Goal: Find specific fact: Find specific fact

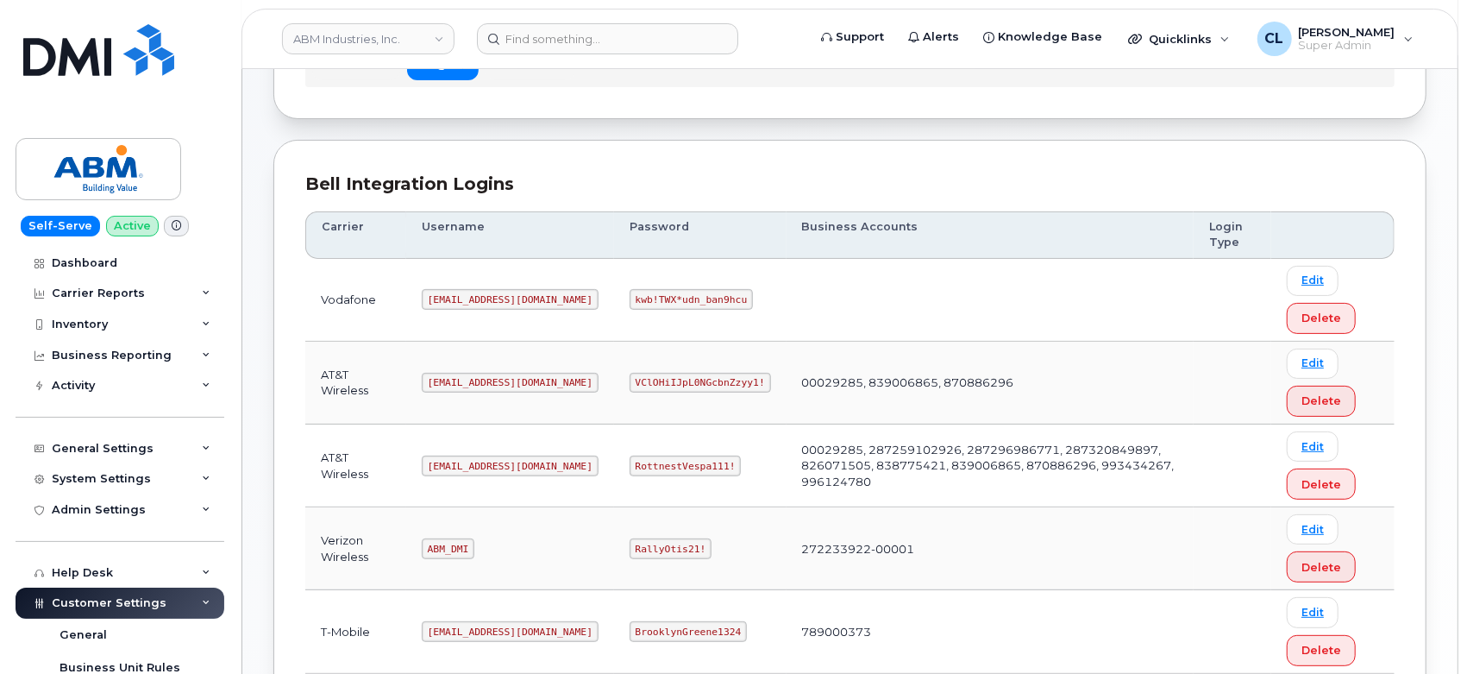
scroll to position [96, 0]
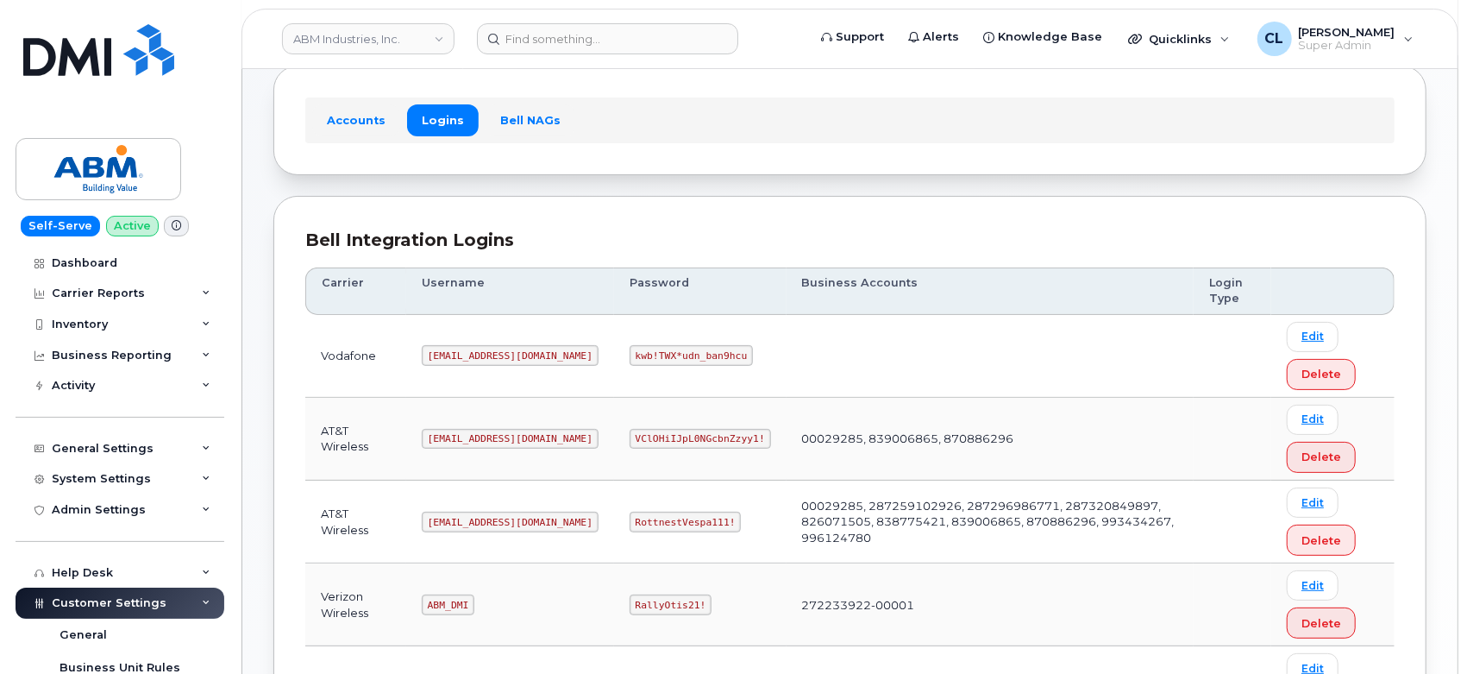
click at [387, 19] on header "ABM Industries, Inc. Support Alerts Knowledge Base Quicklinks Suspend / Cancel …" at bounding box center [850, 39] width 1217 height 60
click at [391, 26] on link "ABM Industries, Inc." at bounding box center [368, 38] width 173 height 31
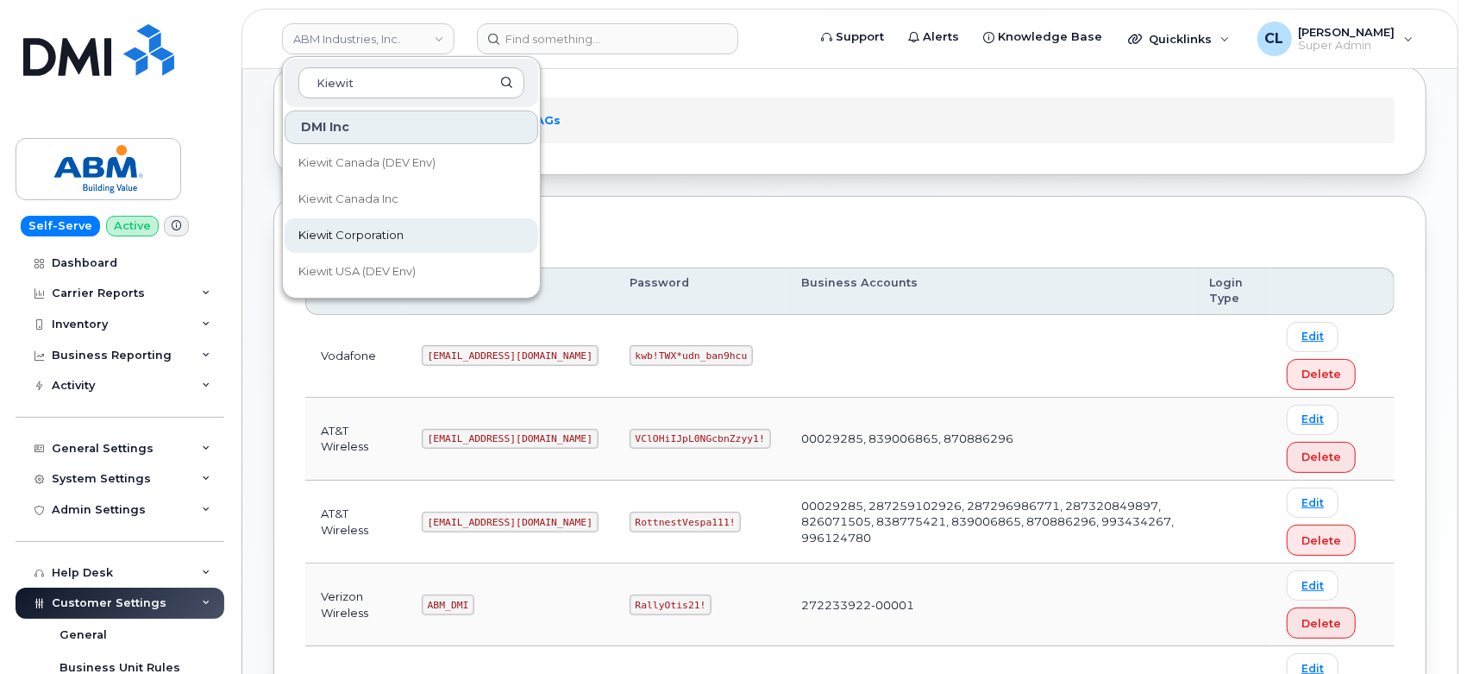
type input "Kiewit"
click at [359, 236] on span "Kiewit Corporation" at bounding box center [350, 235] width 105 height 17
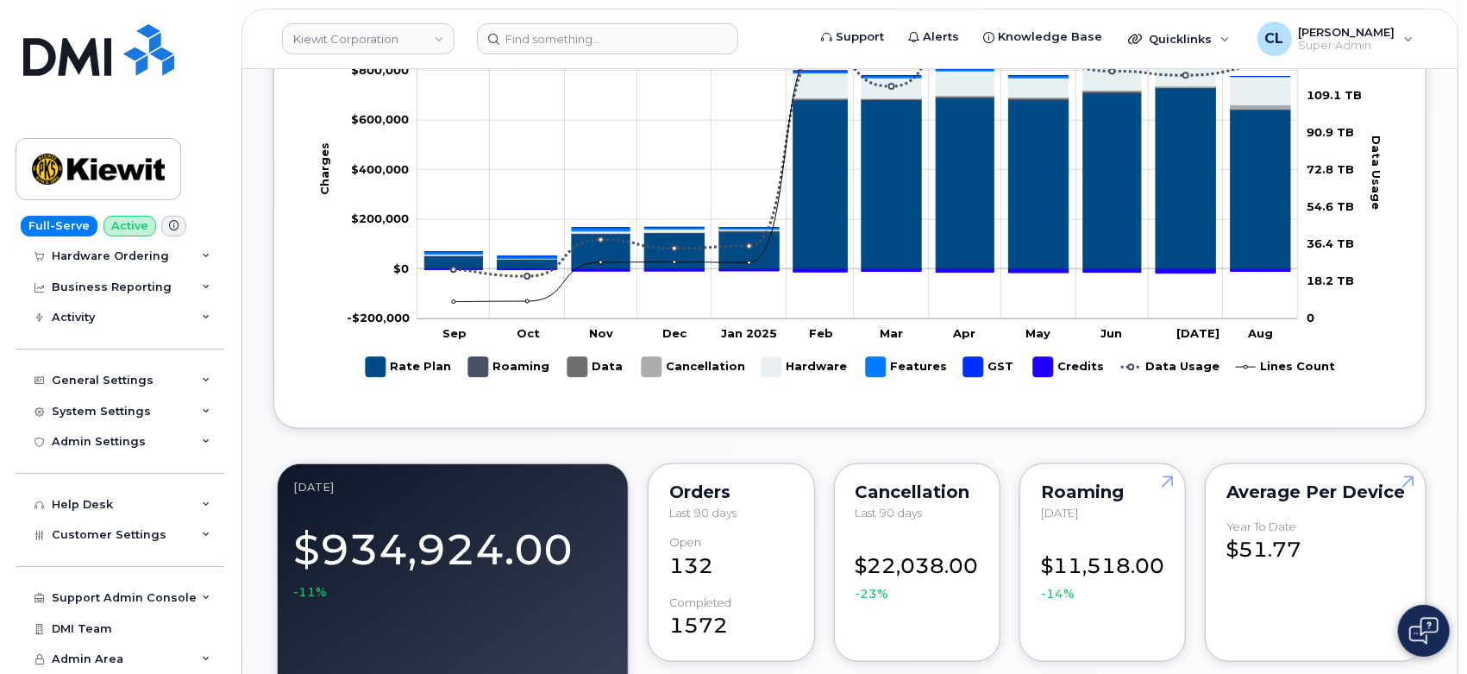
scroll to position [1533, 0]
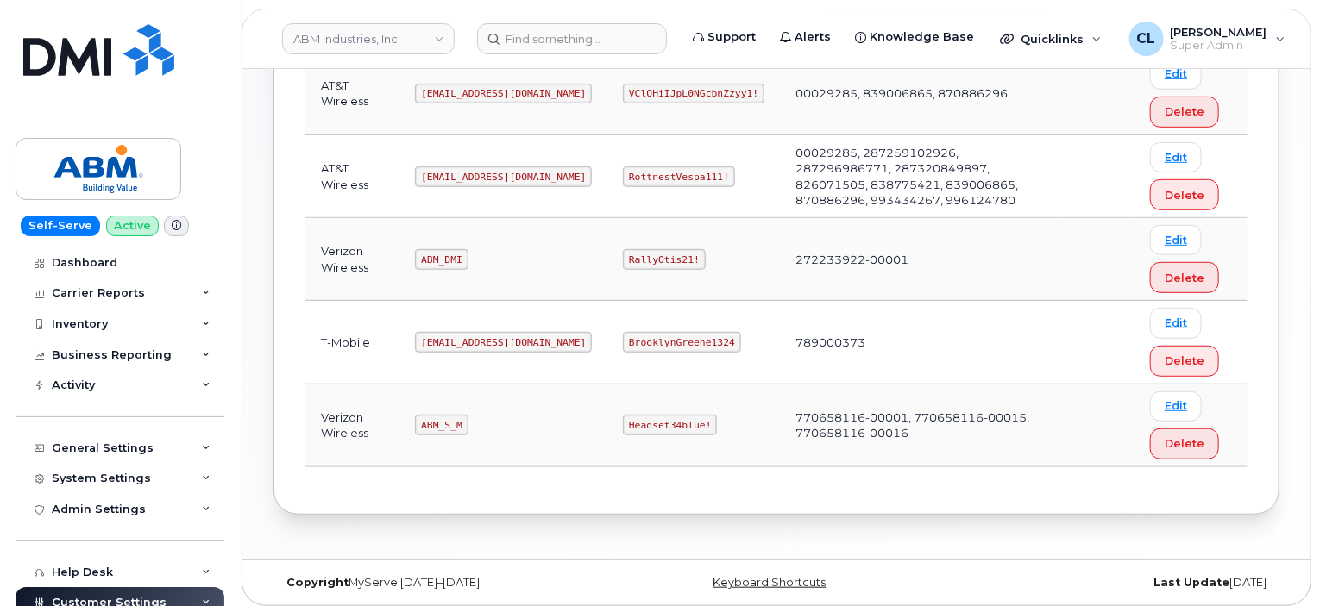
scroll to position [443, 0]
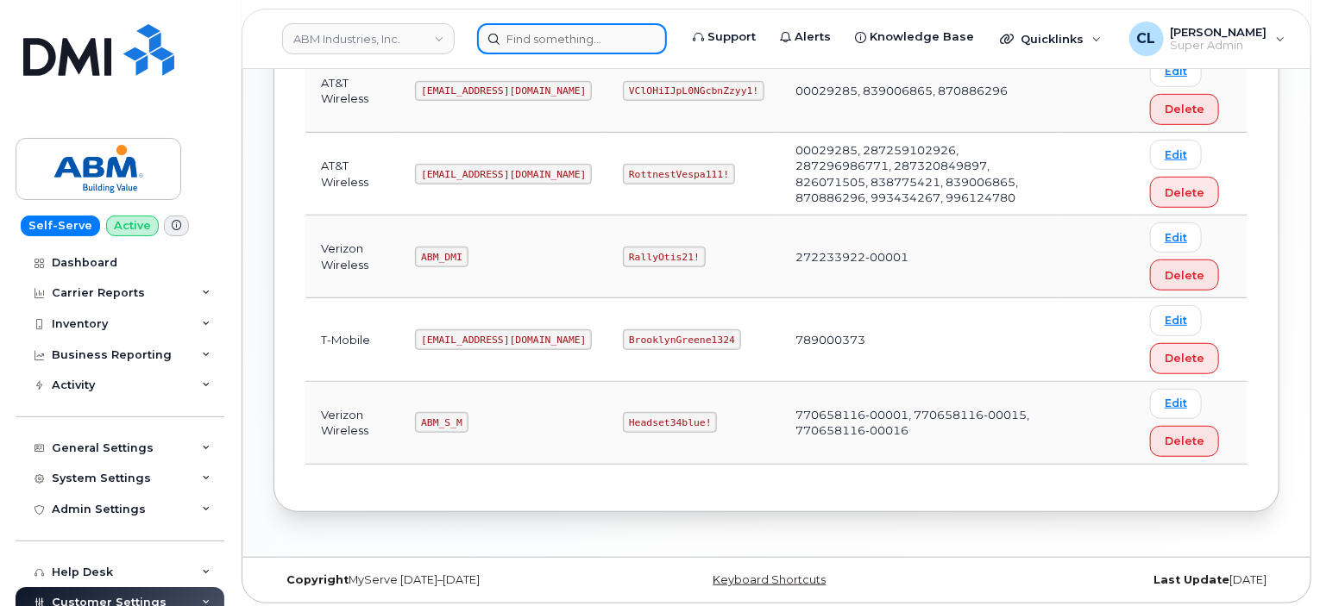
click at [546, 36] on input at bounding box center [572, 38] width 190 height 31
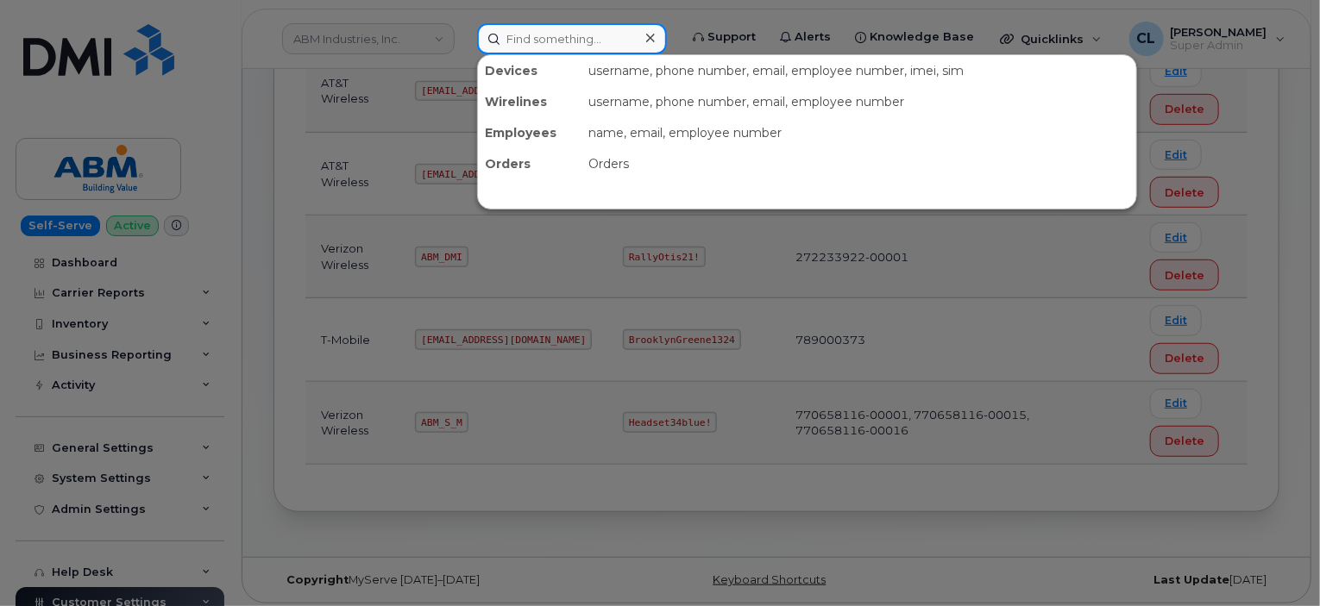
paste input "6282600766"
type input "6282600766"
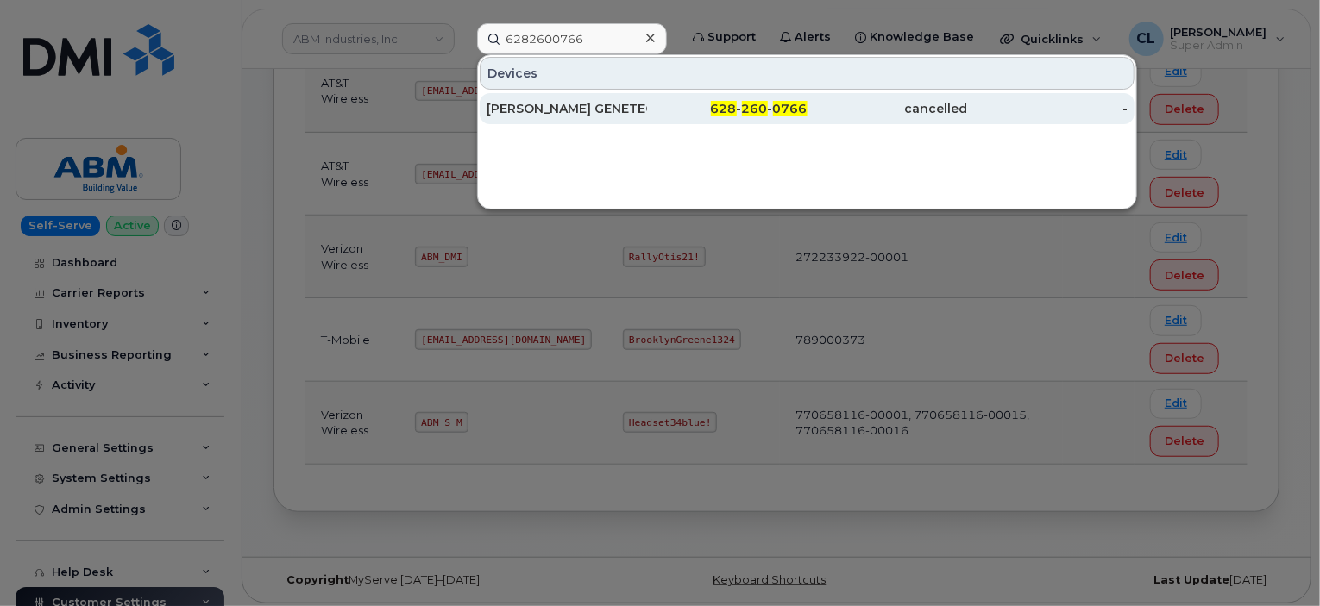
click at [545, 109] on div "[PERSON_NAME] GENETECH" at bounding box center [567, 108] width 160 height 17
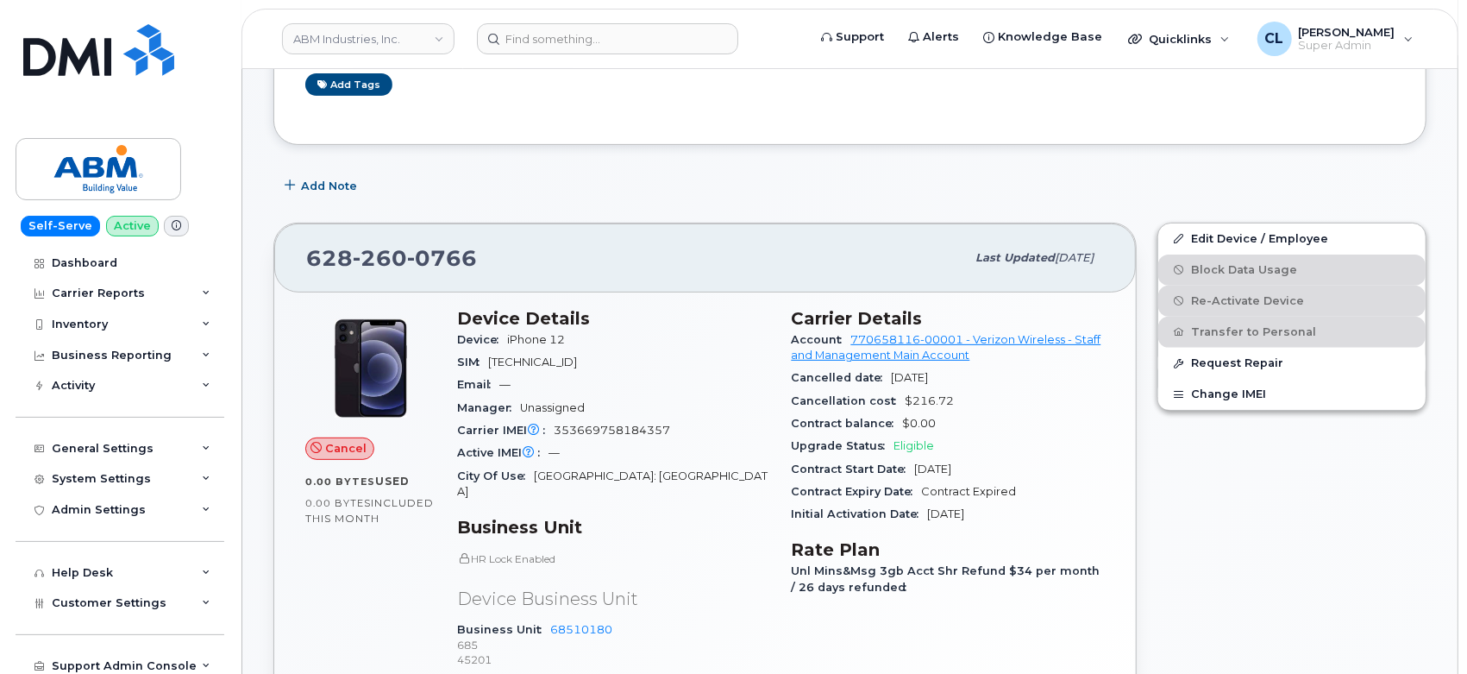
scroll to position [287, 0]
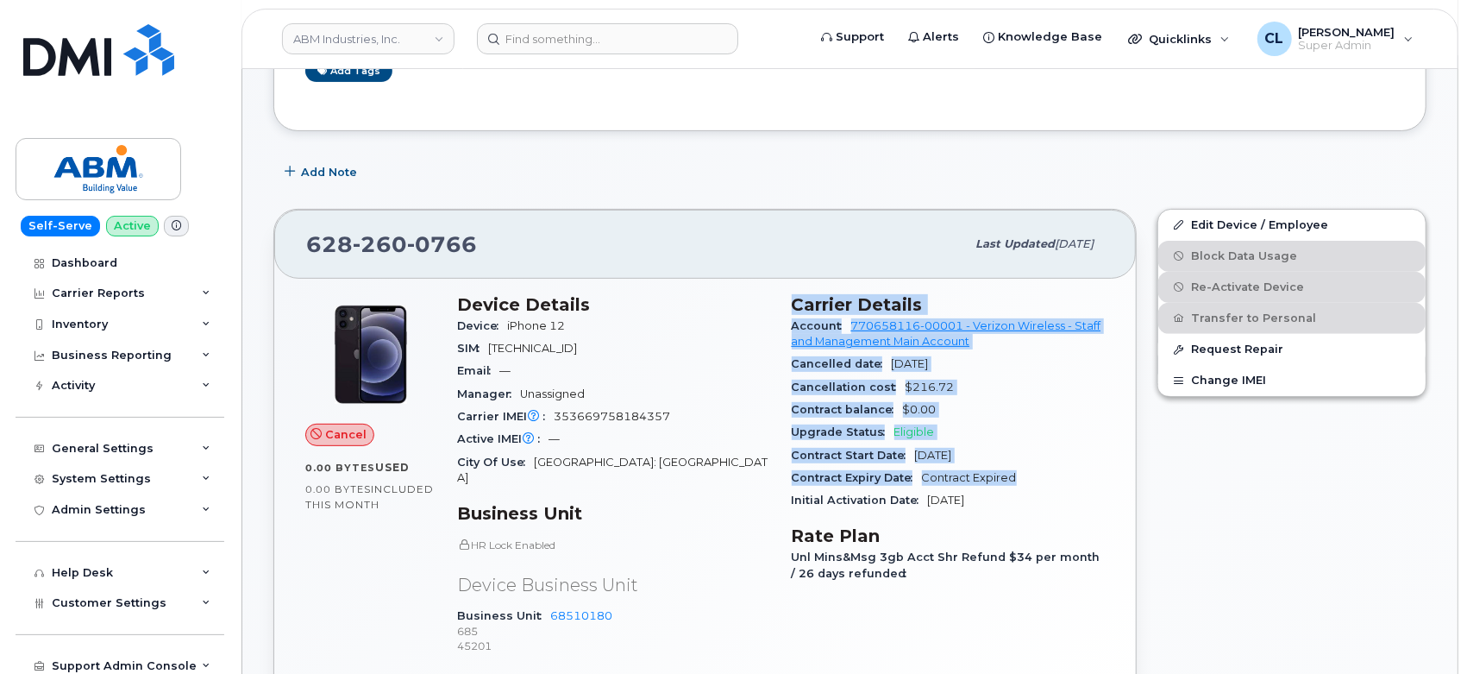
drag, startPoint x: 791, startPoint y: 301, endPoint x: 1038, endPoint y: 476, distance: 302.6
click at [1038, 476] on section "Carrier Details Account 770658116-00001 - Verizon Wireless - Staff and Manageme…" at bounding box center [949, 403] width 314 height 218
copy section "Carrier Details Account 770658116-00001 - Verizon Wireless - Staff and Manageme…"
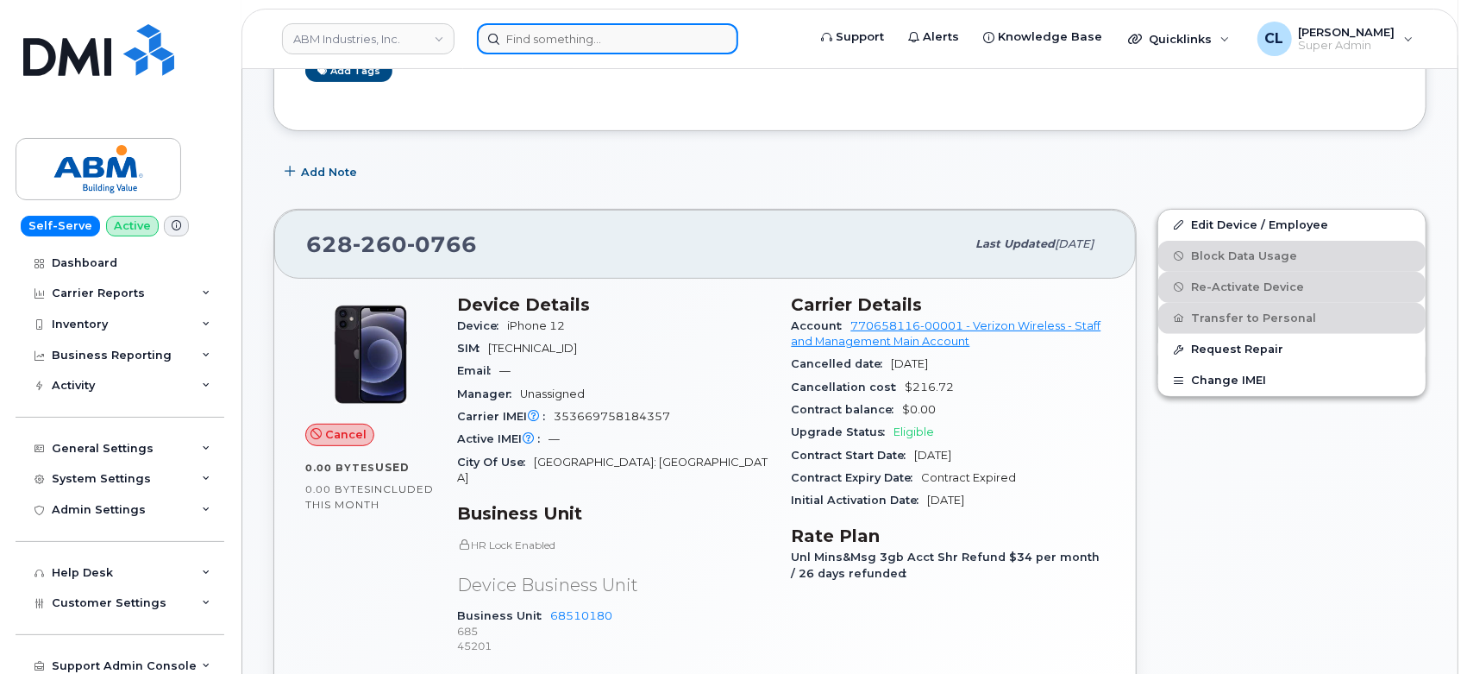
click at [587, 49] on input at bounding box center [607, 38] width 261 height 31
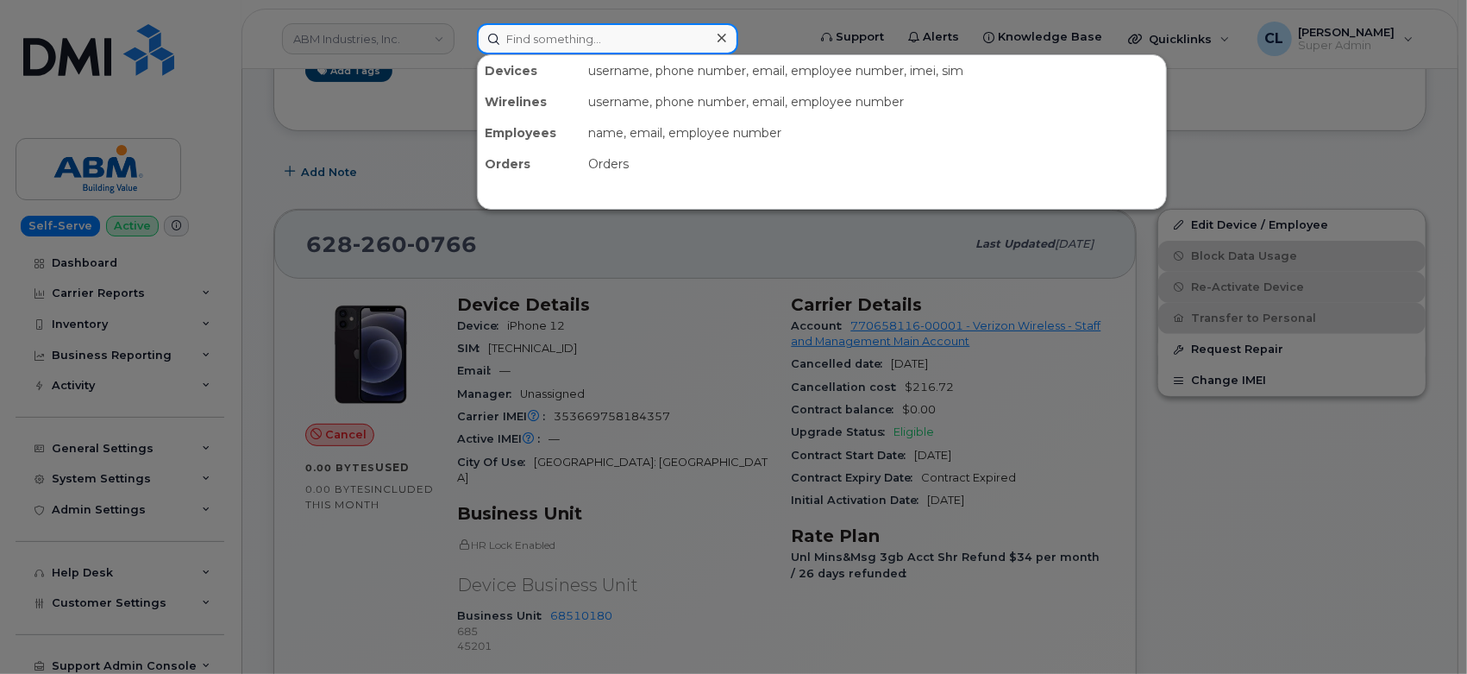
paste input "4156013705"
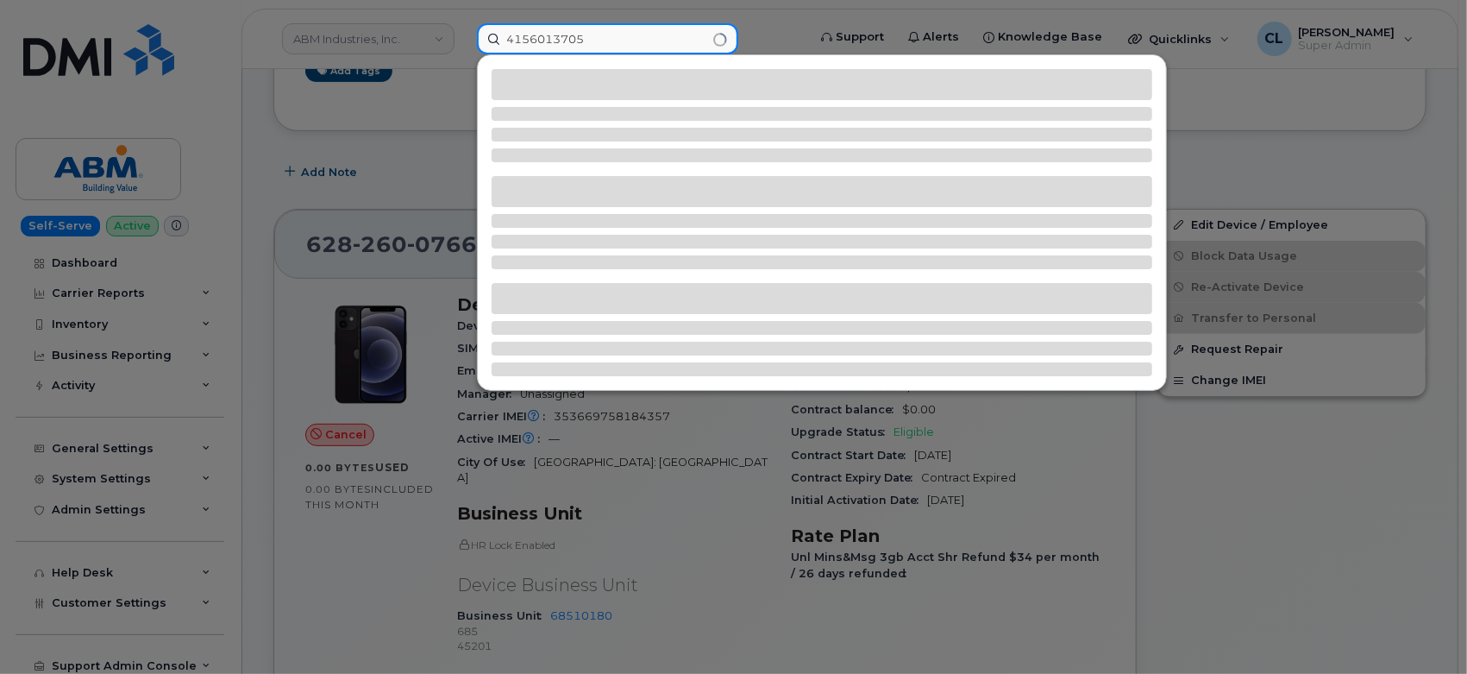
type input "4156013705"
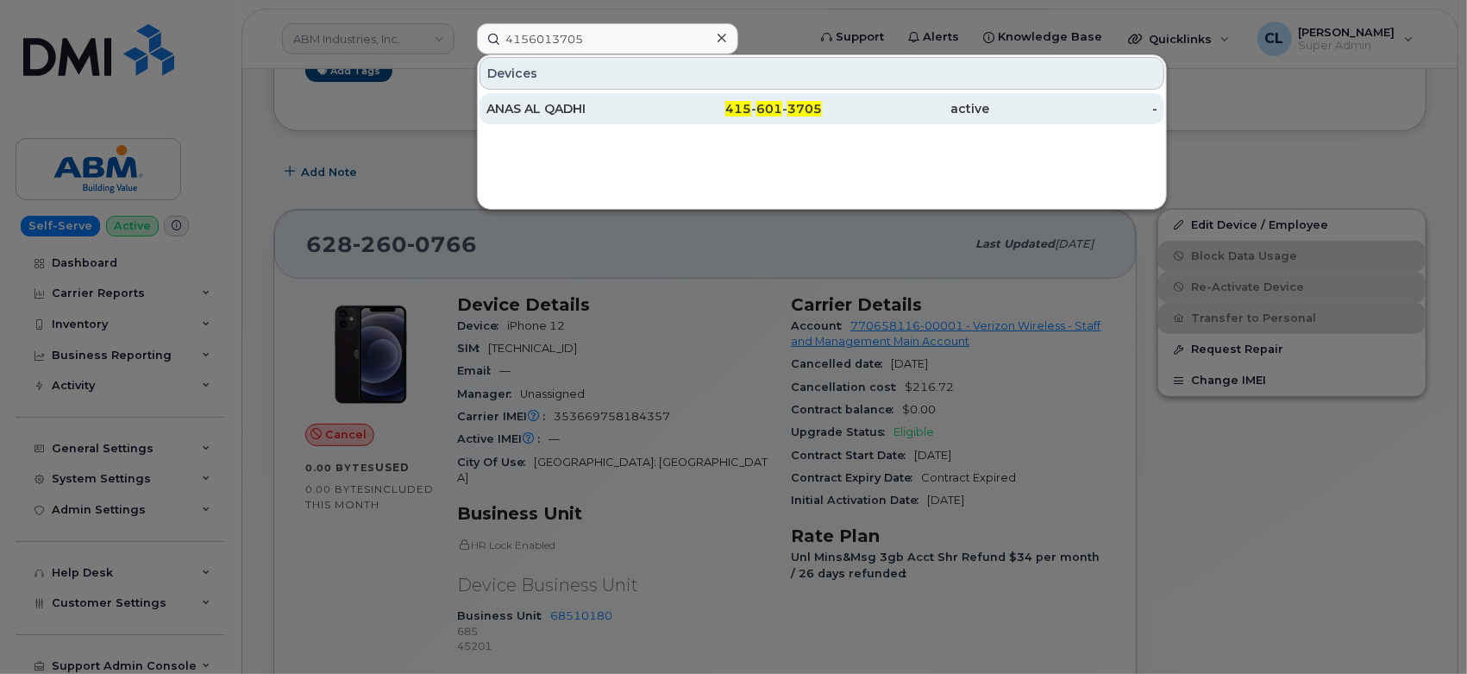
click at [600, 108] on div "ANAS AL QADHI" at bounding box center [571, 108] width 168 height 17
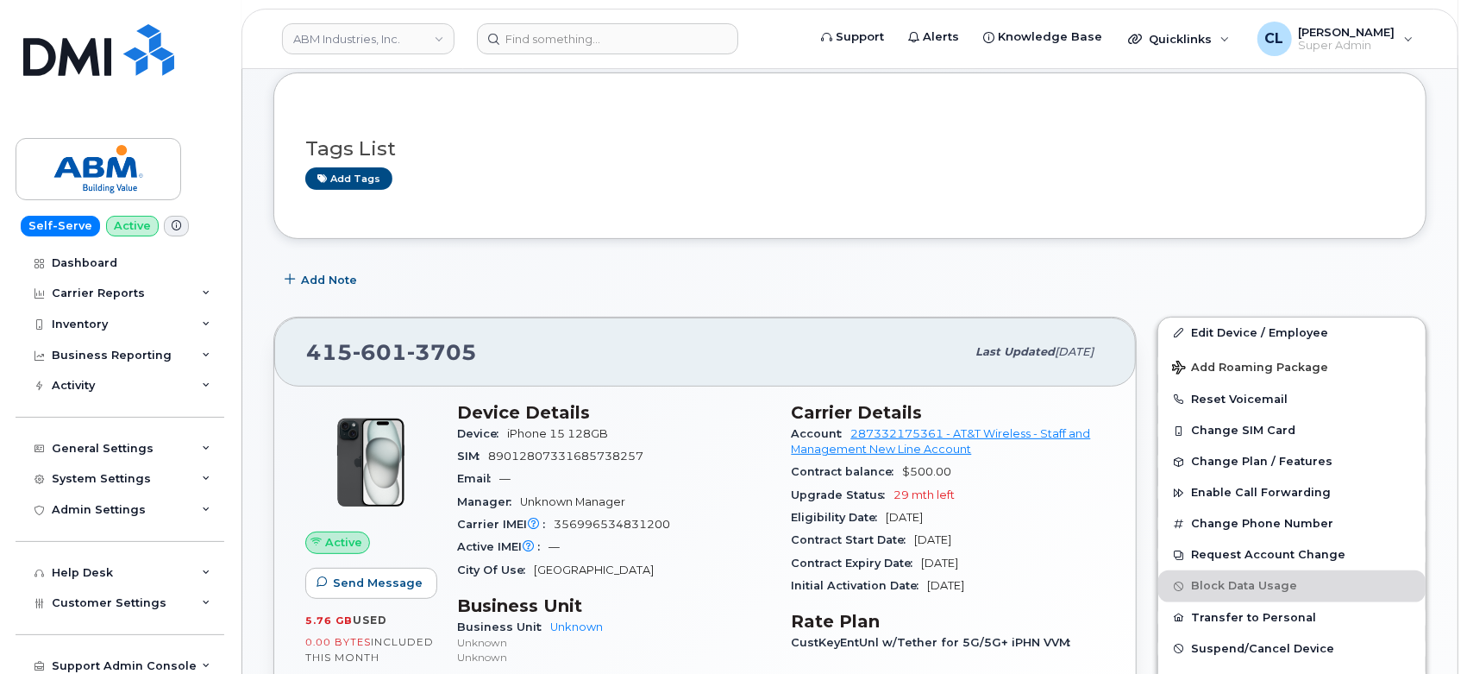
scroll to position [192, 0]
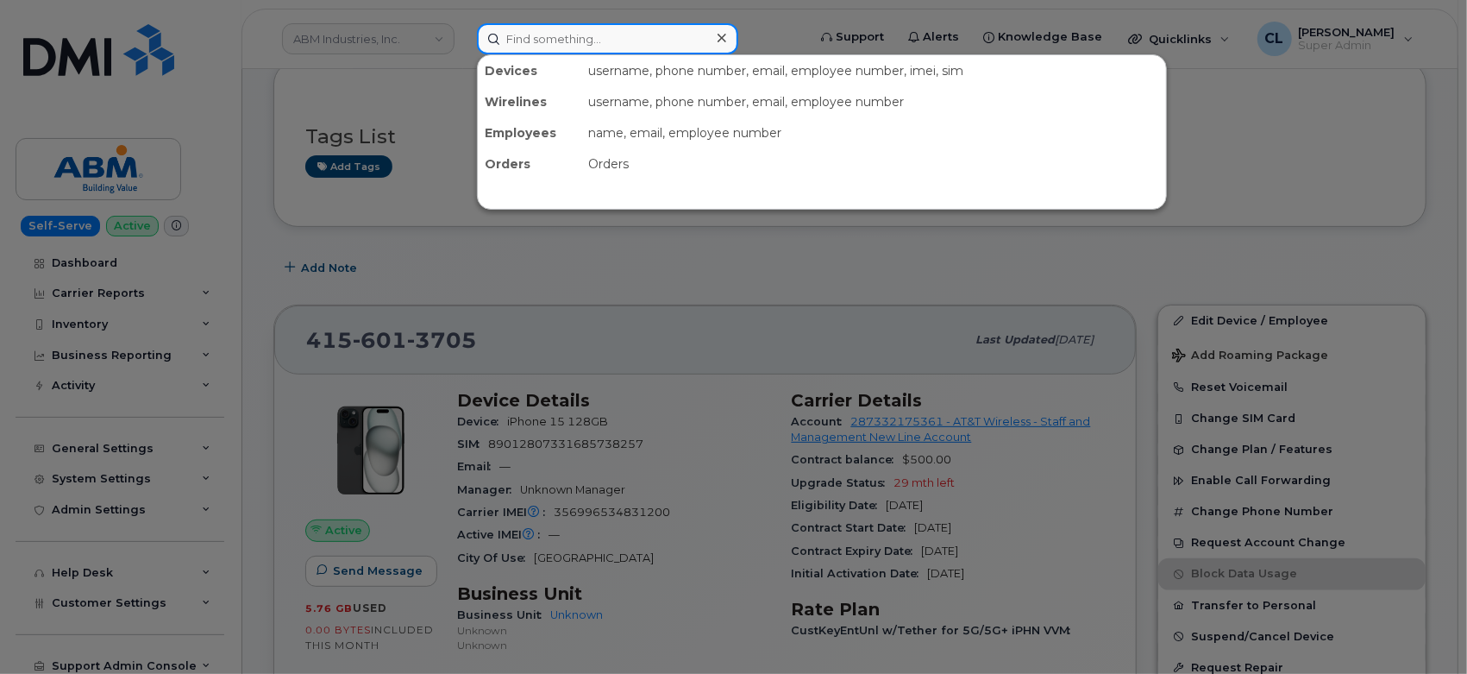
click at [601, 44] on input at bounding box center [607, 38] width 261 height 31
paste input "4152151696"
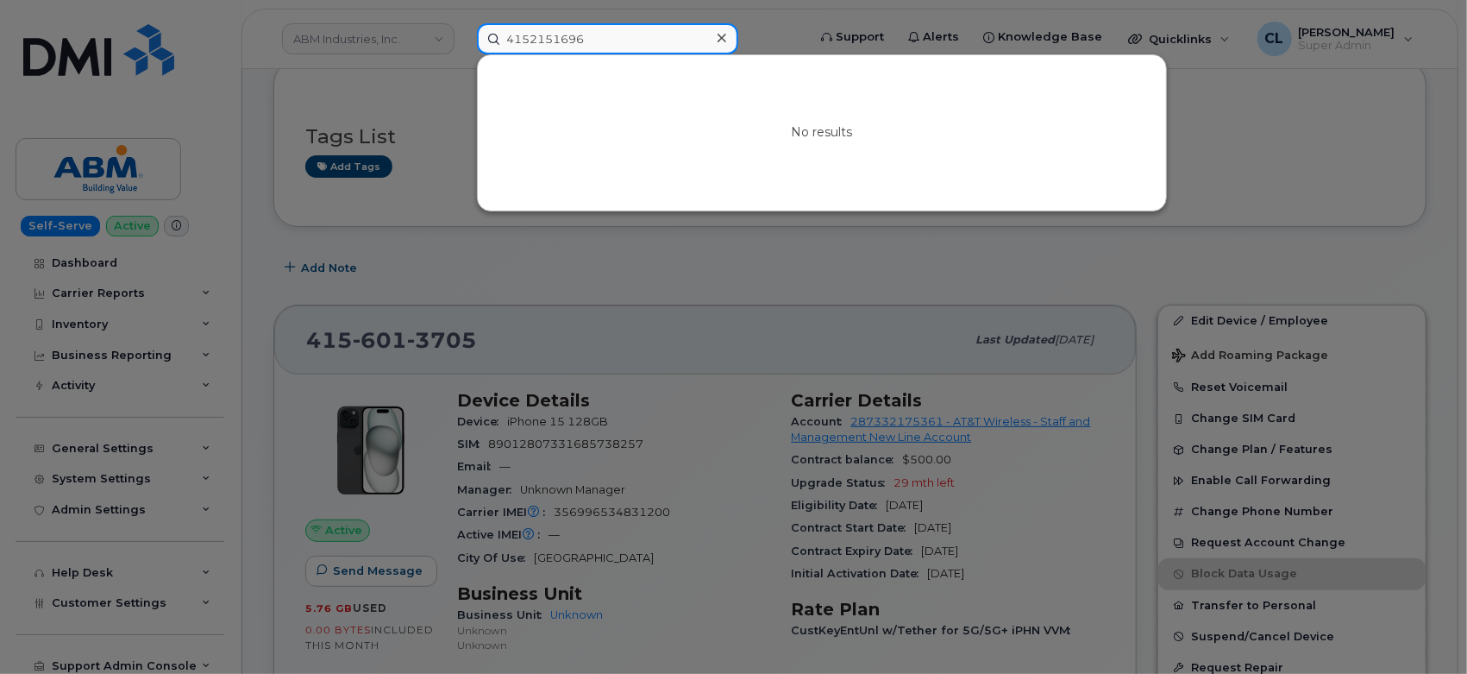
drag, startPoint x: 659, startPoint y: 37, endPoint x: 0, endPoint y: 74, distance: 660.1
click at [463, 54] on div "4152151696 No results" at bounding box center [636, 38] width 346 height 31
paste input "3177391"
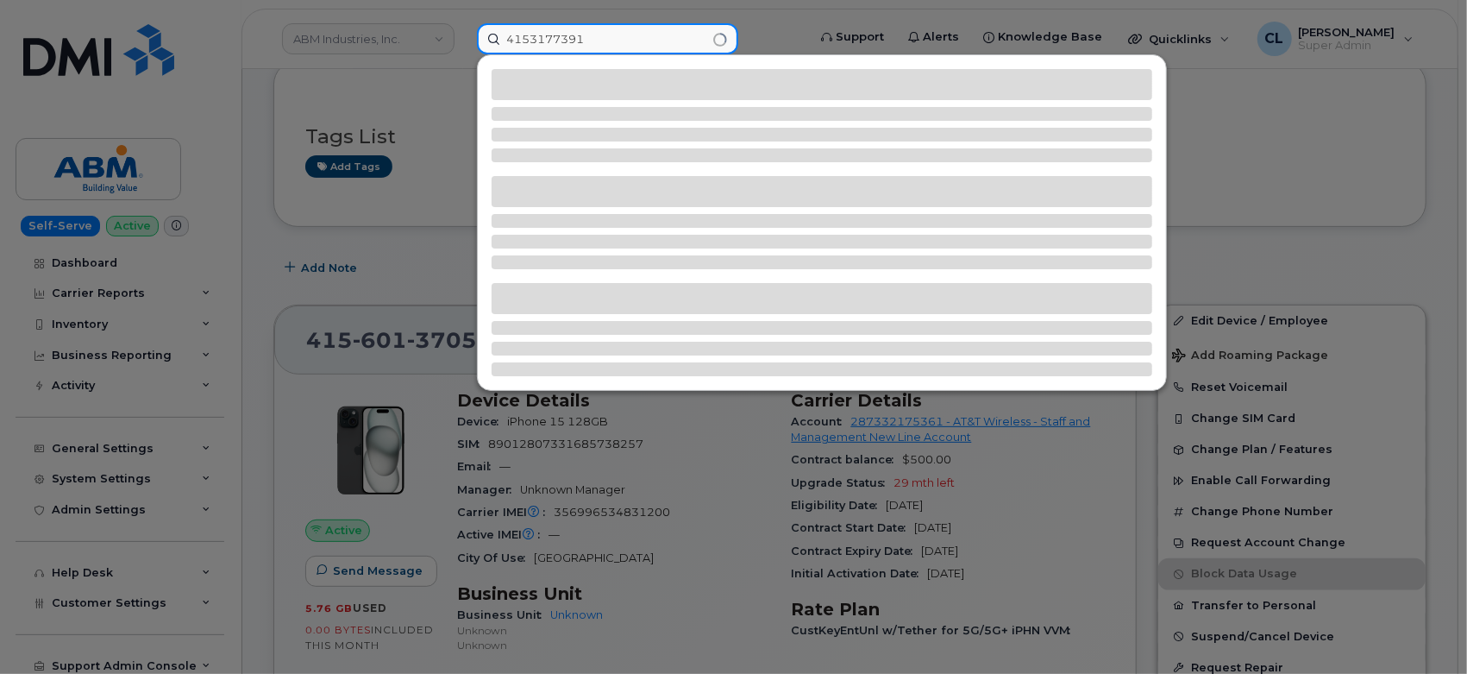
type input "4153177391"
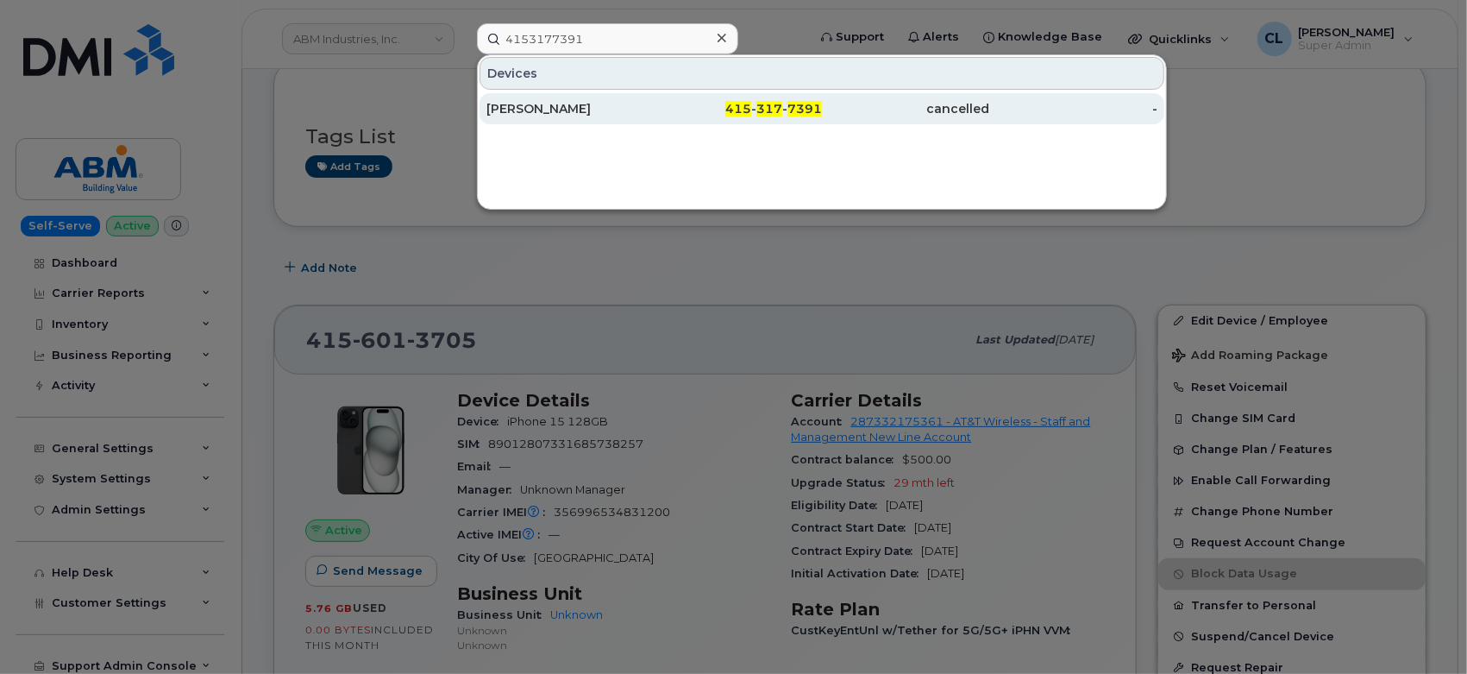
click at [501, 110] on div "MOHSEN MOHSEN" at bounding box center [571, 108] width 168 height 17
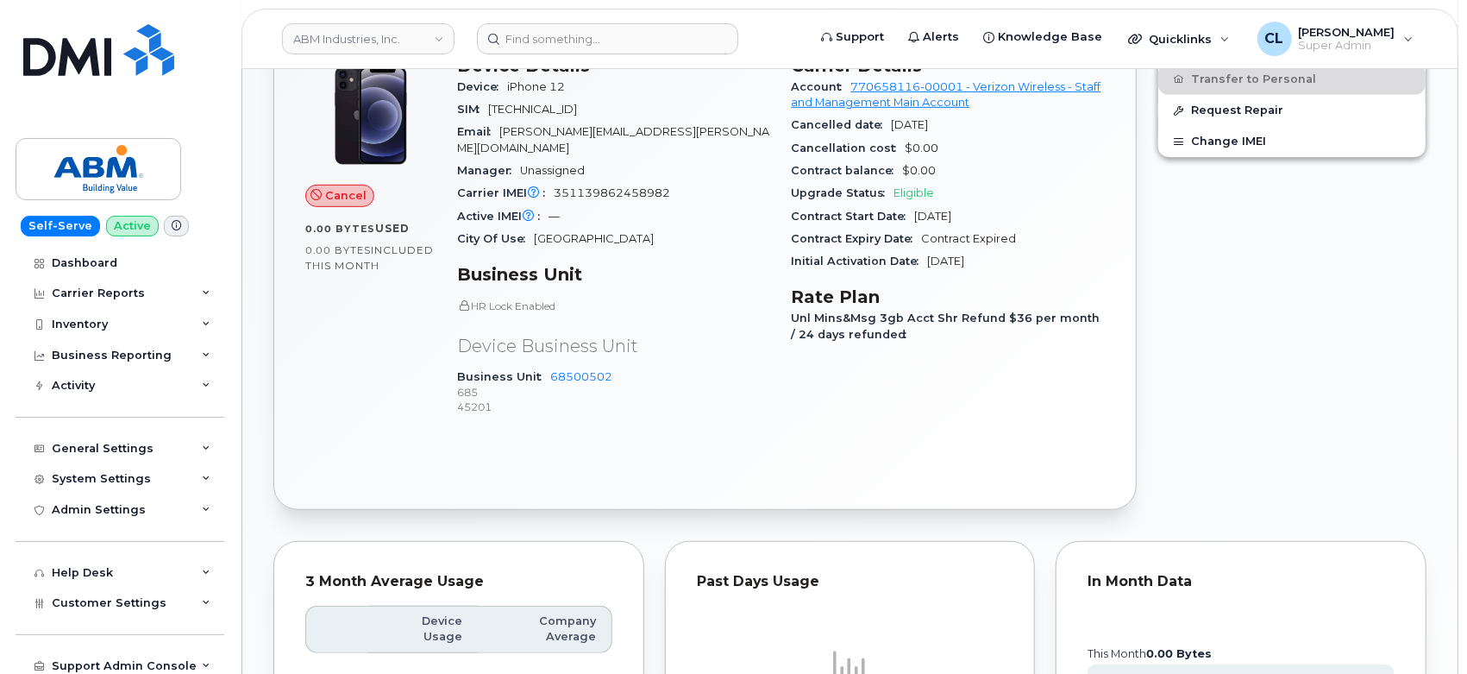
scroll to position [383, 0]
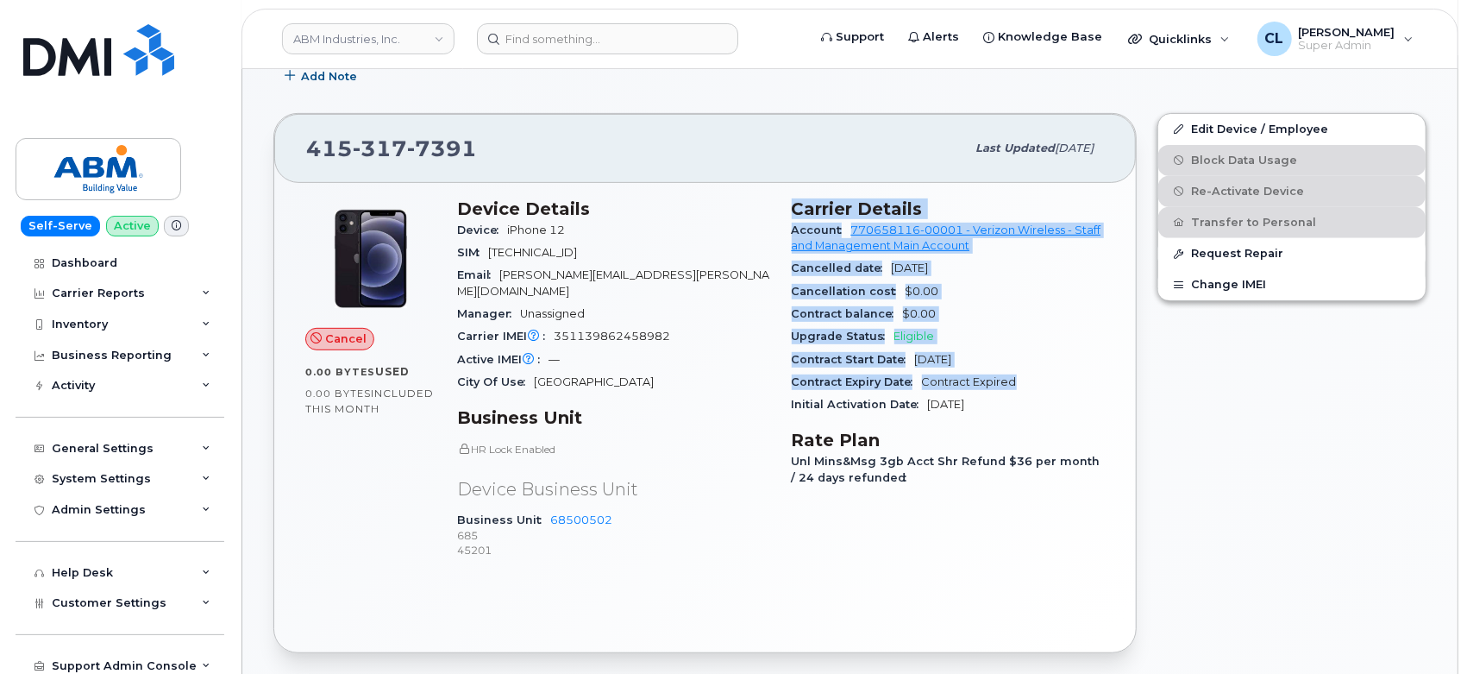
drag, startPoint x: 795, startPoint y: 204, endPoint x: 1054, endPoint y: 378, distance: 312.2
click at [1054, 378] on section "Carrier Details Account 770658116-00001 - Verizon Wireless - Staff and Manageme…" at bounding box center [949, 307] width 314 height 218
copy section "Carrier Details Account 770658116-00001 - Verizon Wireless - Staff and Manageme…"
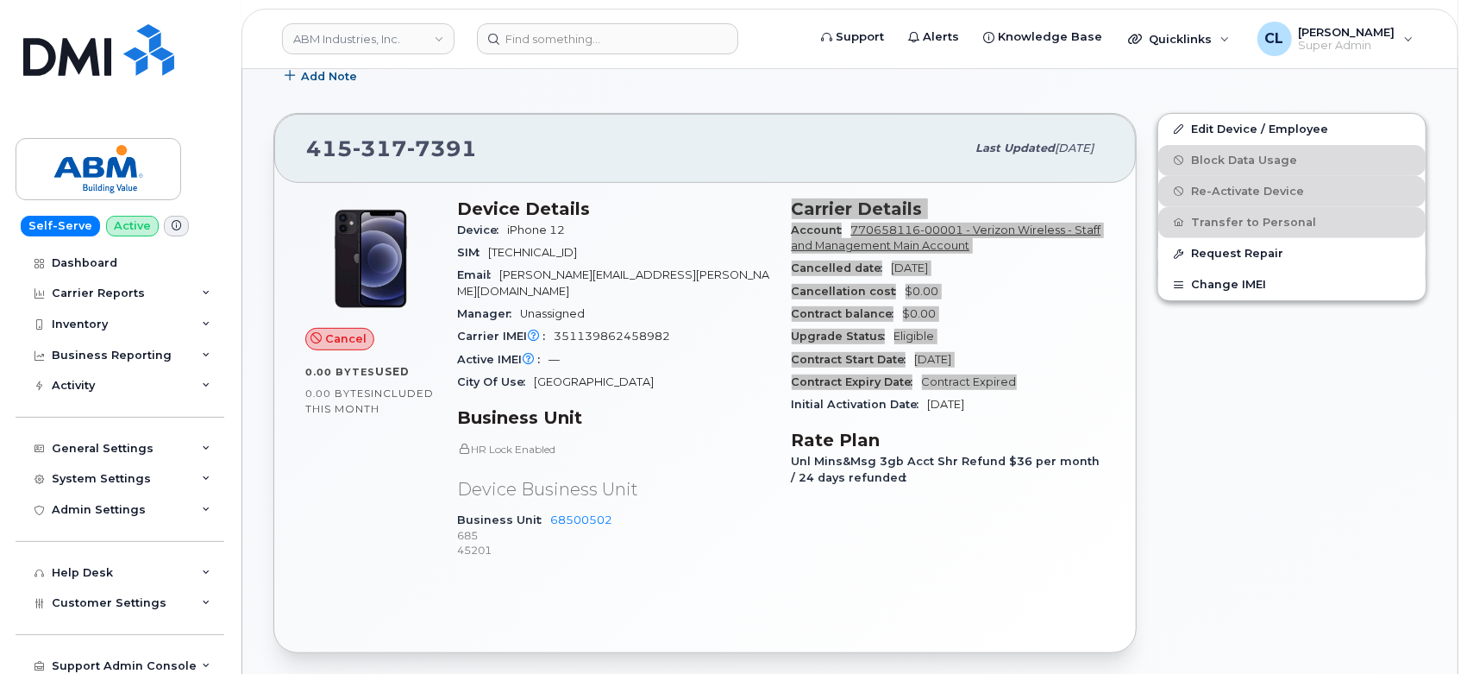
scroll to position [530, 0]
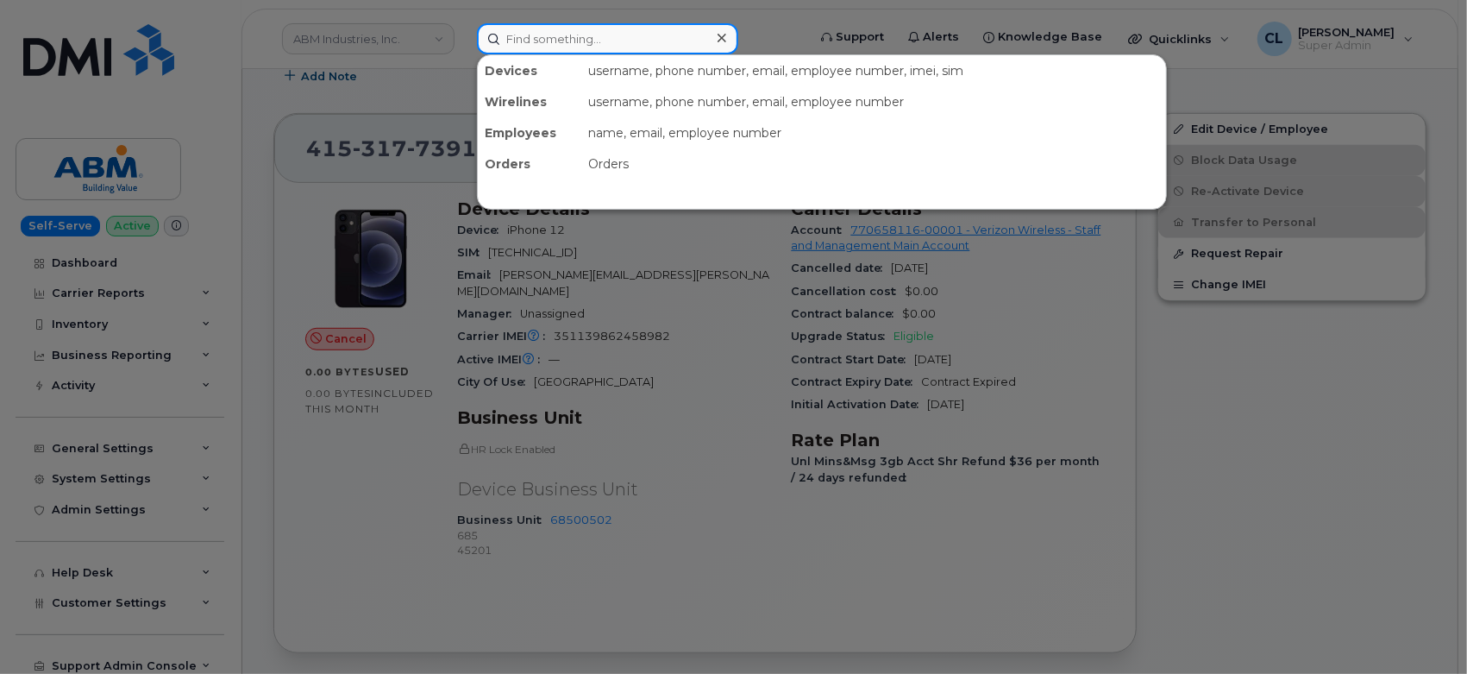
click at [566, 47] on input at bounding box center [607, 38] width 261 height 31
paste input "6802152539"
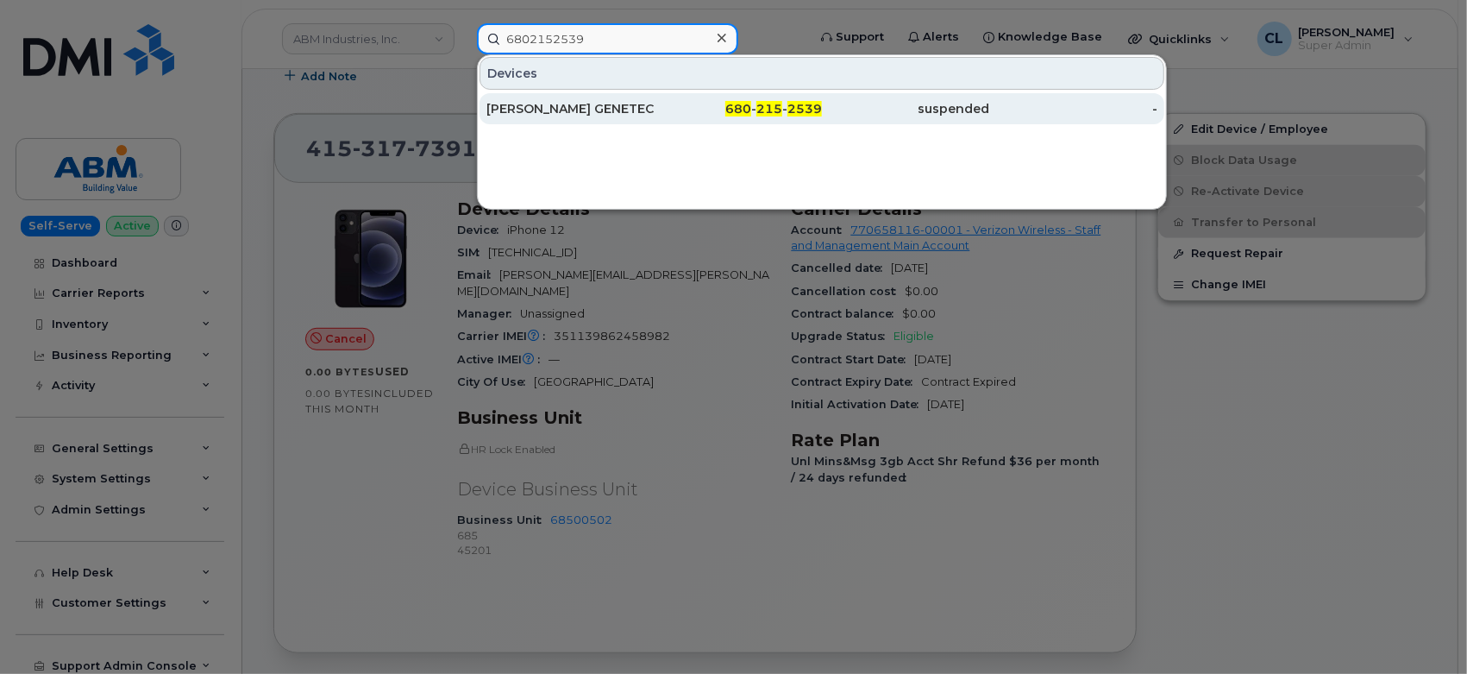
type input "6802152539"
click at [635, 109] on div "[PERSON_NAME] GENETECH" at bounding box center [571, 108] width 168 height 17
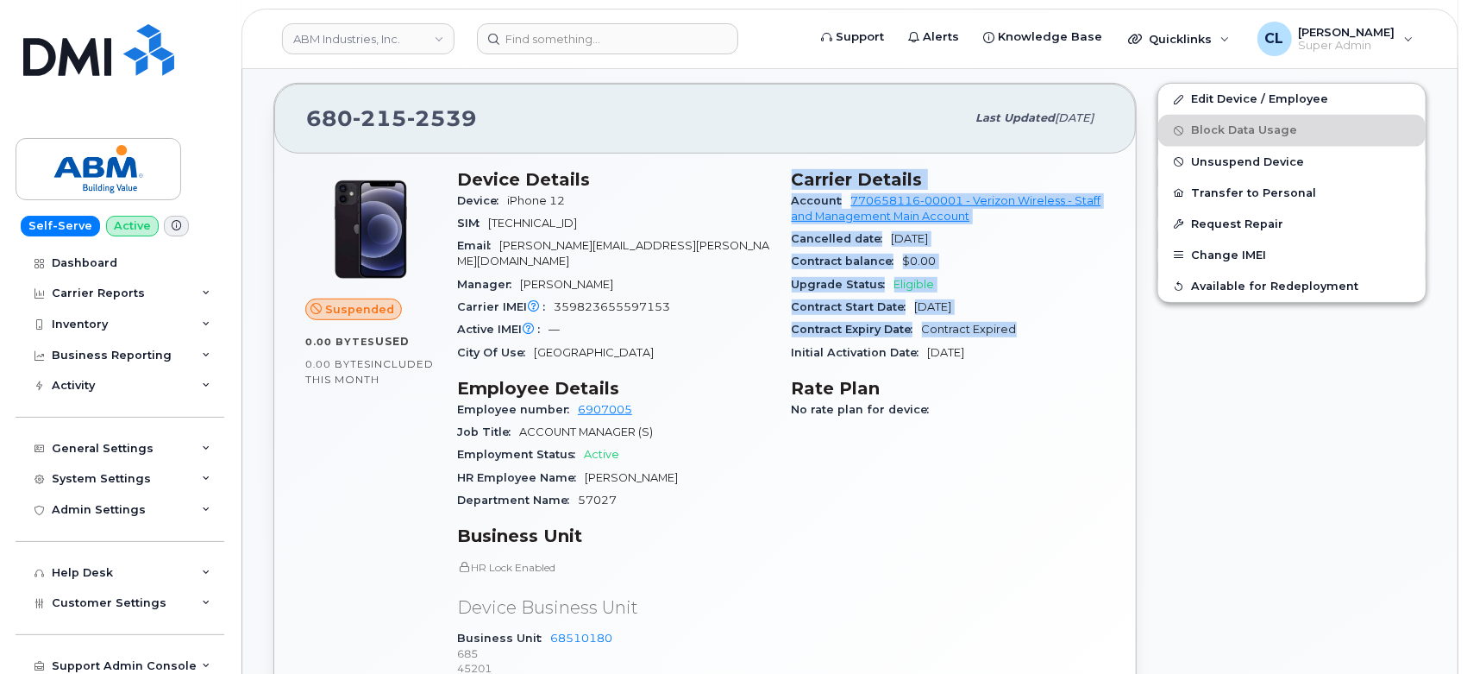
scroll to position [625, 0]
drag, startPoint x: 788, startPoint y: 177, endPoint x: 1043, endPoint y: 334, distance: 299.0
click at [1043, 334] on div "Carrier Details Account 770658116-00001 - Verizon Wireless - Staff and Manageme…" at bounding box center [949, 431] width 335 height 545
copy section "Carrier Details Account 770658116-00001 - Verizon Wireless - Staff and Manageme…"
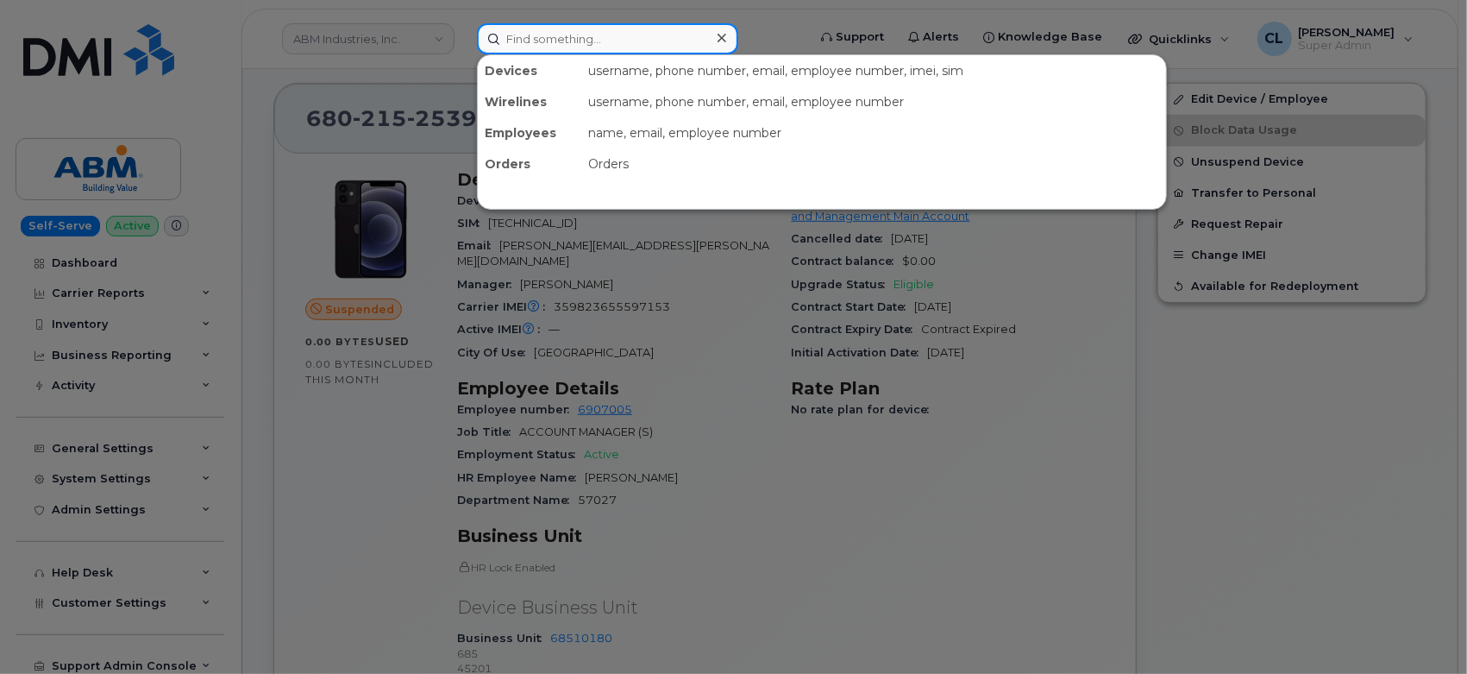
click at [613, 47] on input at bounding box center [607, 38] width 261 height 31
paste input "4153177391"
type input "4153177391"
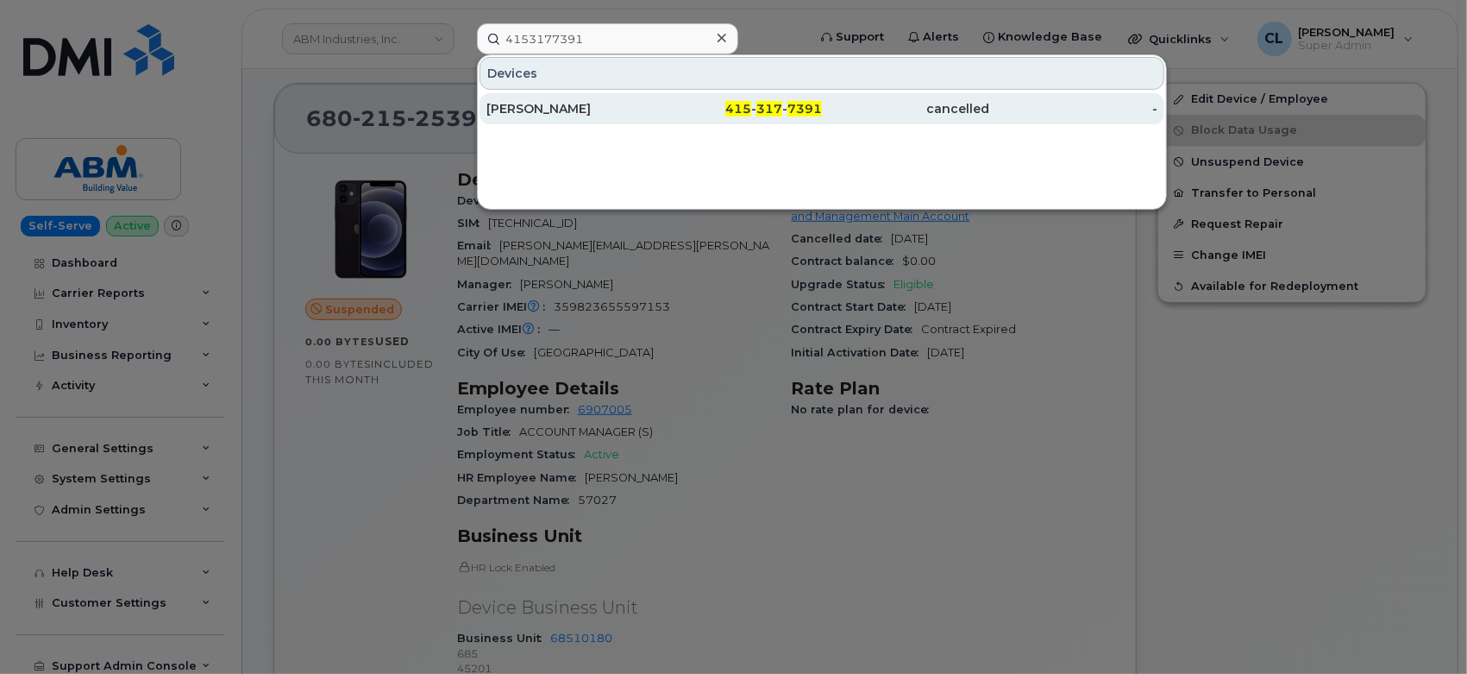
click at [534, 102] on div "[PERSON_NAME]" at bounding box center [571, 108] width 168 height 17
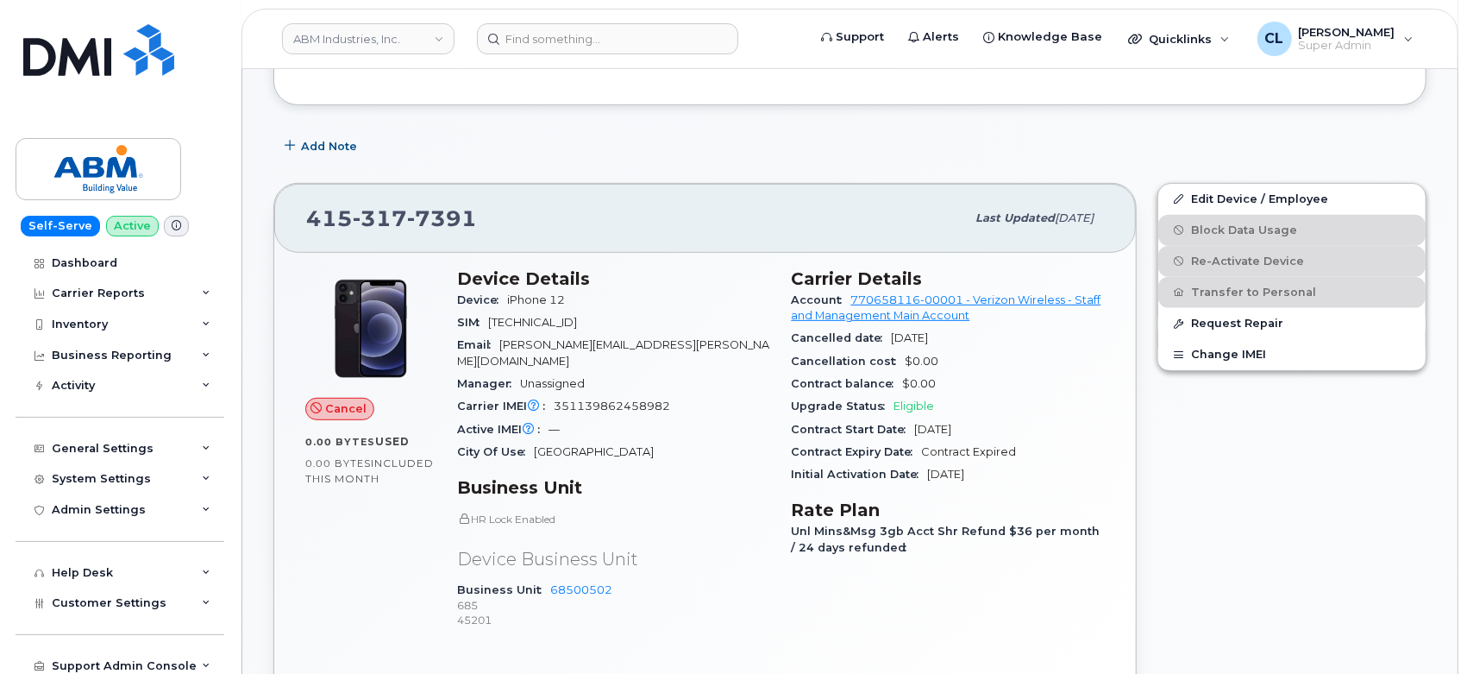
scroll to position [575, 0]
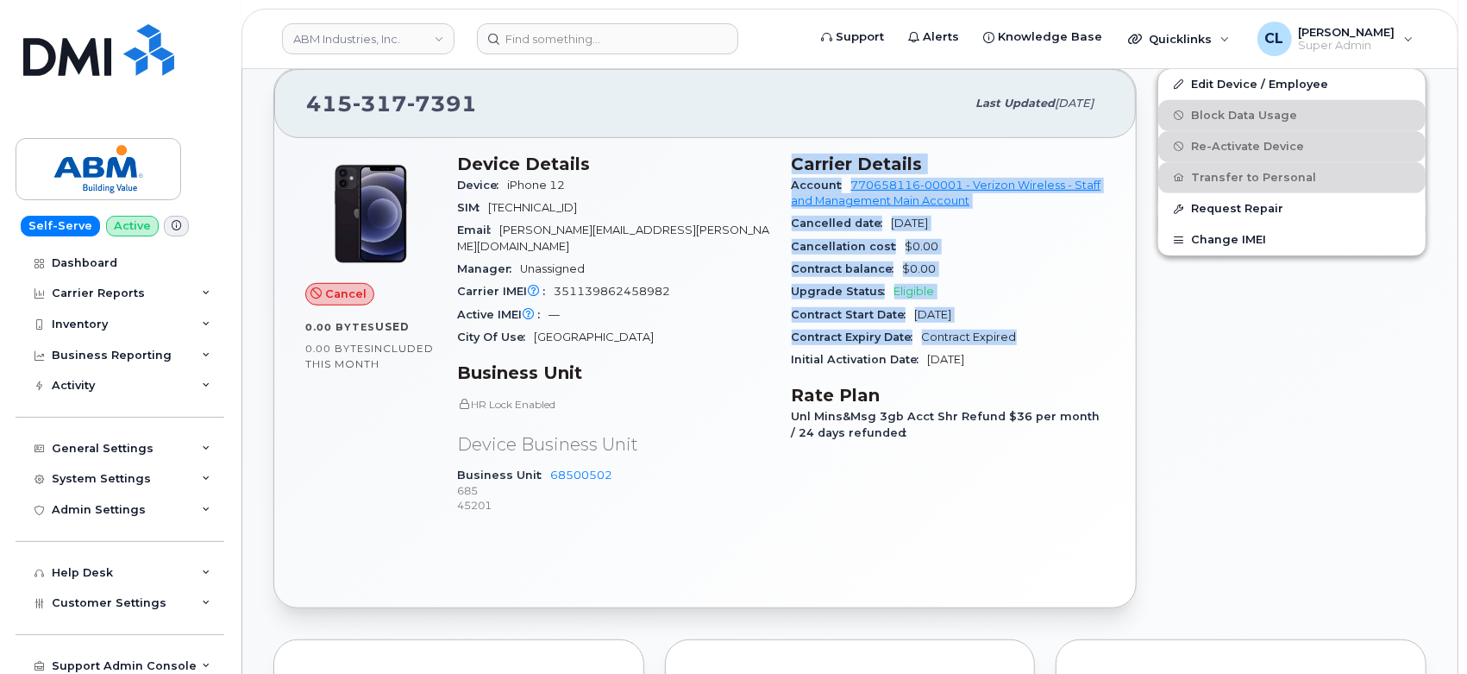
drag, startPoint x: 788, startPoint y: 157, endPoint x: 1049, endPoint y: 334, distance: 315.6
click at [1049, 334] on div "Carrier Details Account 770658116-00001 - Verizon Wireless - Staff and Manageme…" at bounding box center [949, 342] width 335 height 398
copy section "Carrier Details Account 770658116-00001 - Verizon Wireless - Staff and Manageme…"
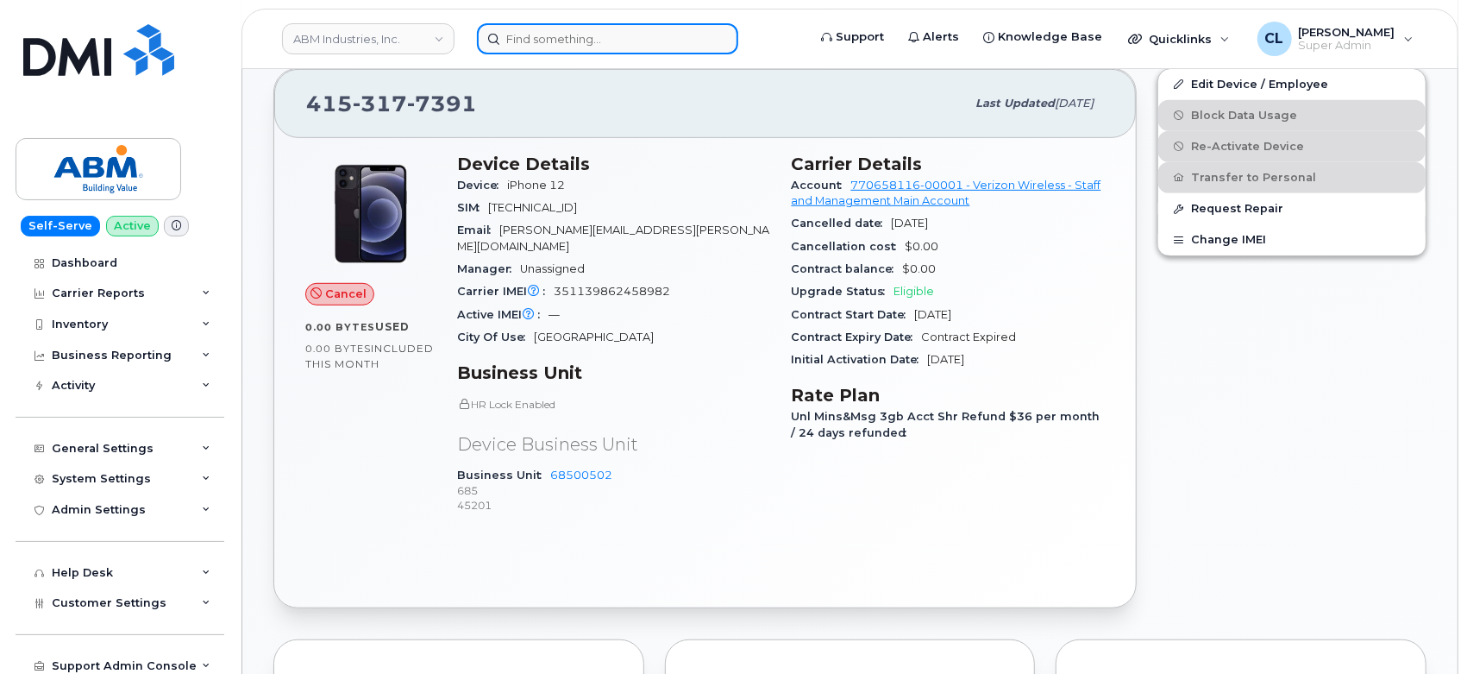
click at [633, 32] on input at bounding box center [607, 38] width 261 height 31
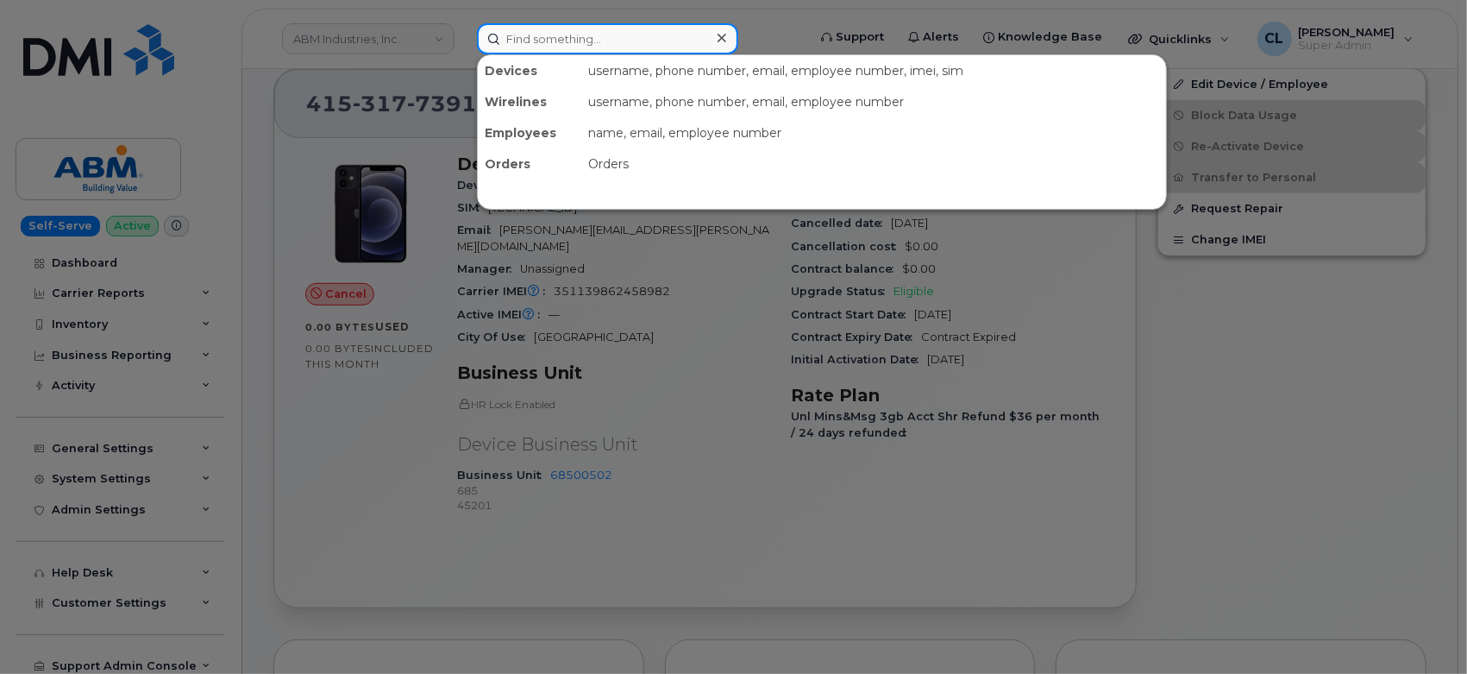
paste input "4157450694"
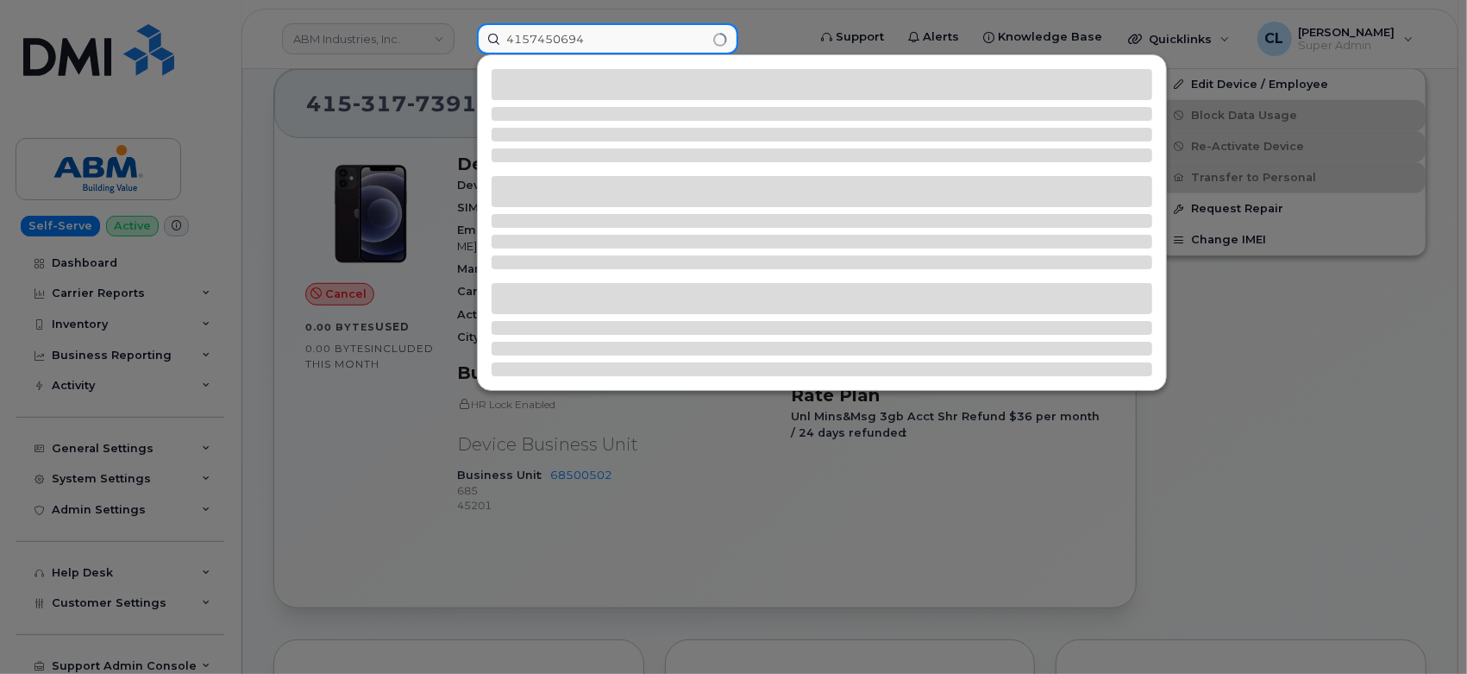
type input "4157450694"
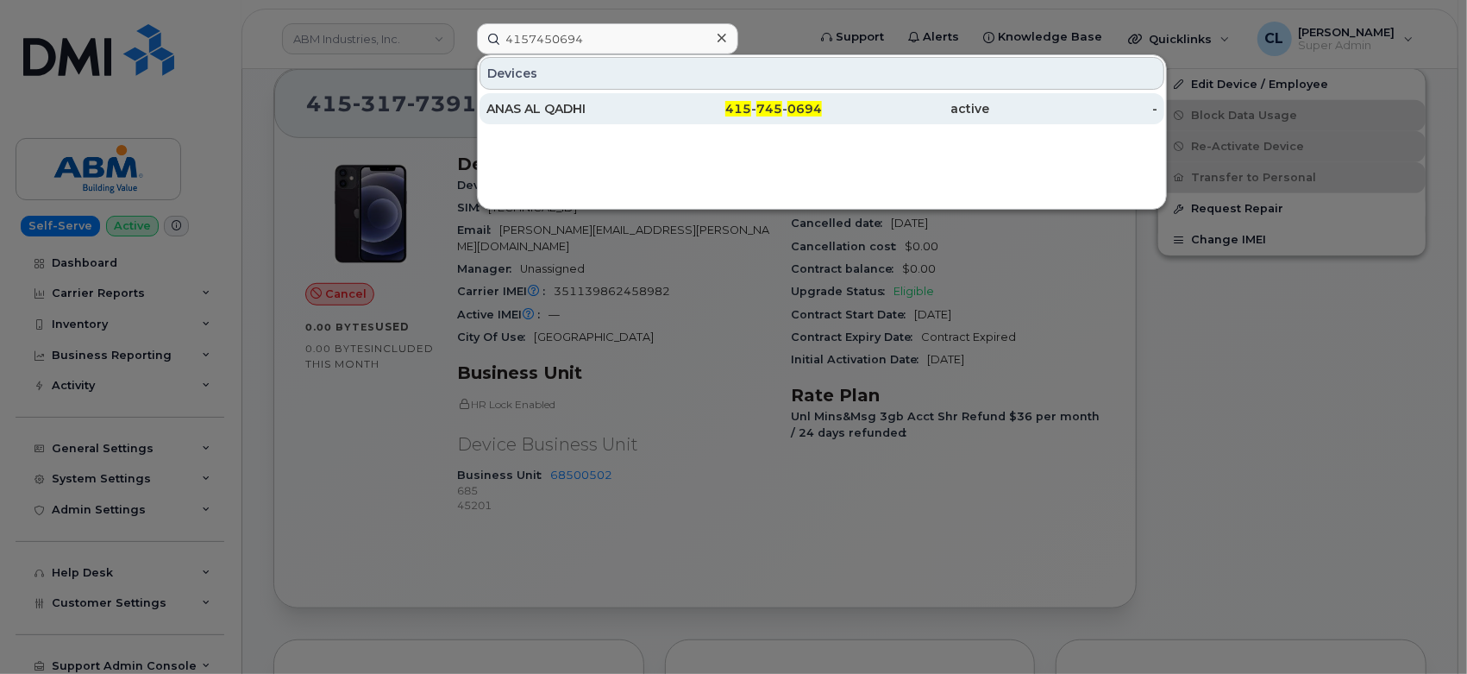
click at [572, 104] on div "ANAS AL QADHI" at bounding box center [571, 108] width 168 height 17
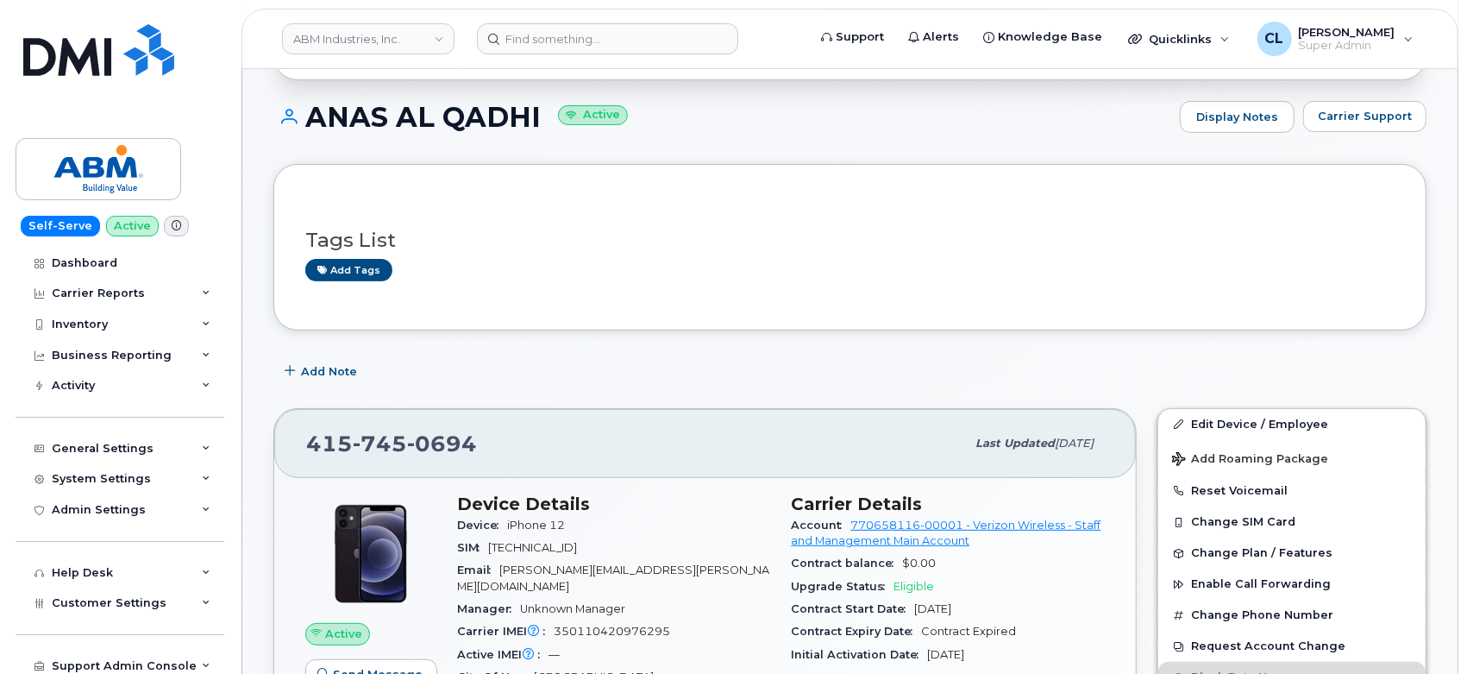
scroll to position [479, 0]
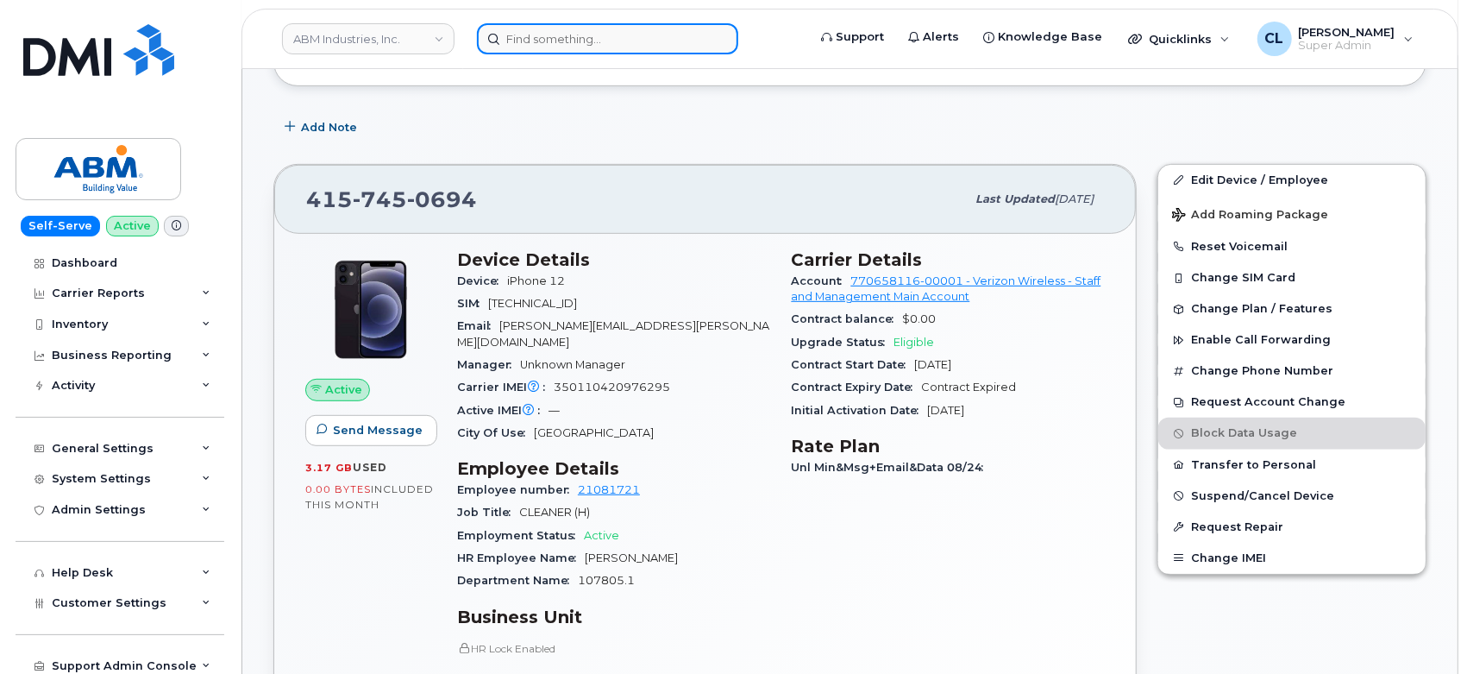
click at [553, 45] on input at bounding box center [607, 38] width 261 height 31
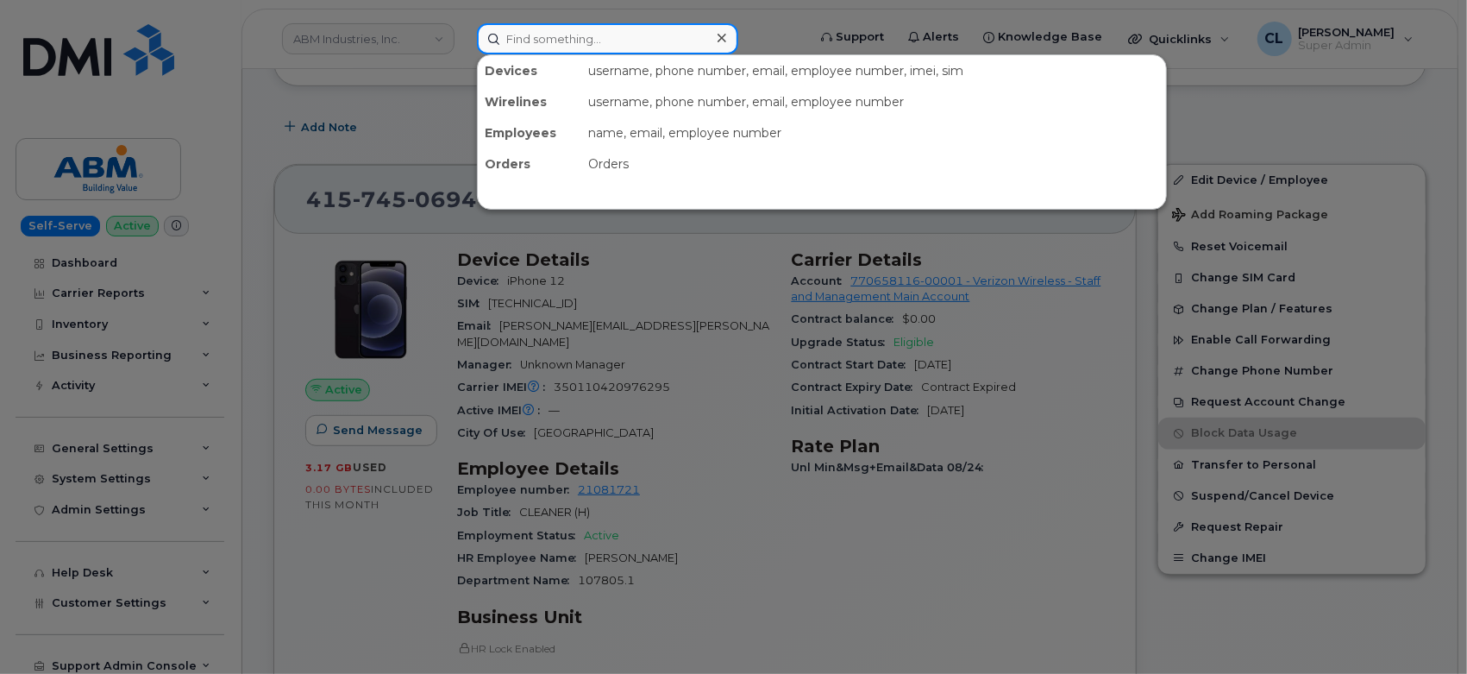
click at [653, 35] on input at bounding box center [607, 38] width 261 height 31
paste input "7072975177"
type input "7072975177"
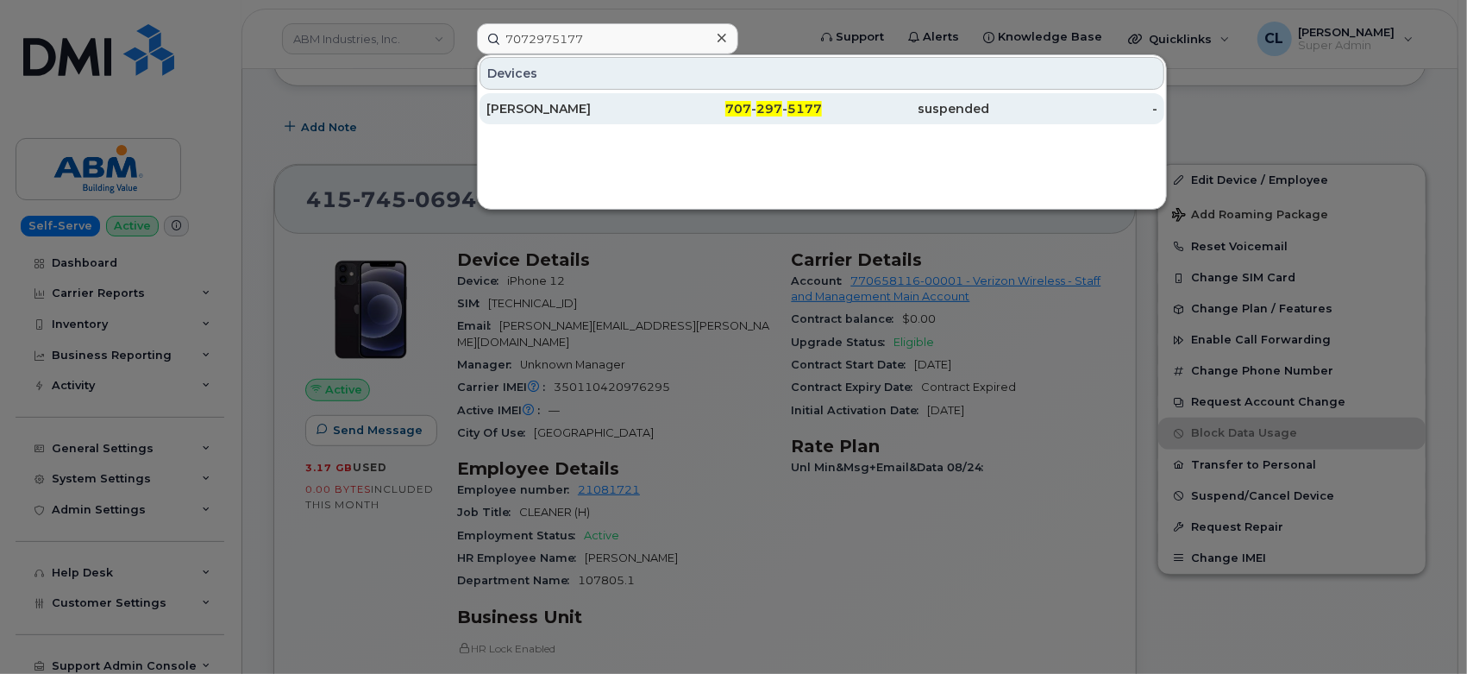
click at [633, 115] on div "[PERSON_NAME]" at bounding box center [571, 108] width 168 height 17
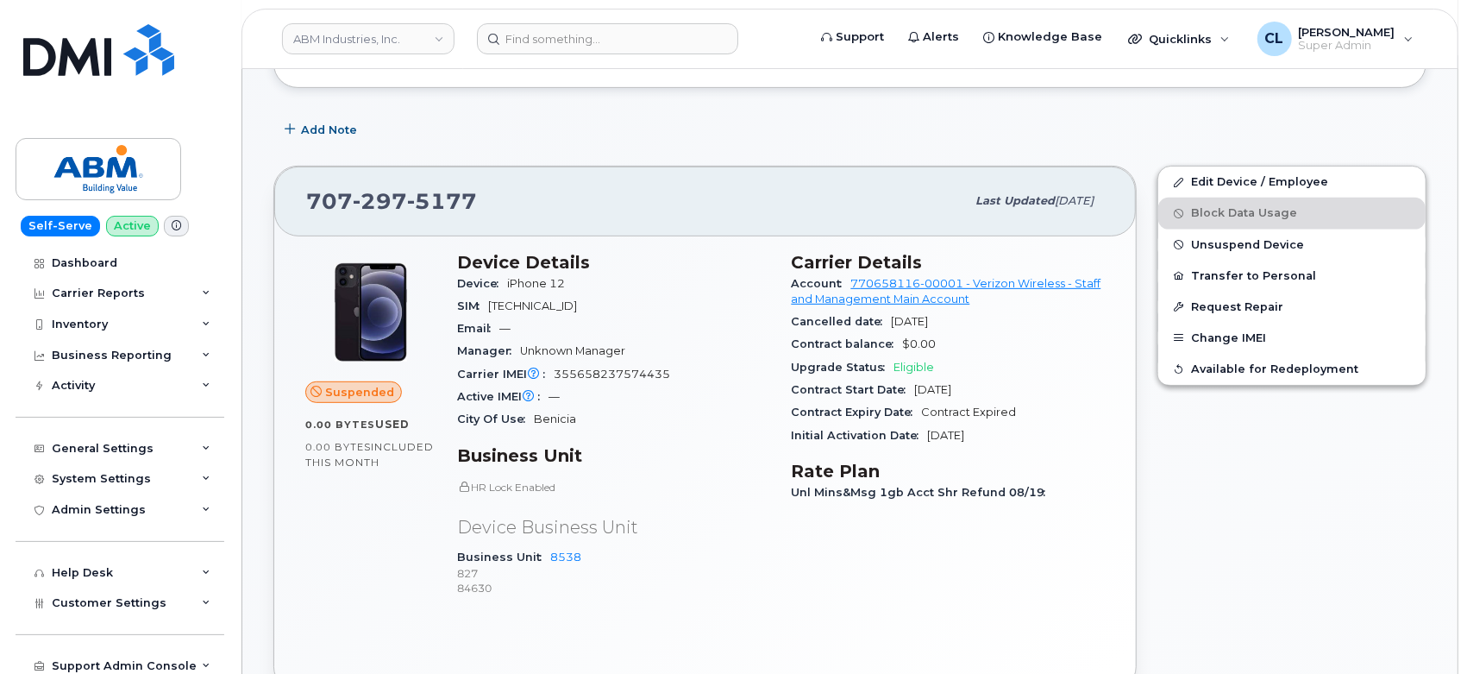
scroll to position [479, 0]
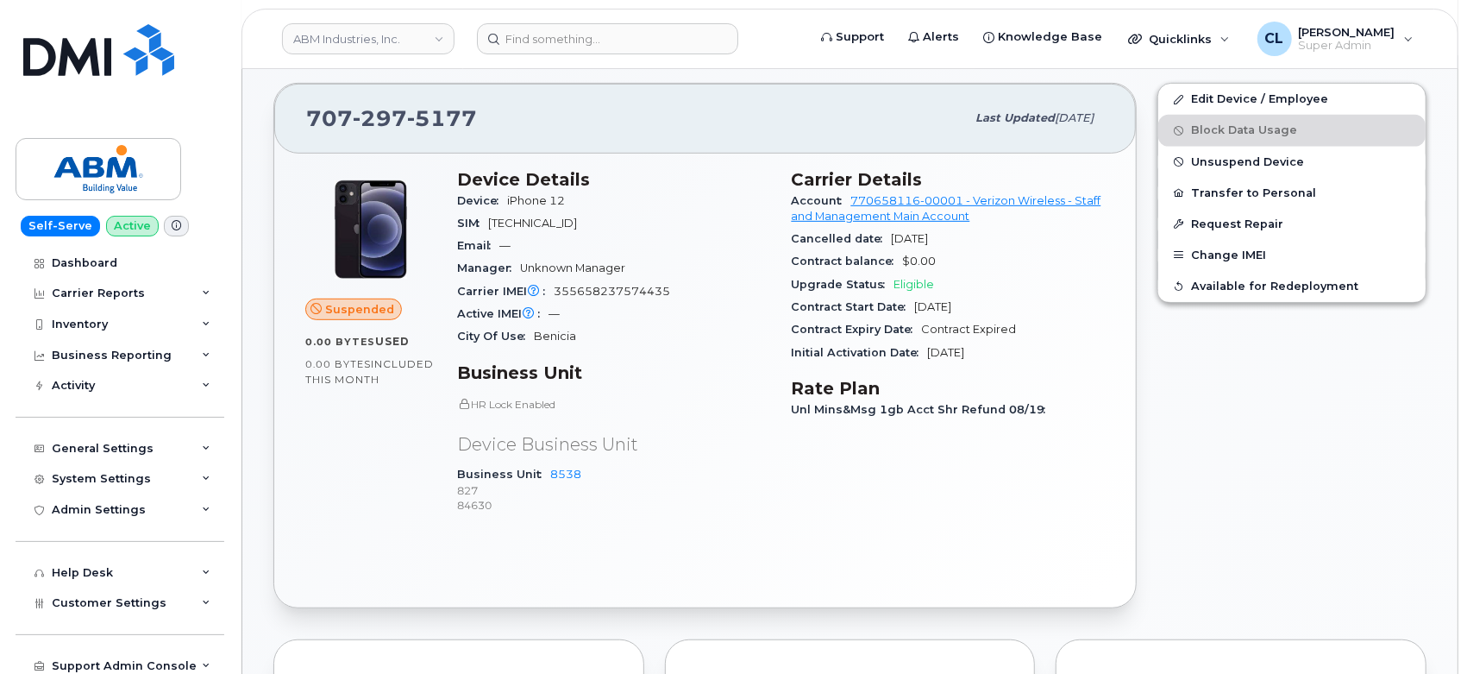
drag, startPoint x: 792, startPoint y: 173, endPoint x: 1050, endPoint y: 356, distance: 316.7
click at [1050, 356] on section "Carrier Details Account 770658116-00001 - Verizon Wireless - Staff and Manageme…" at bounding box center [949, 266] width 314 height 195
copy section "Carrier Details Account 770658116-00001 - Verizon Wireless - Staff and Manageme…"
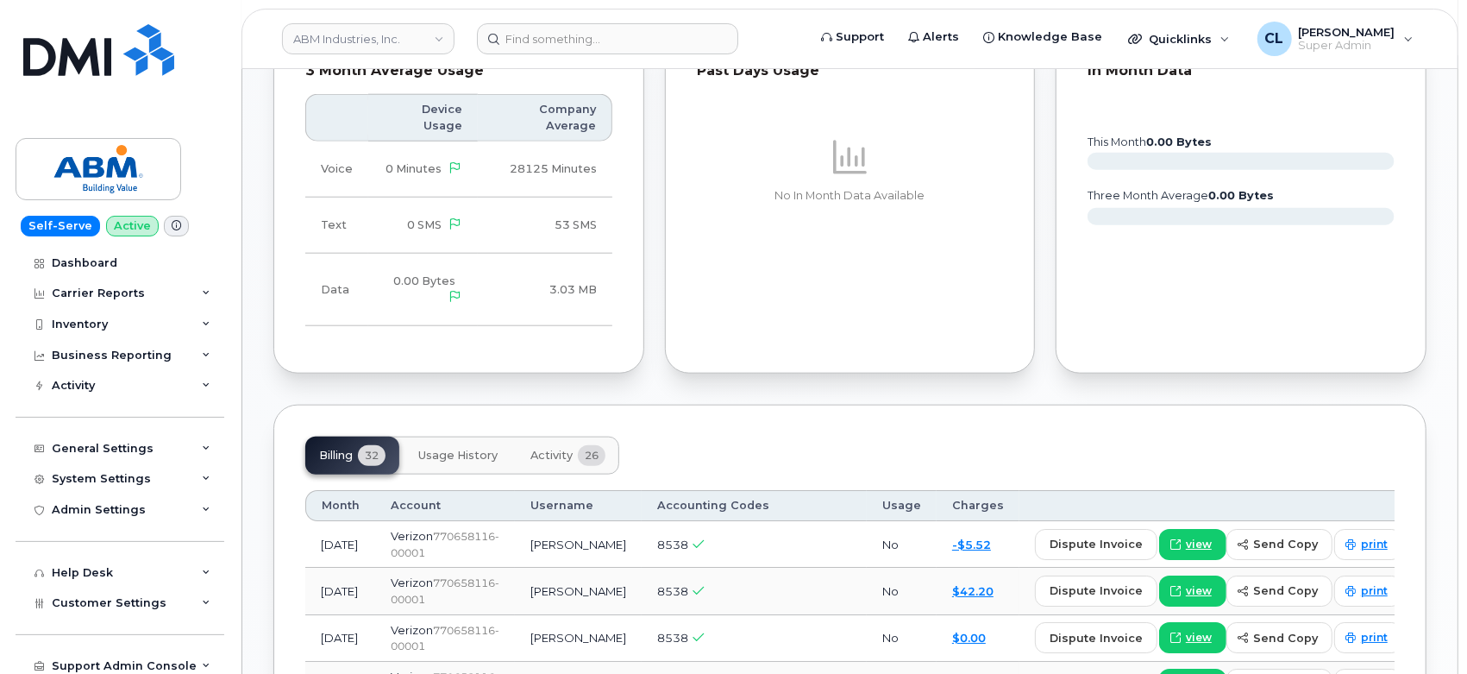
scroll to position [1341, 0]
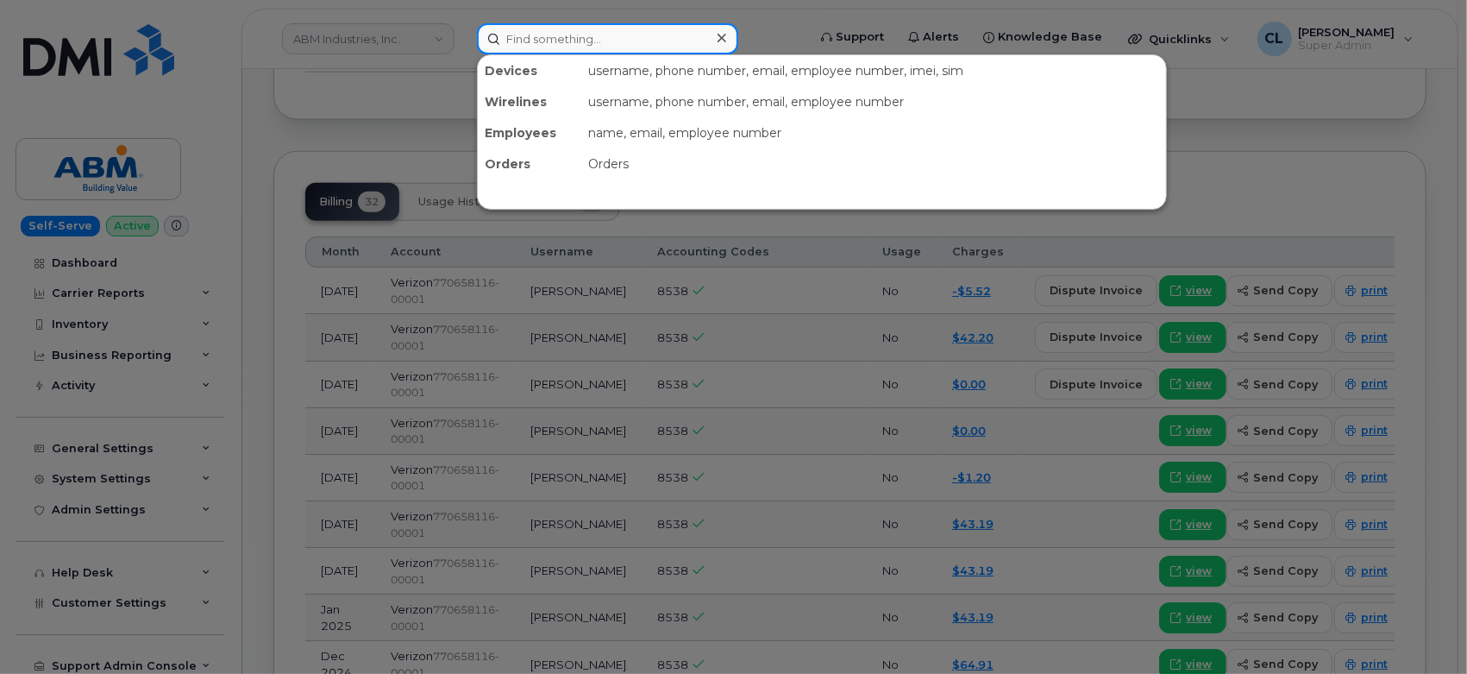
click at [565, 47] on input at bounding box center [607, 38] width 261 height 31
paste input "6802152807"
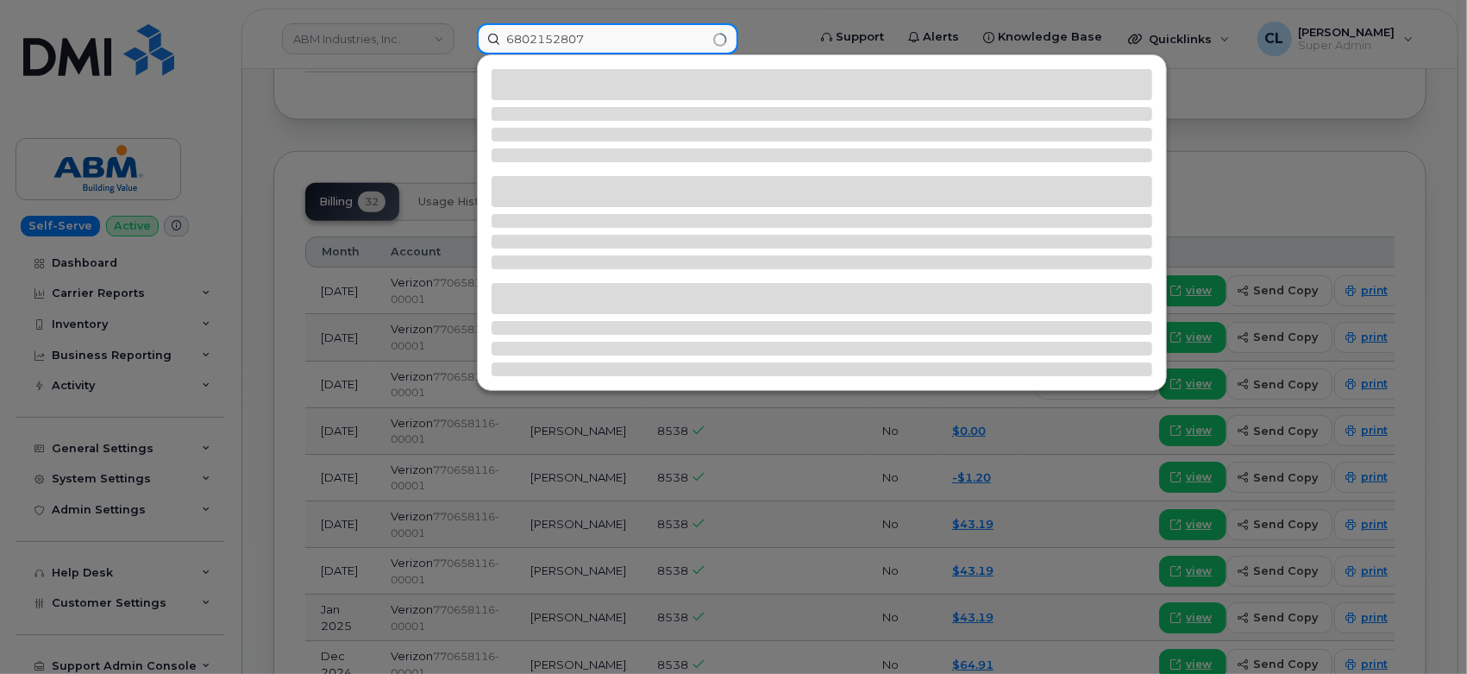
type input "6802152807"
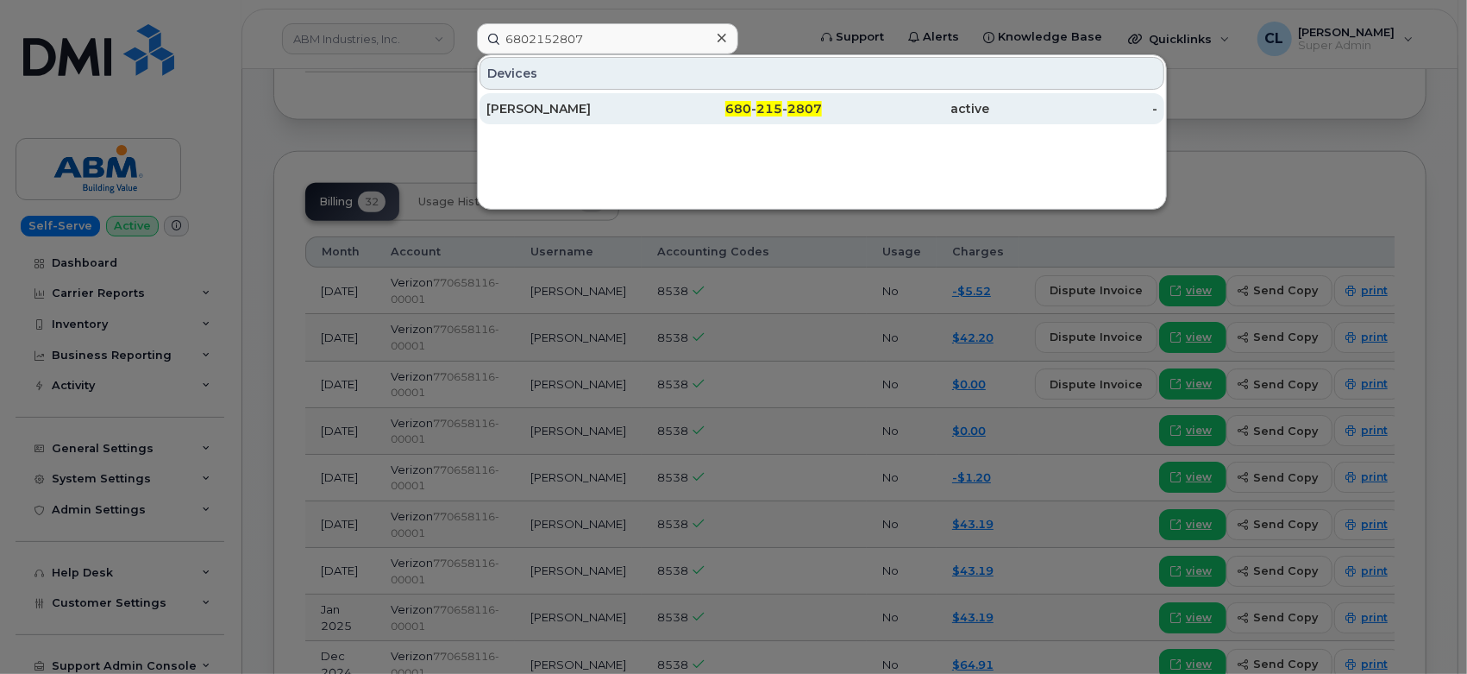
click at [519, 113] on div "[PERSON_NAME]" at bounding box center [571, 108] width 168 height 17
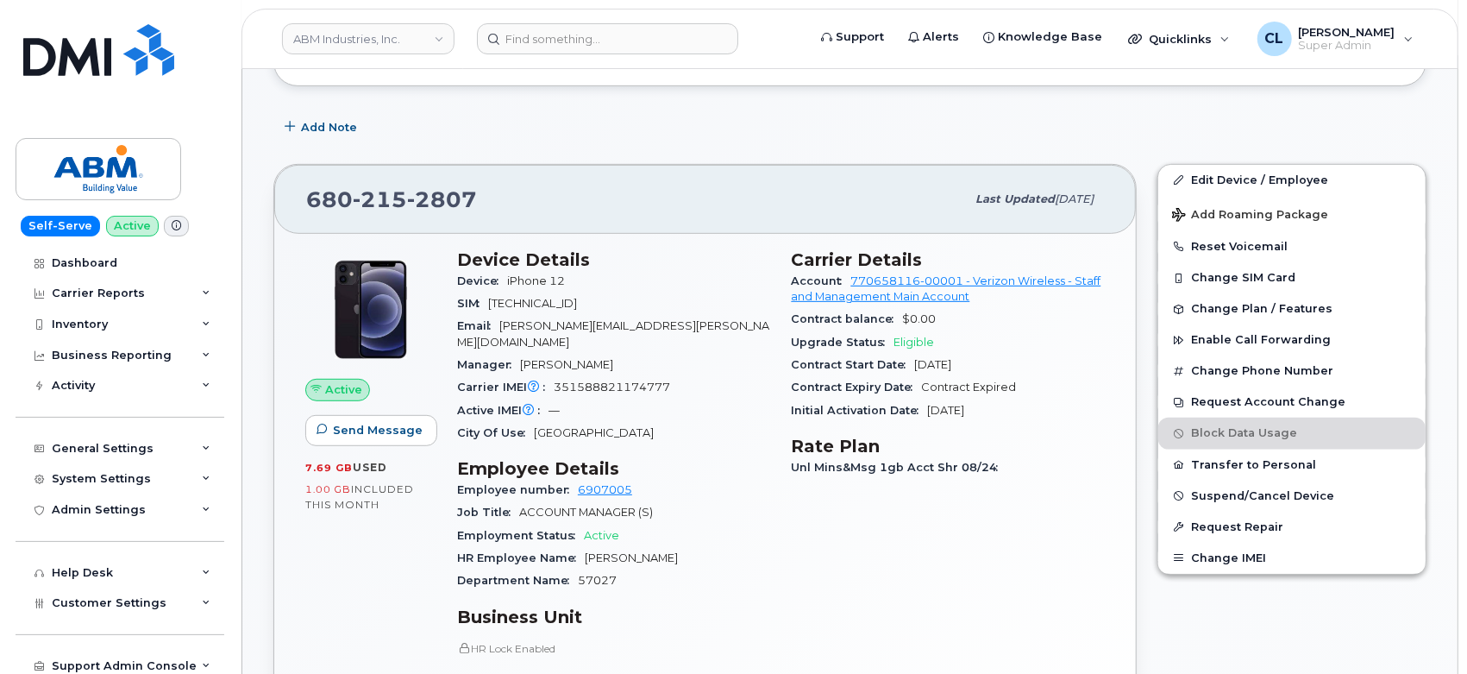
scroll to position [625, 0]
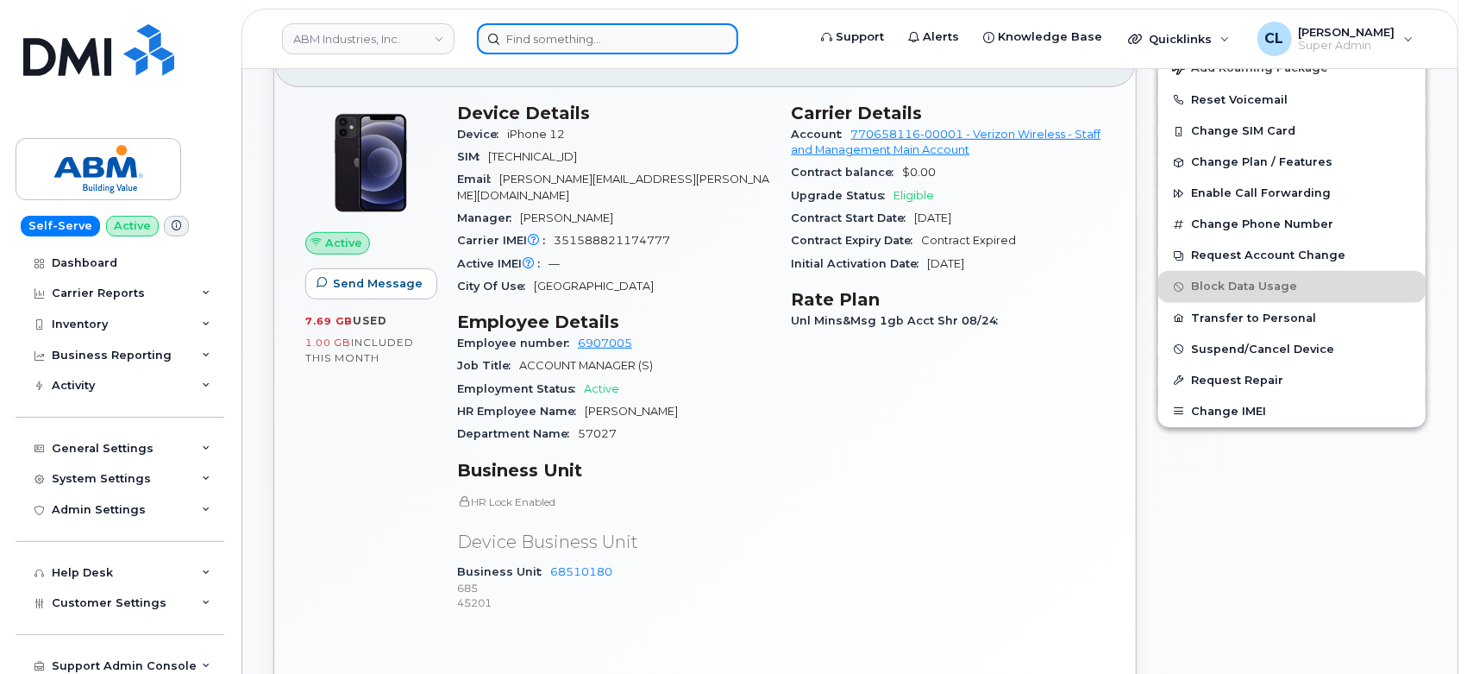
click at [581, 37] on input at bounding box center [607, 38] width 261 height 31
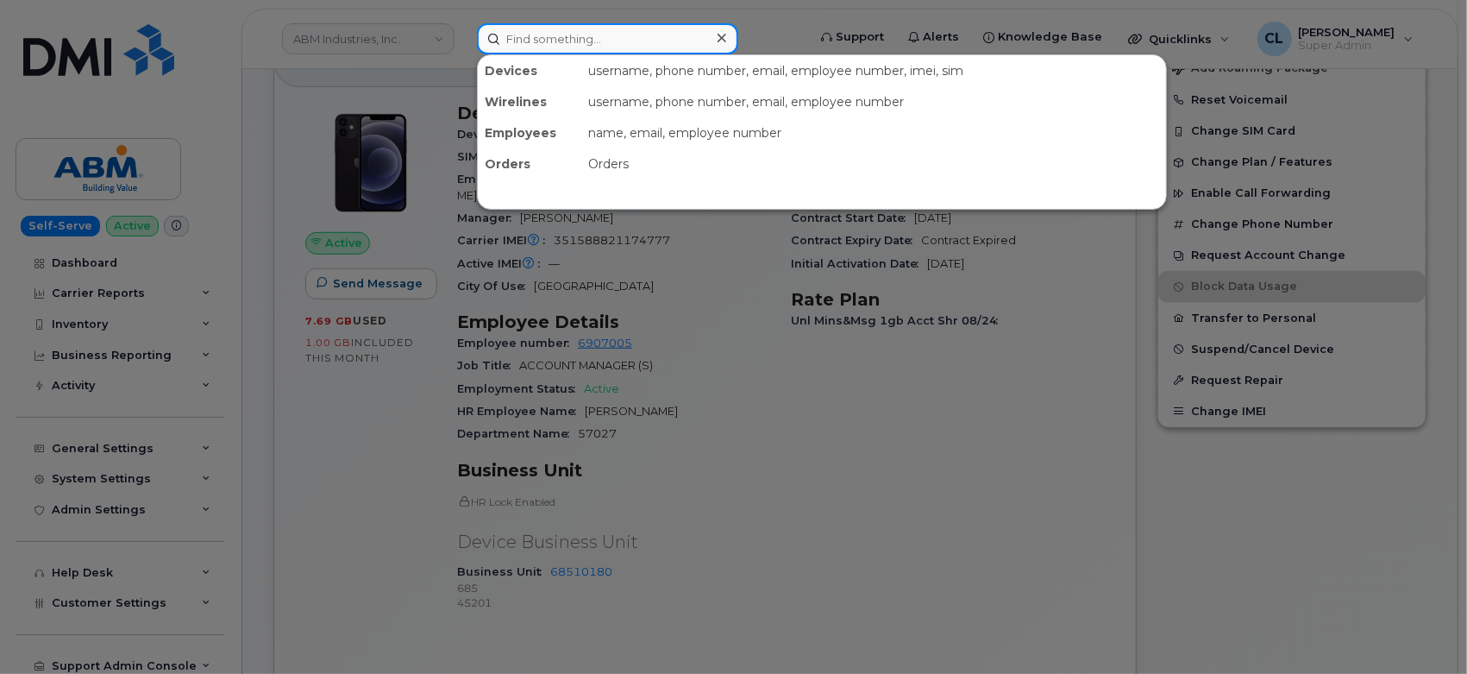
paste input "4158606460"
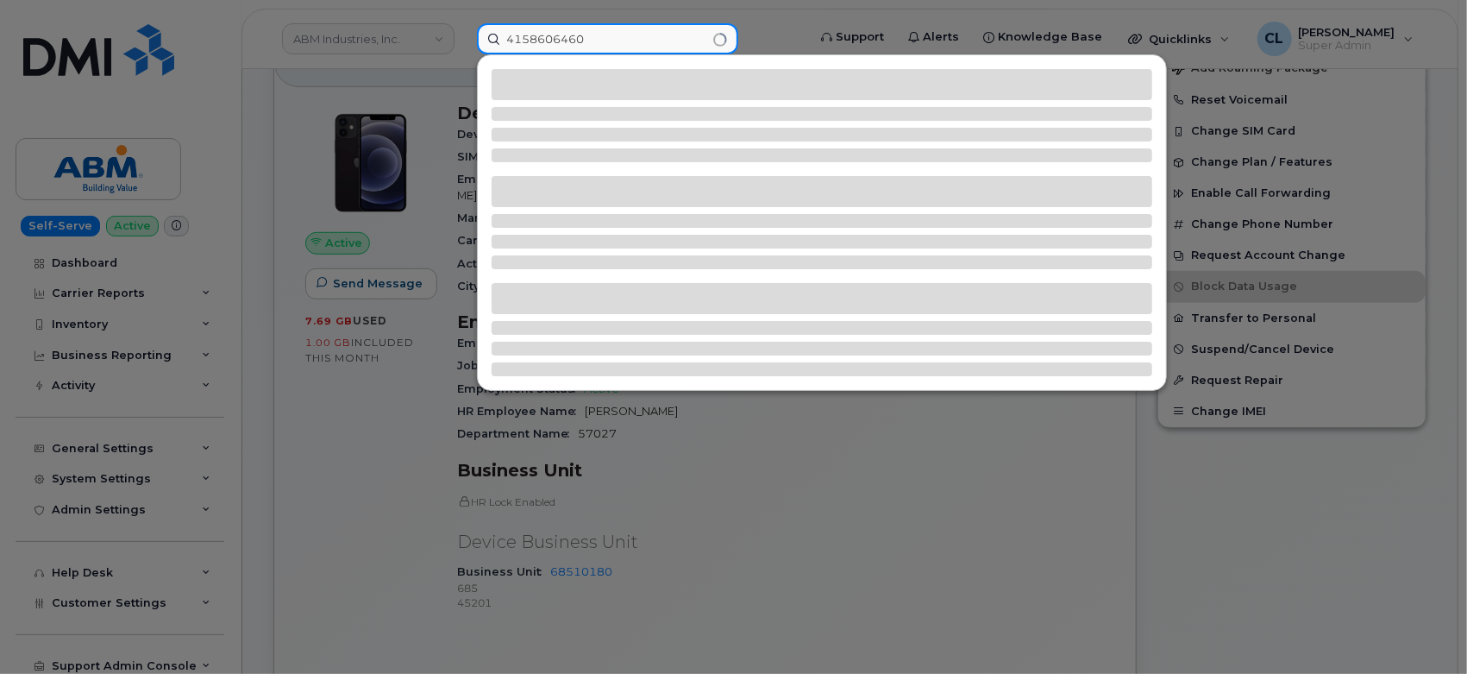
type input "4158606460"
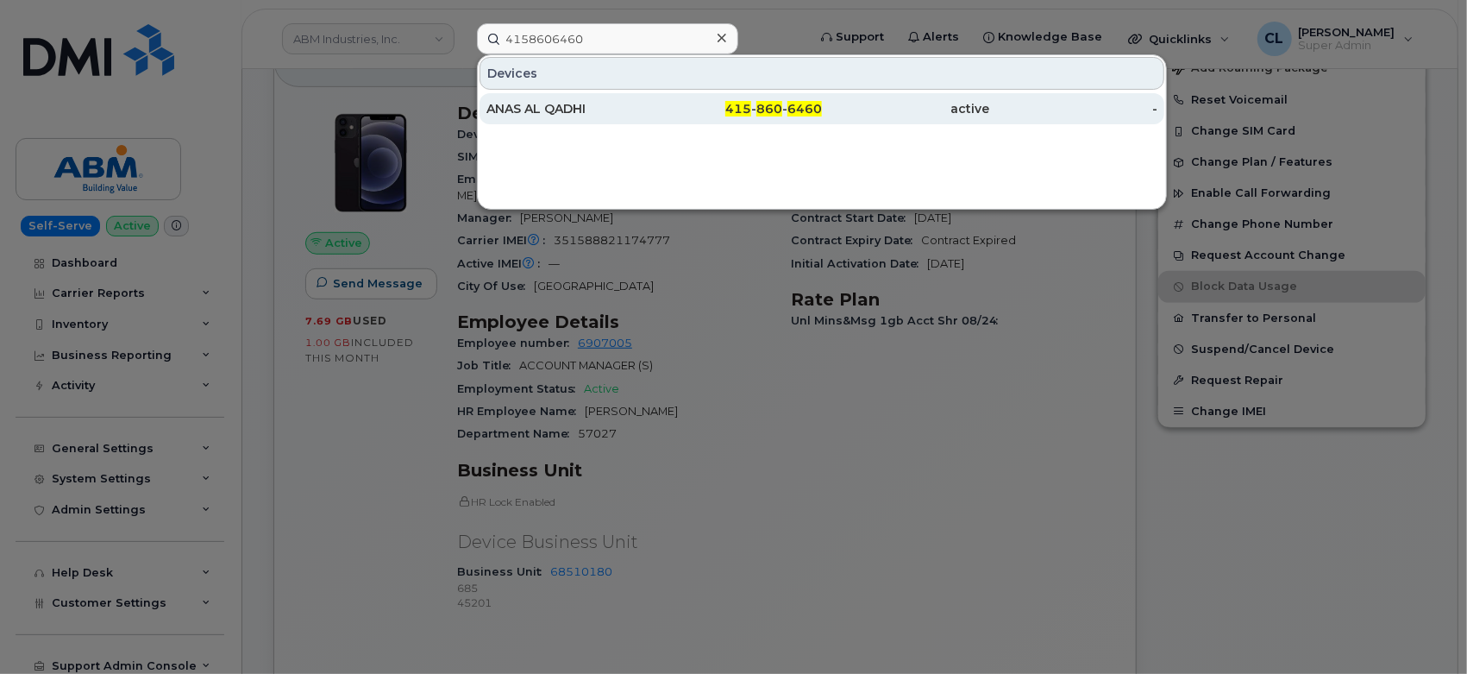
click at [584, 114] on div "ANAS AL QADHI" at bounding box center [571, 108] width 168 height 17
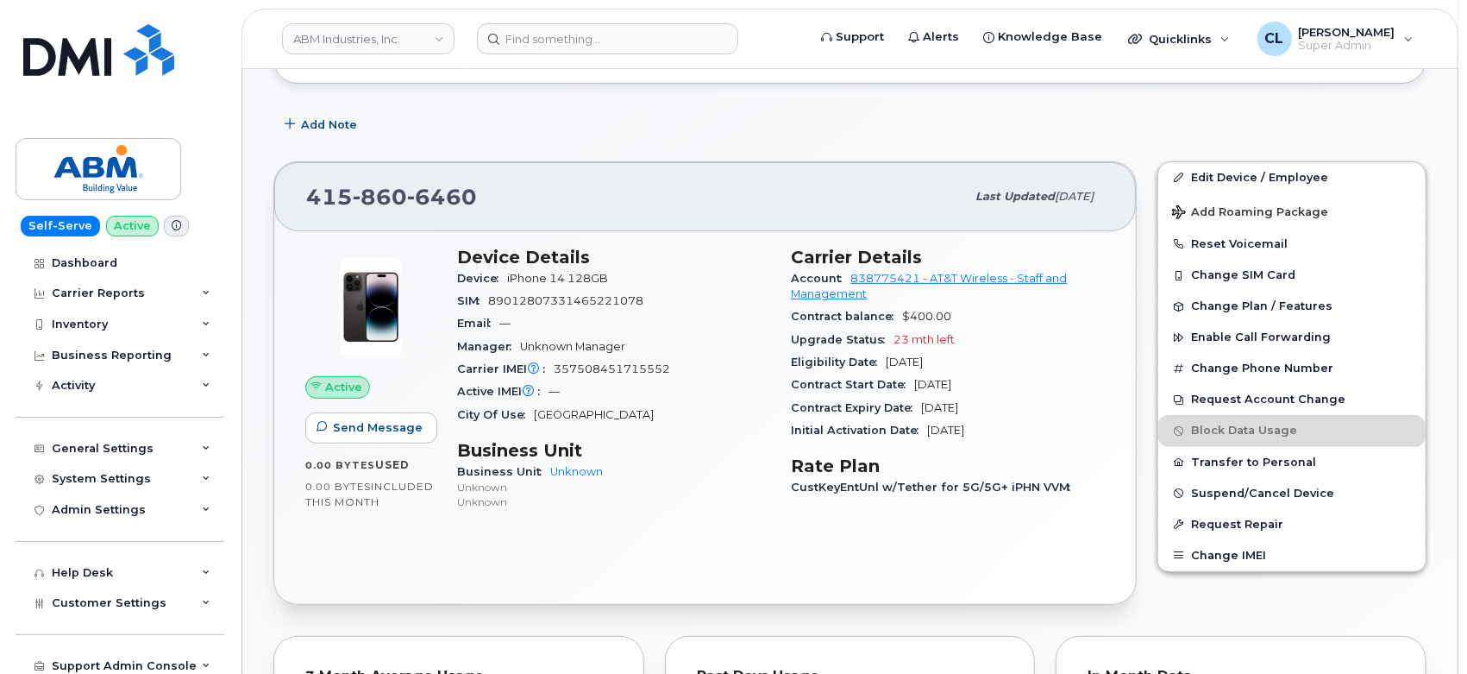
scroll to position [383, 0]
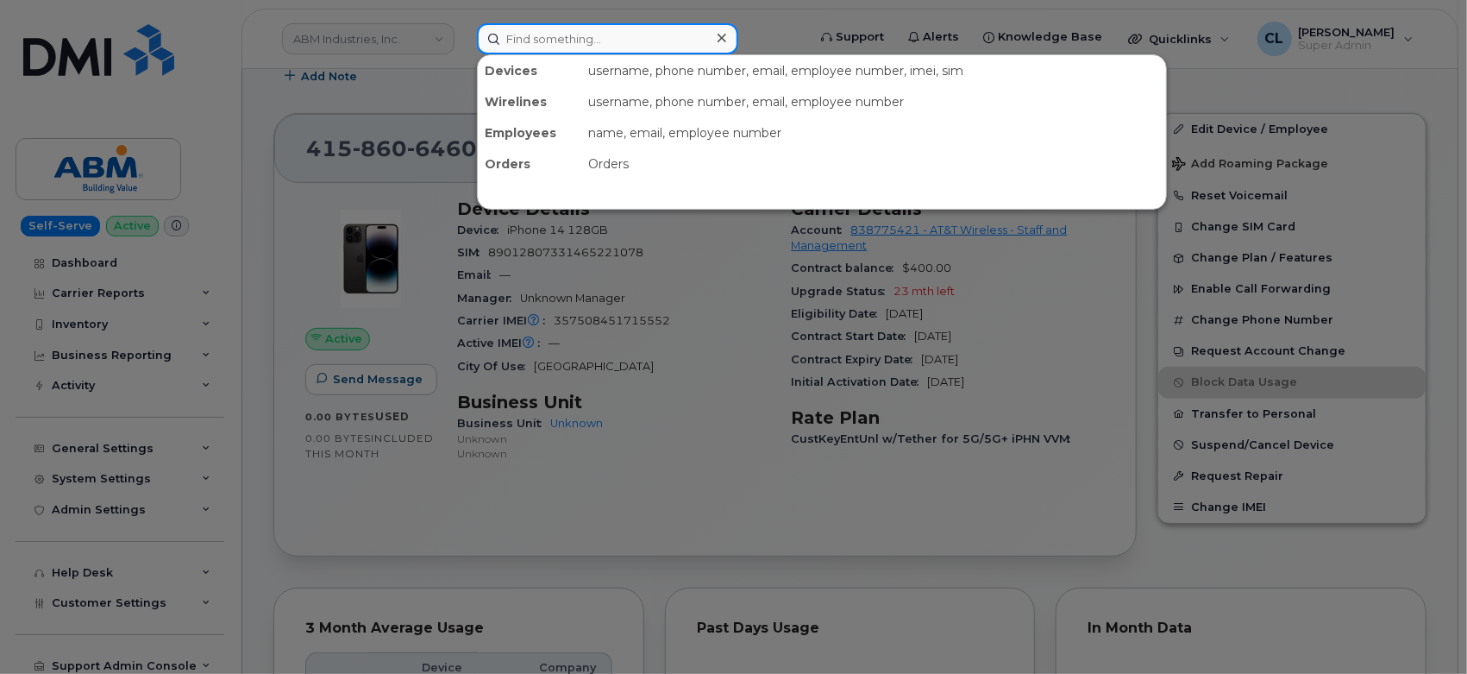
click at [535, 45] on input at bounding box center [607, 38] width 261 height 31
paste input "21034644"
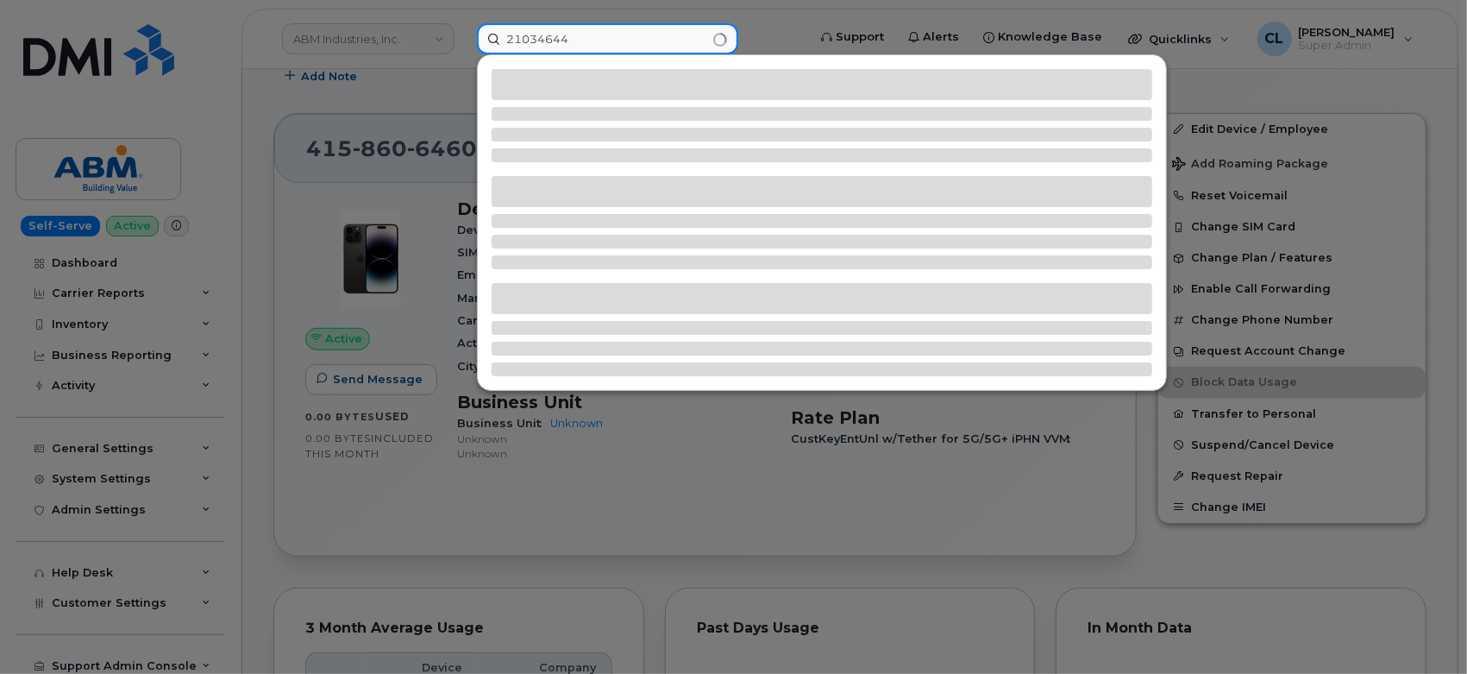
type input "21034644"
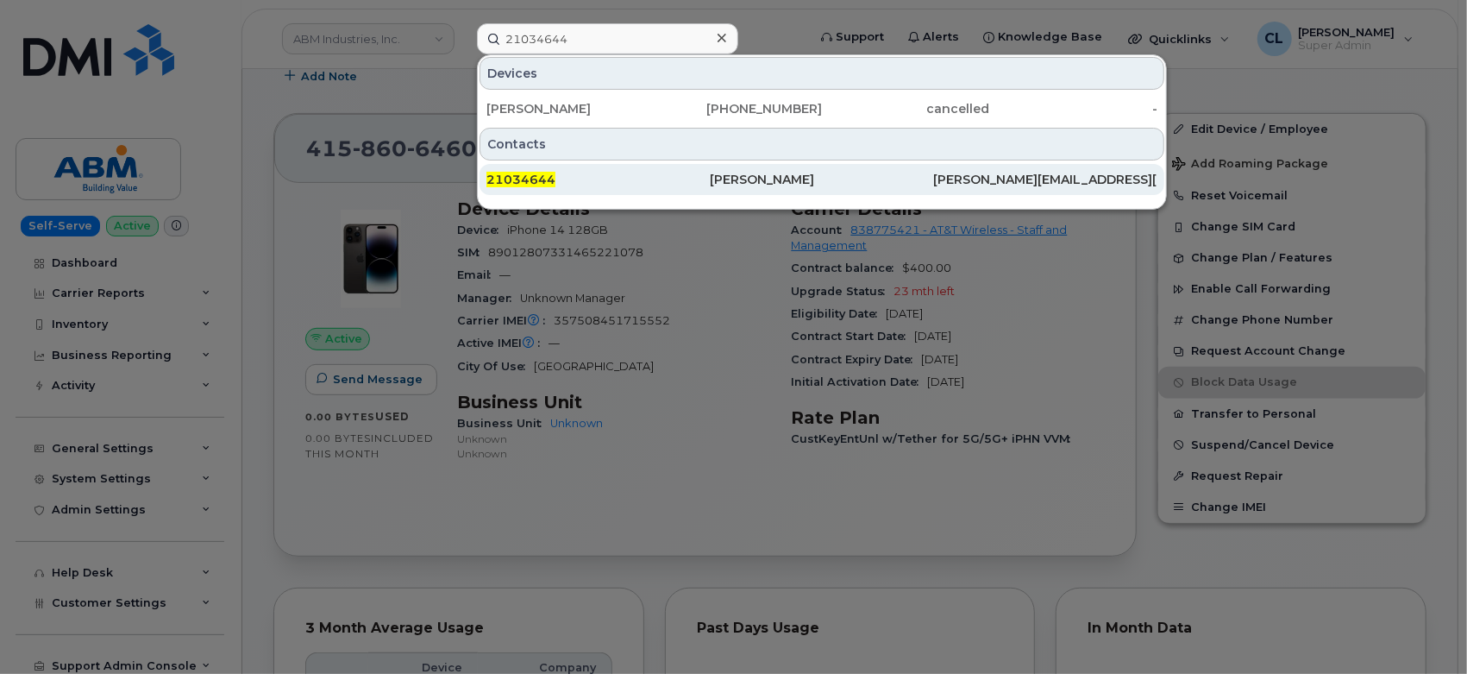
click at [531, 170] on div "21034644" at bounding box center [598, 179] width 223 height 31
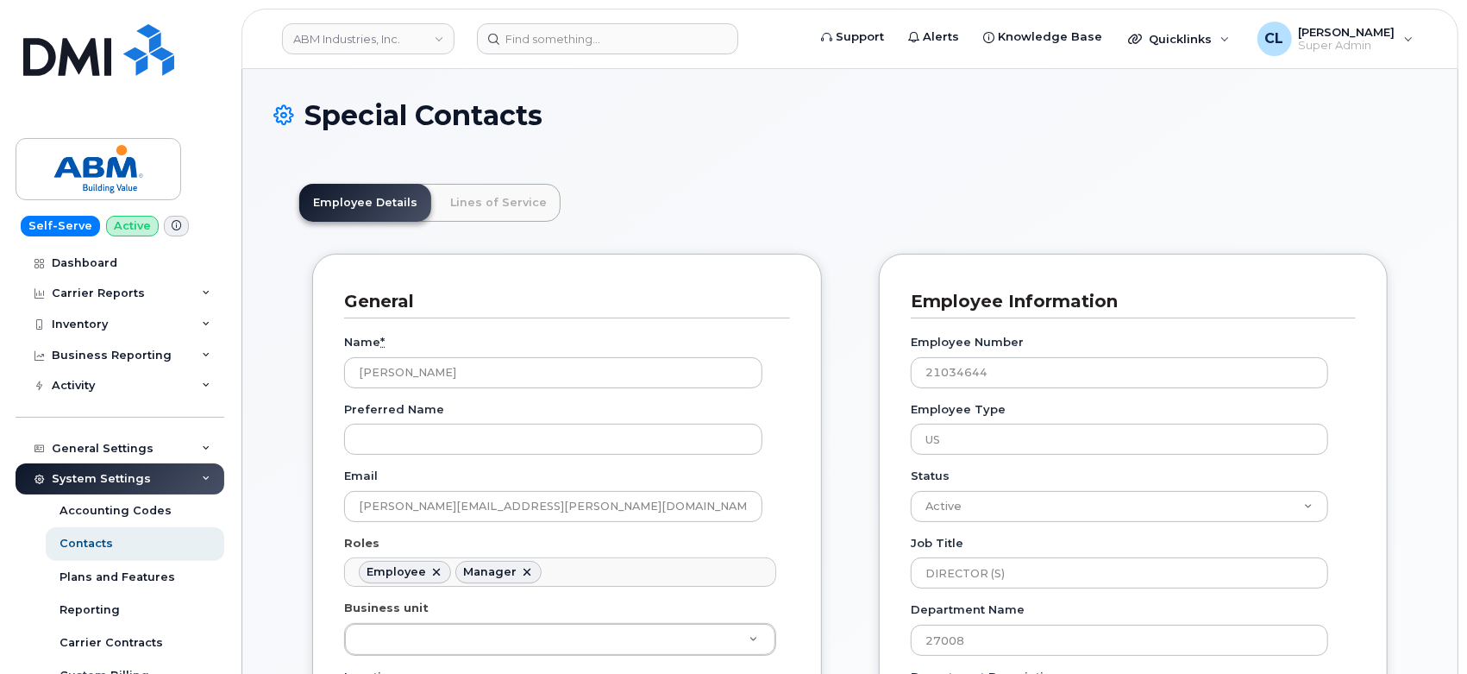
scroll to position [53, 0]
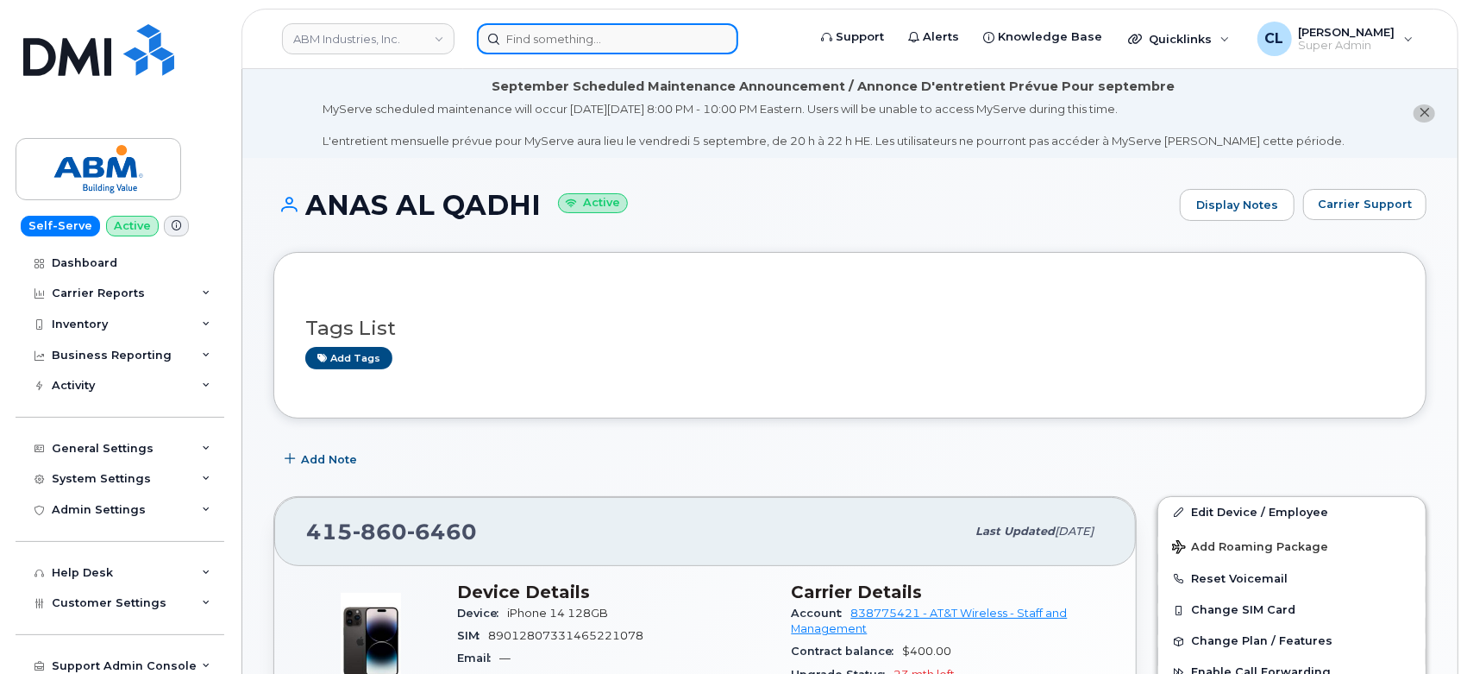
click at [587, 37] on input at bounding box center [607, 38] width 261 height 31
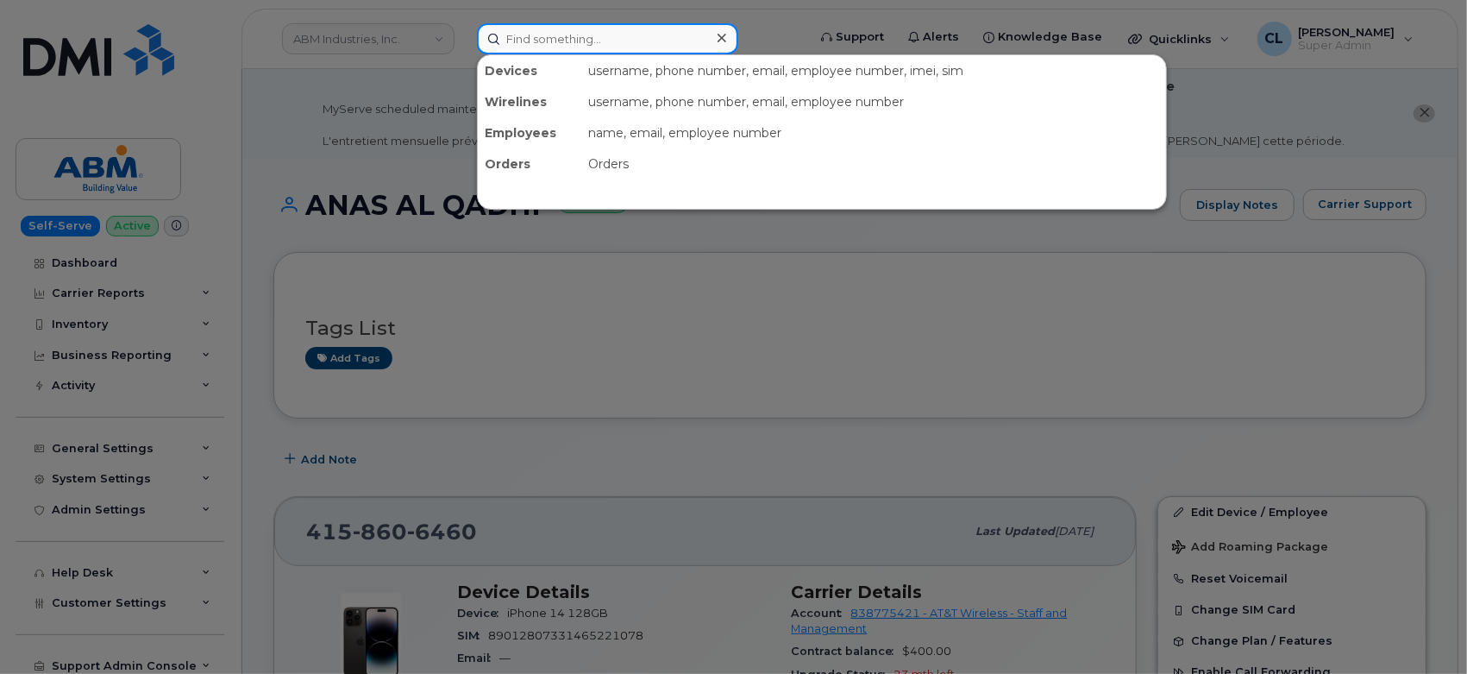
paste input "21034644"
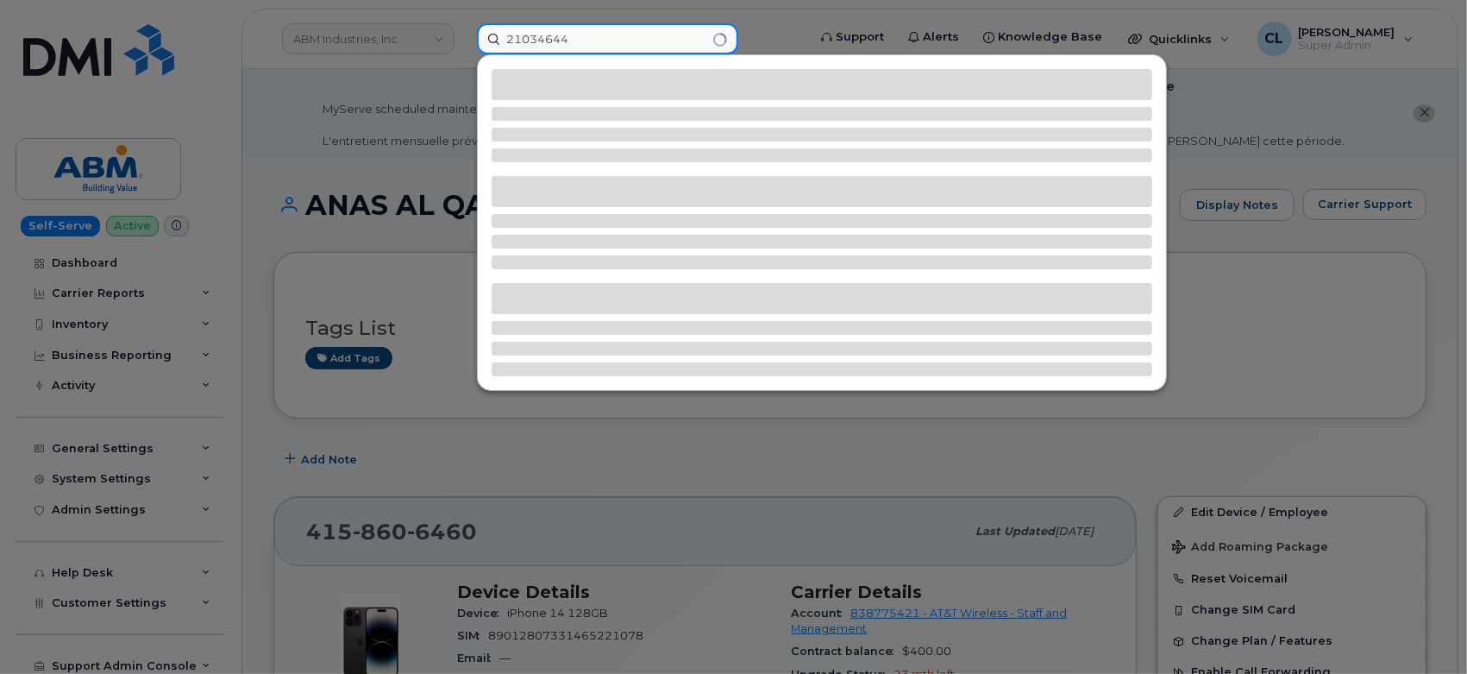
type input "21034644"
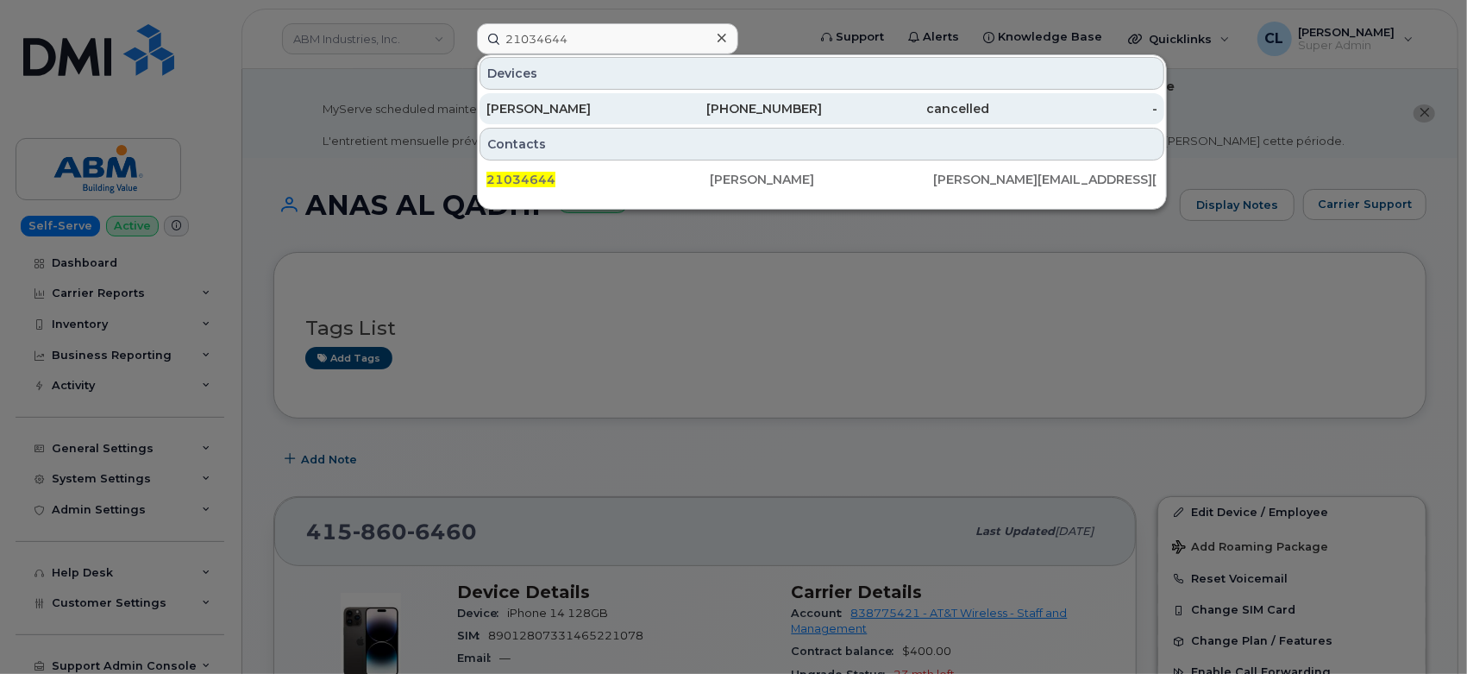
click at [563, 111] on div "MICHAEL AVILA" at bounding box center [571, 108] width 168 height 17
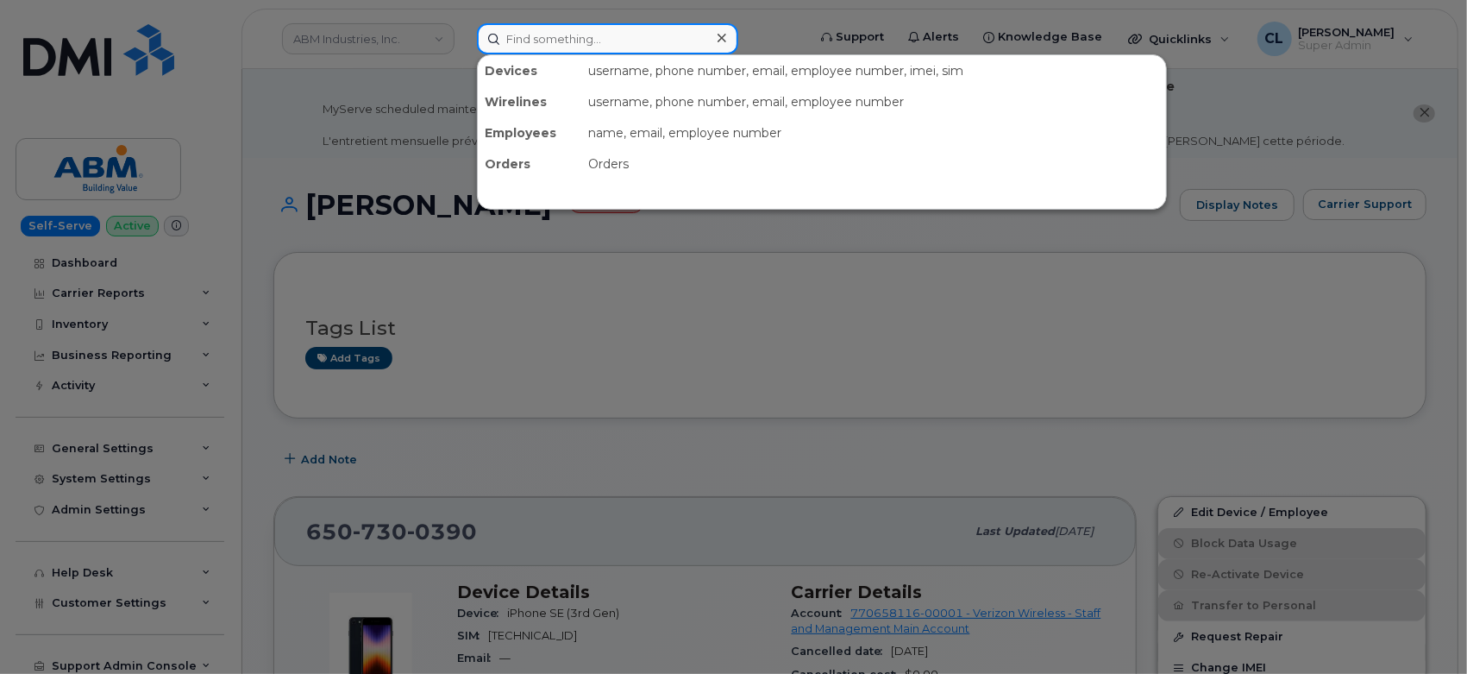
click at [587, 26] on input at bounding box center [607, 38] width 261 height 31
paste input "6282494383"
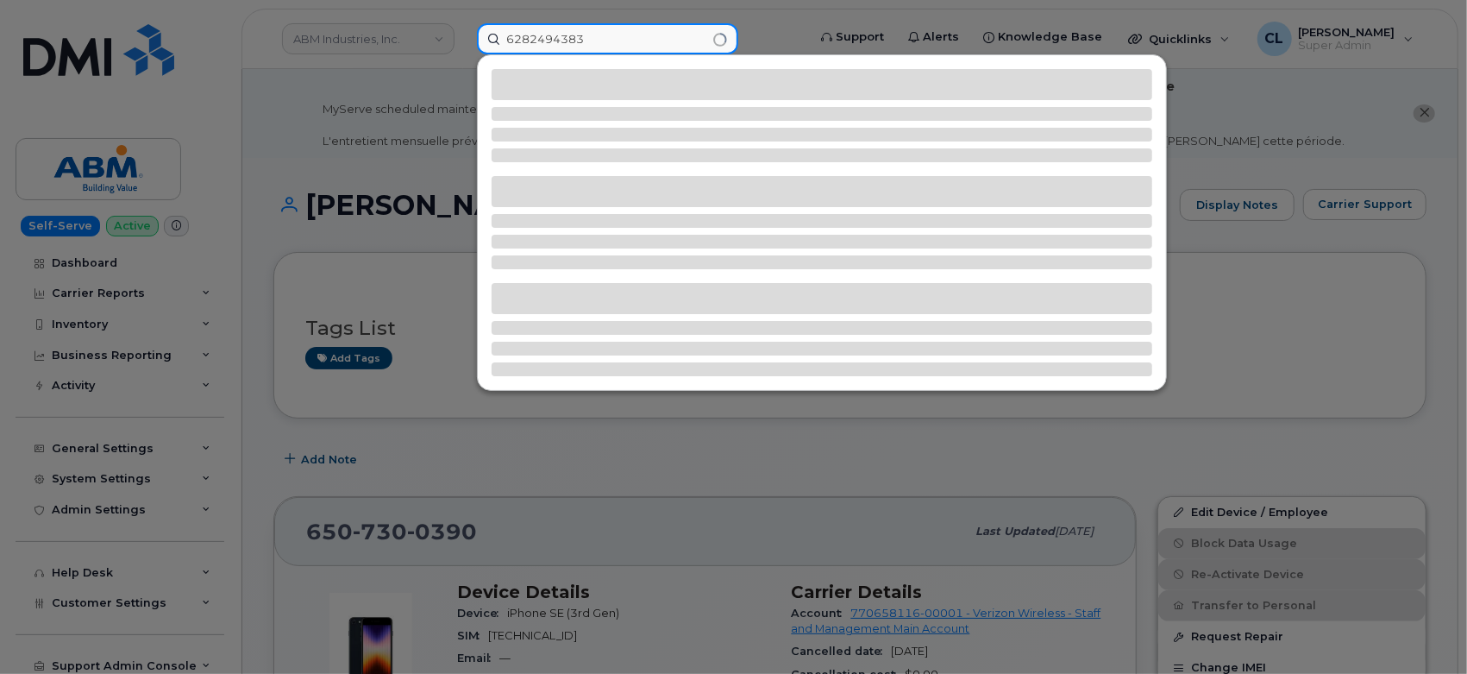
type input "6282494383"
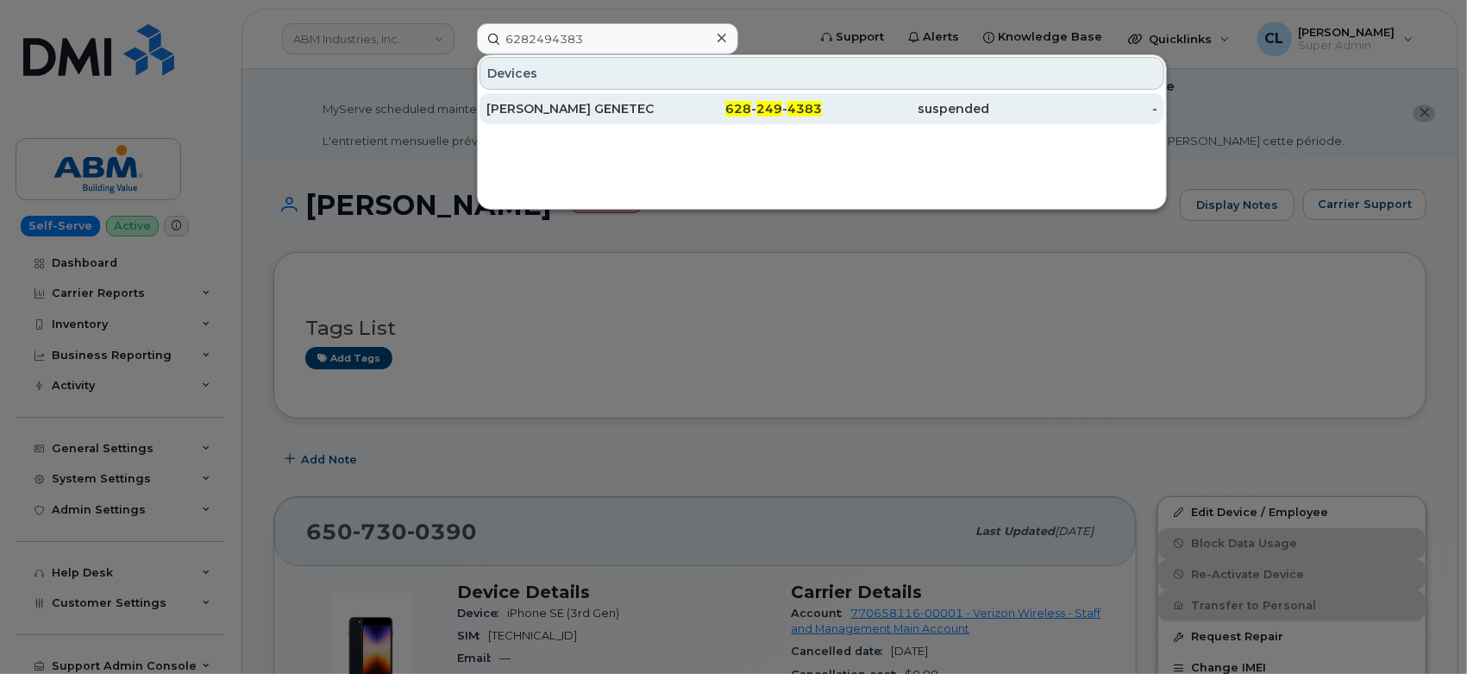
click at [606, 115] on div "LYNNDA TRAN GENETECH" at bounding box center [571, 108] width 168 height 17
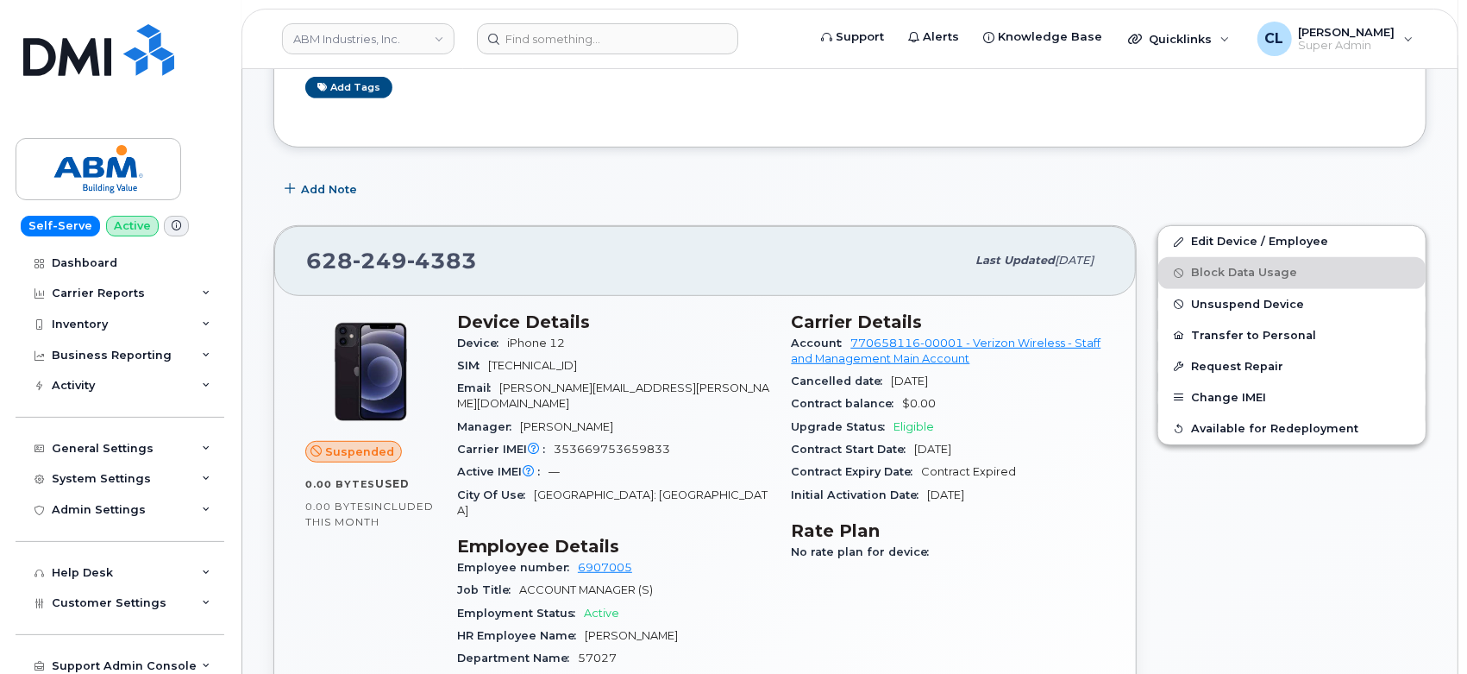
scroll to position [530, 0]
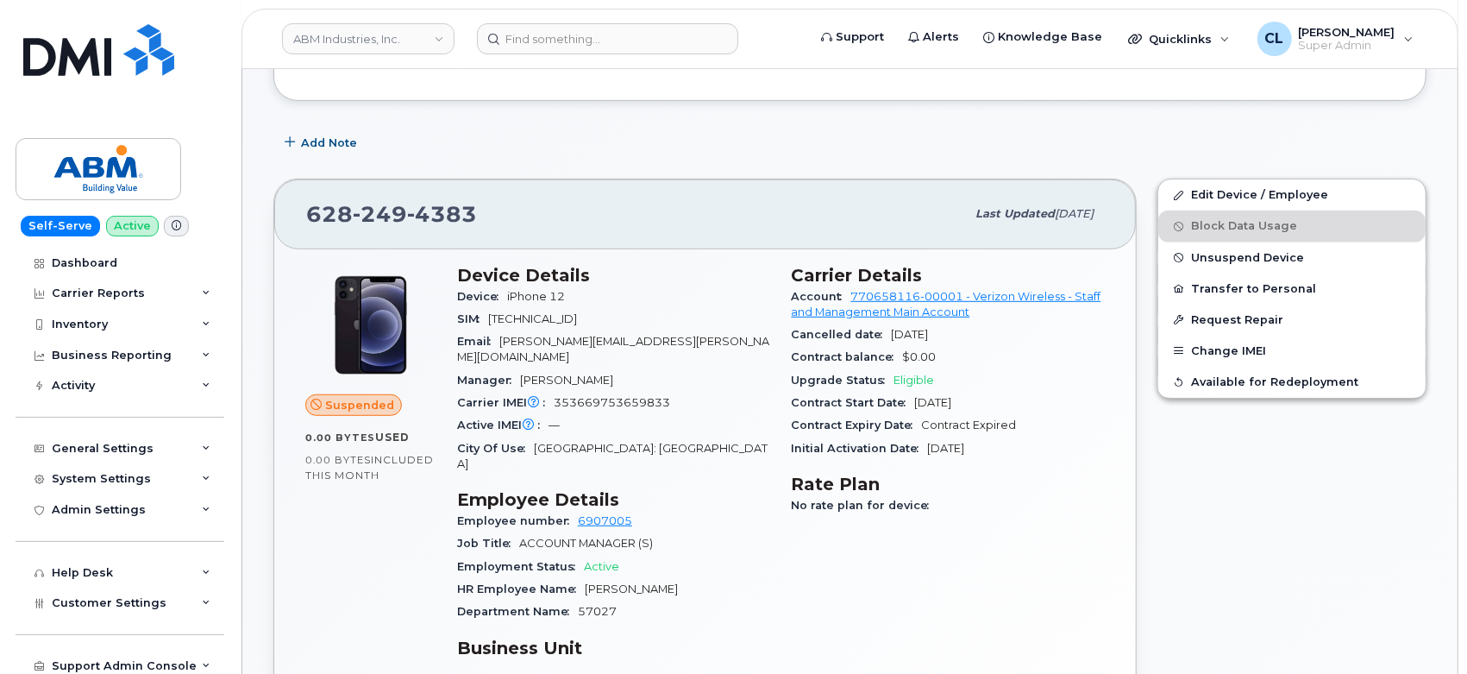
drag, startPoint x: 795, startPoint y: 271, endPoint x: 1028, endPoint y: 440, distance: 288.5
click at [1026, 440] on section "Carrier Details Account 770658116-00001 - Verizon Wireless - Staff and Manageme…" at bounding box center [949, 362] width 314 height 195
copy section "Carrier Details Account 770658116-00001 - Verizon Wireless - Staff and Manageme…"
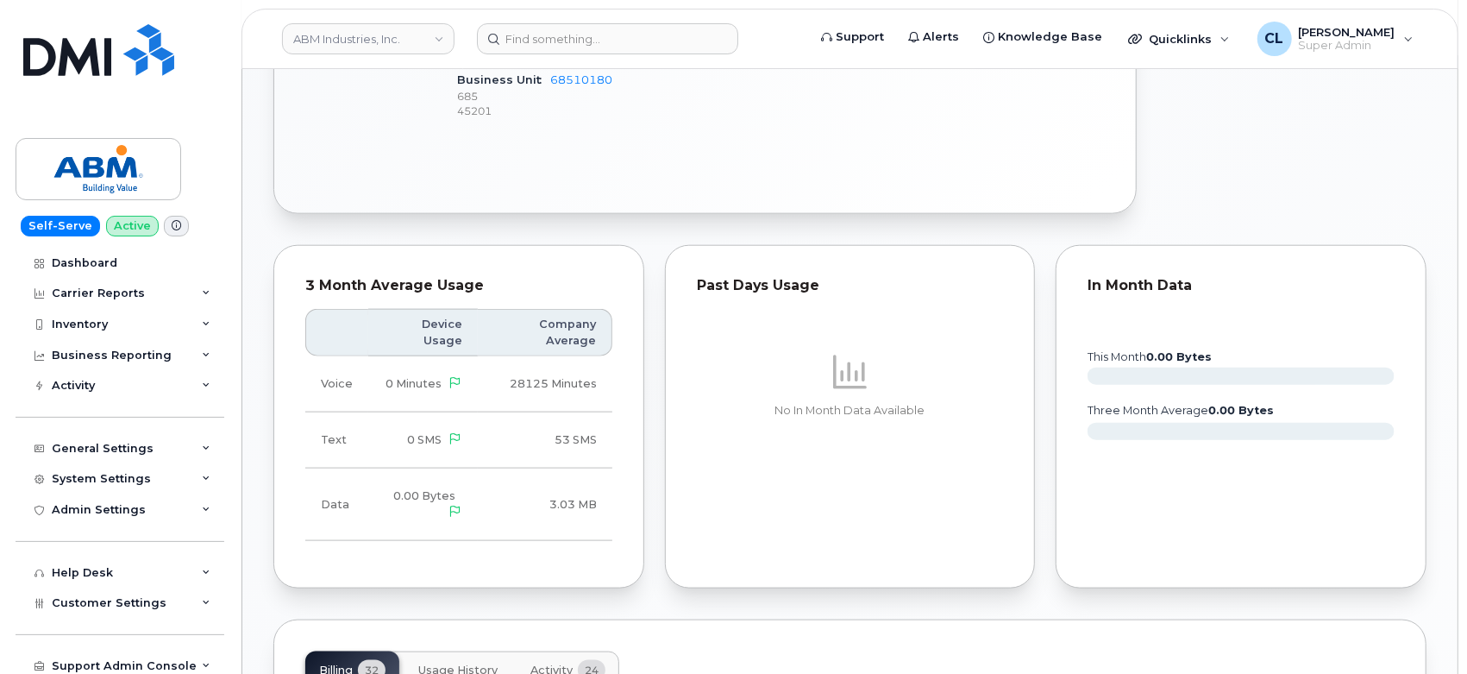
scroll to position [1201, 0]
click at [369, 40] on link "ABM Industries, Inc." at bounding box center [368, 38] width 173 height 31
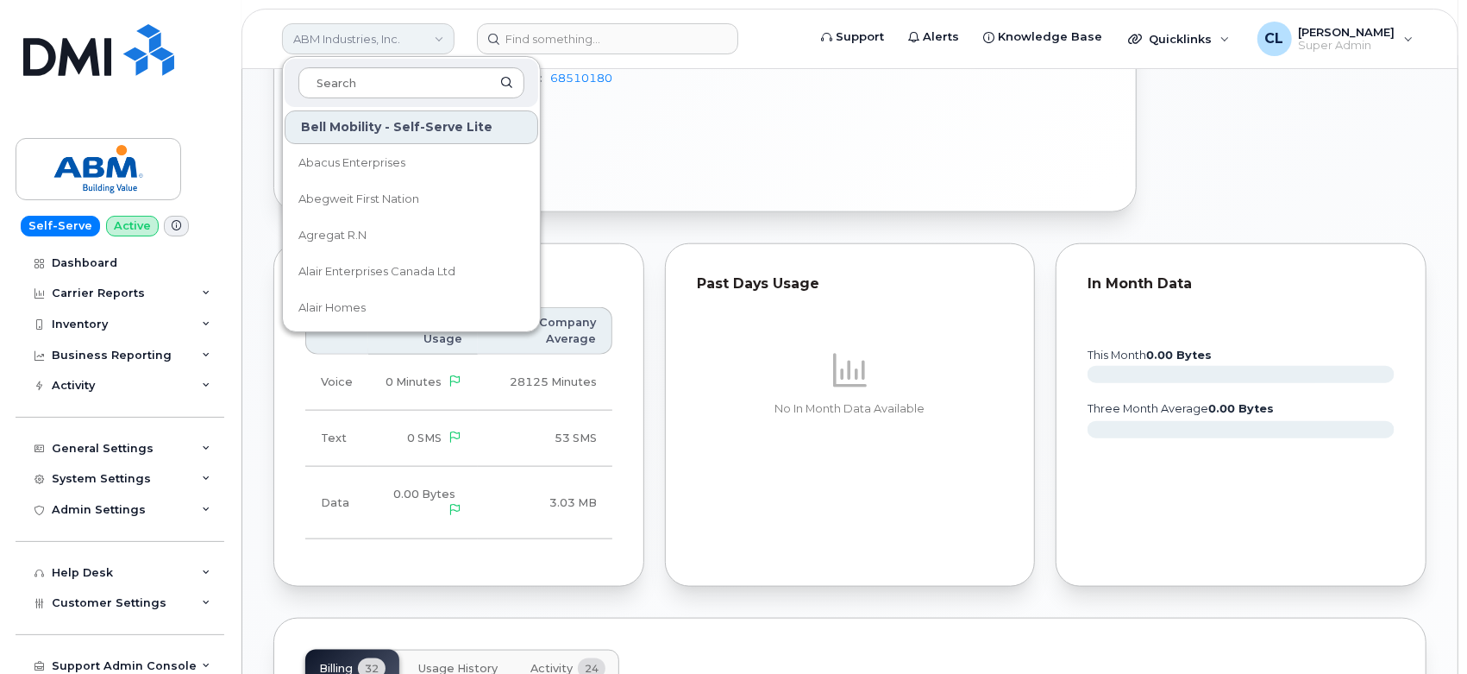
click at [380, 43] on link "ABM Industries, Inc." at bounding box center [368, 38] width 173 height 31
click at [730, 102] on p "45201" at bounding box center [614, 109] width 314 height 15
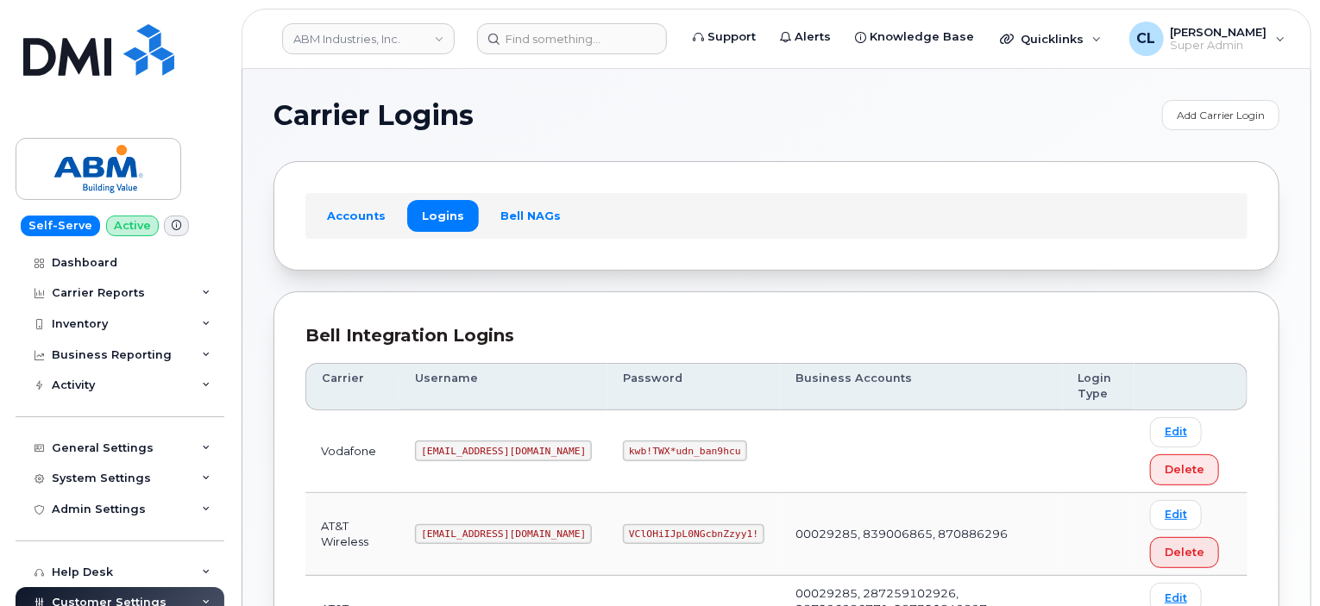
click at [1284, 268] on div "Carrier Logins Add Carrier Login Accounts Logins Bell NAGs Bell Integration Log…" at bounding box center [776, 535] width 1068 height 932
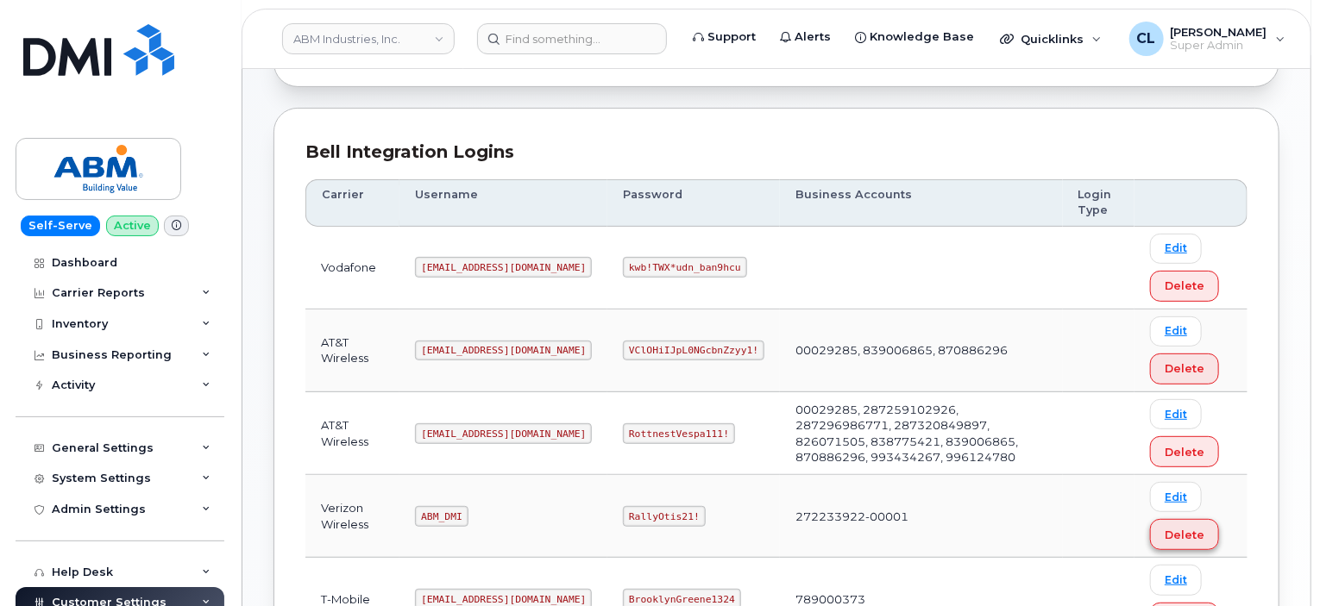
scroll to position [443, 0]
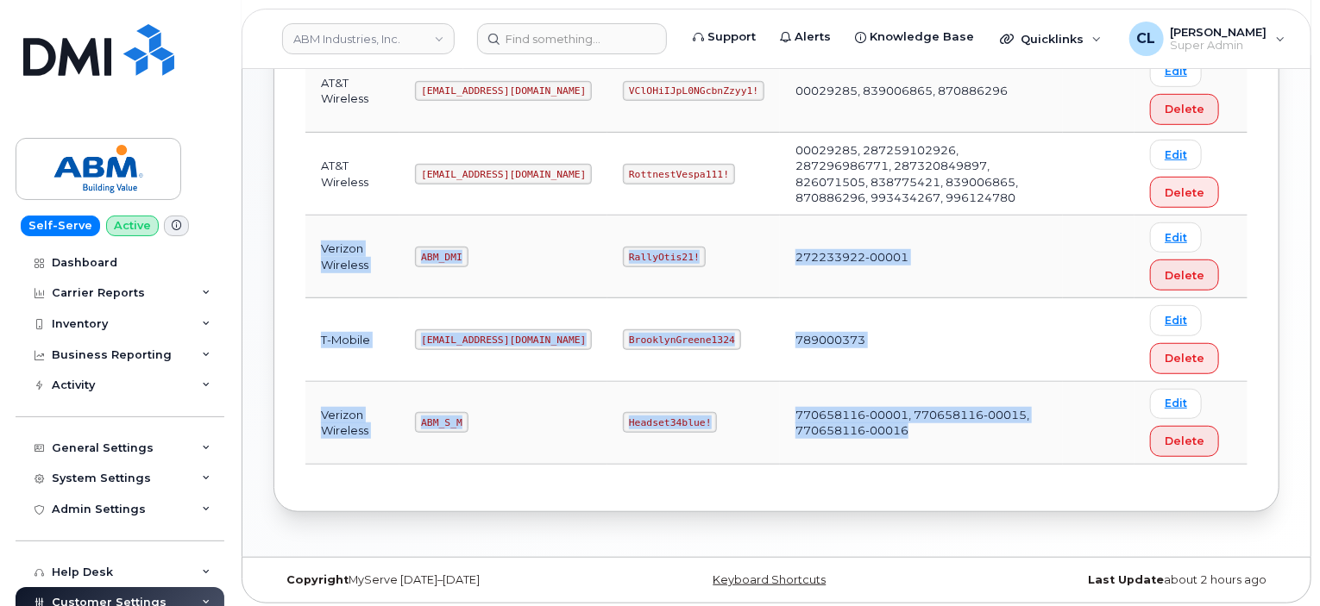
drag, startPoint x: 311, startPoint y: 231, endPoint x: 1086, endPoint y: 452, distance: 806.4
click at [1086, 452] on tbody "Vodafone [EMAIL_ADDRESS][DOMAIN_NAME] kwb!TWX*udn_ban9hcu Edit Delete AT&T Wire…" at bounding box center [776, 216] width 942 height 498
click at [987, 292] on td "272233922-00001" at bounding box center [921, 257] width 282 height 83
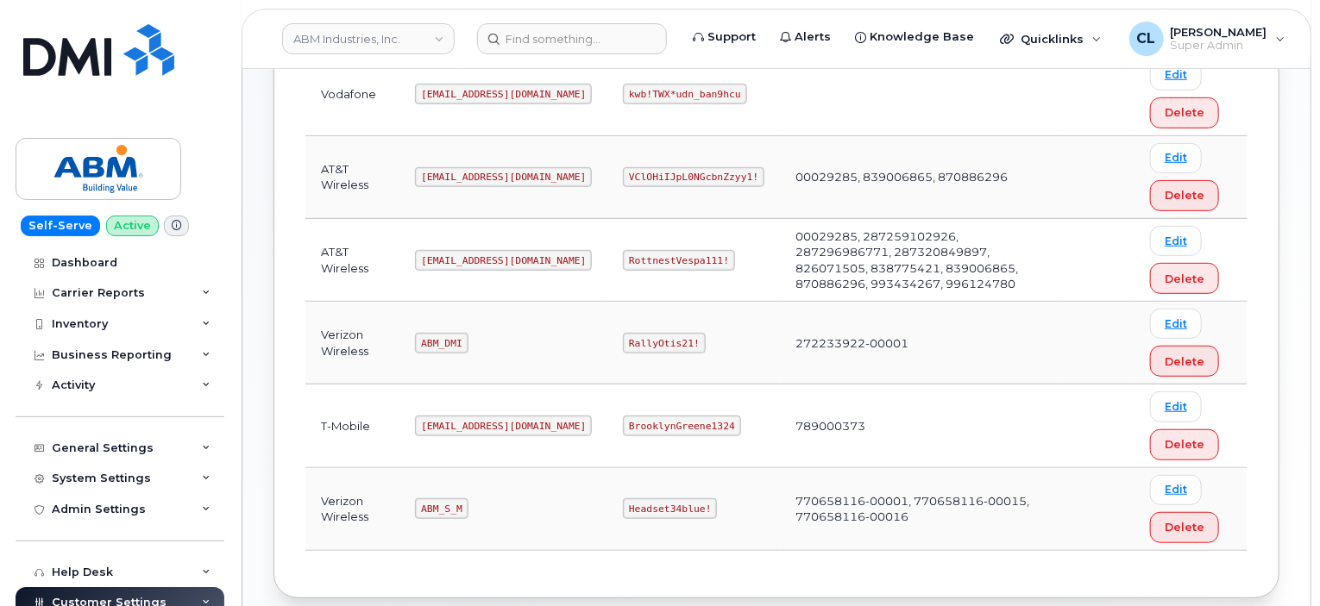
click at [321, 248] on td "AT&T Wireless" at bounding box center [352, 260] width 94 height 83
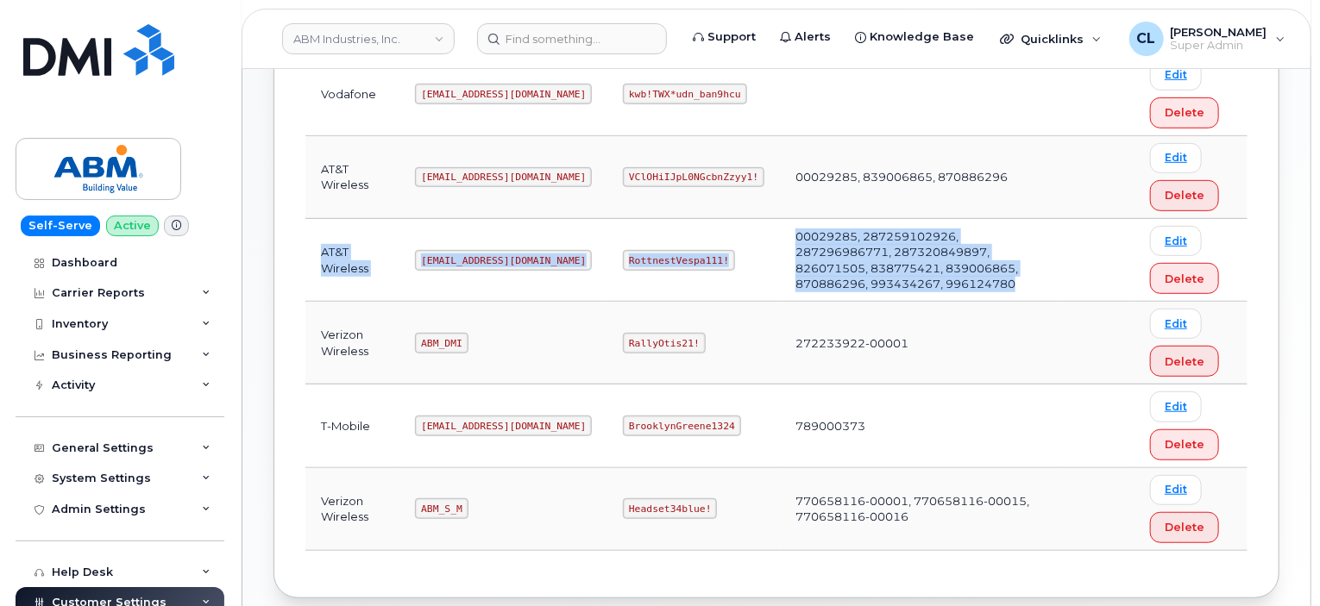
drag, startPoint x: 311, startPoint y: 244, endPoint x: 1067, endPoint y: 275, distance: 756.3
click at [1067, 275] on tr "AT&T Wireless [EMAIL_ADDRESS][DOMAIN_NAME] RottnestVespa111! 00029285, 28725910…" at bounding box center [776, 260] width 942 height 83
copy tr "AT&T Wireless [EMAIL_ADDRESS][DOMAIN_NAME] RottnestVespa111! 00029285, 28725910…"
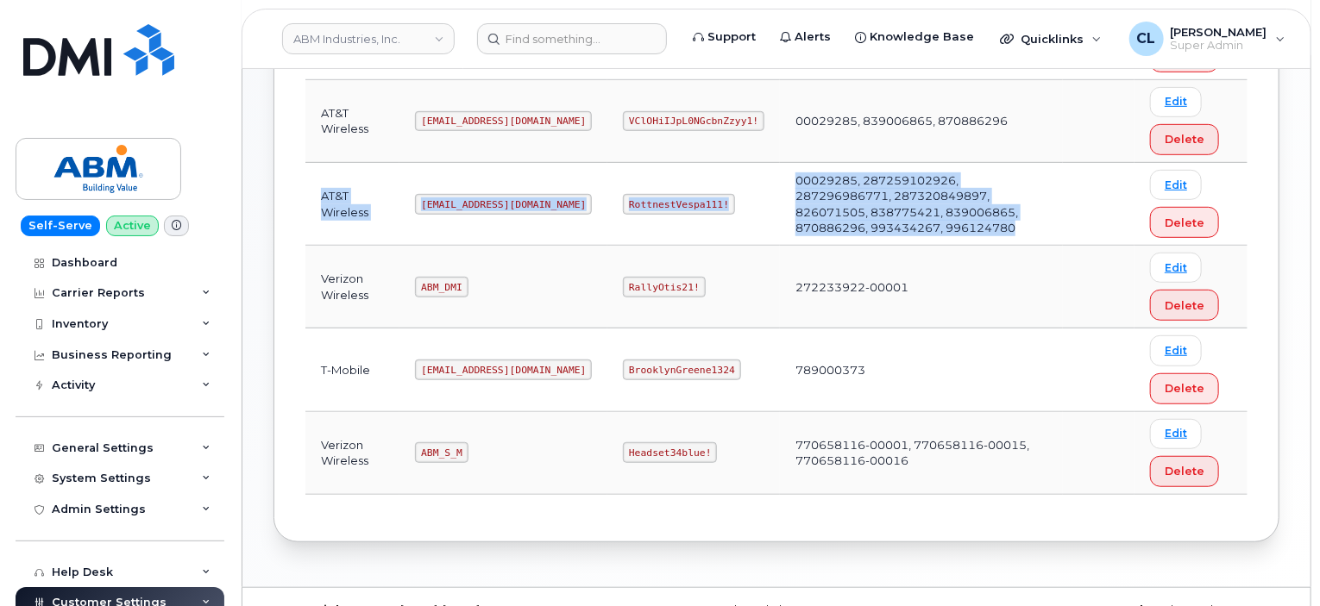
scroll to position [443, 0]
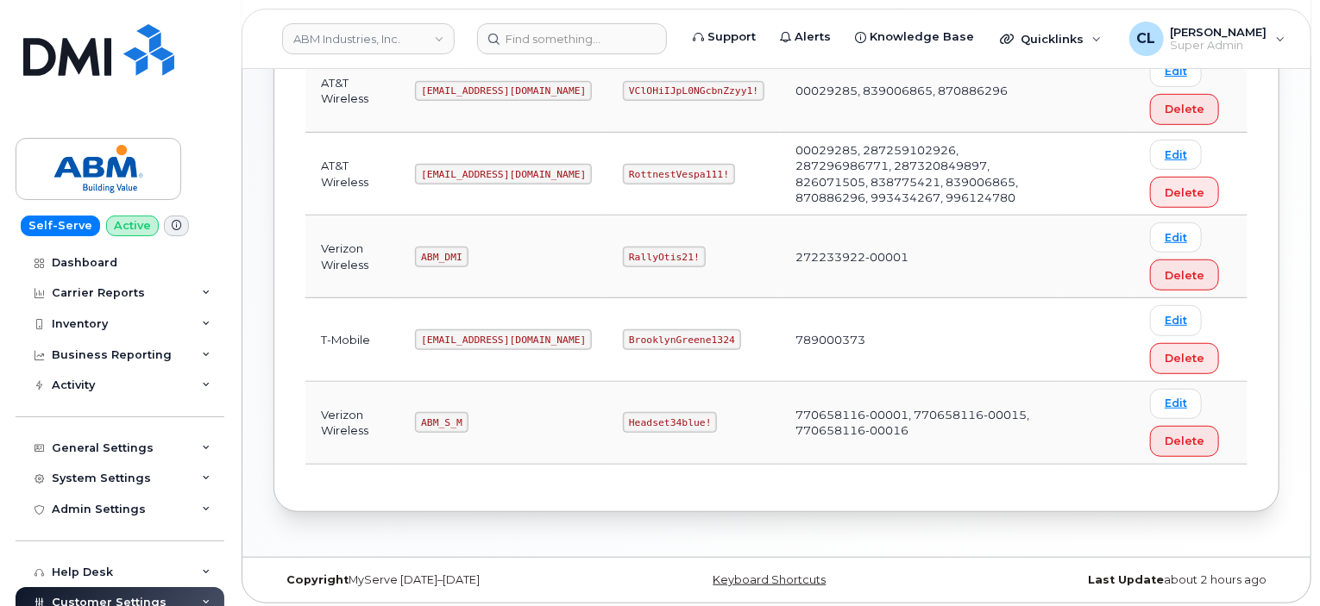
click at [1173, 496] on div "Bell Integration Logins Carrier Username Password Business Accounts Login Type …" at bounding box center [776, 180] width 1006 height 664
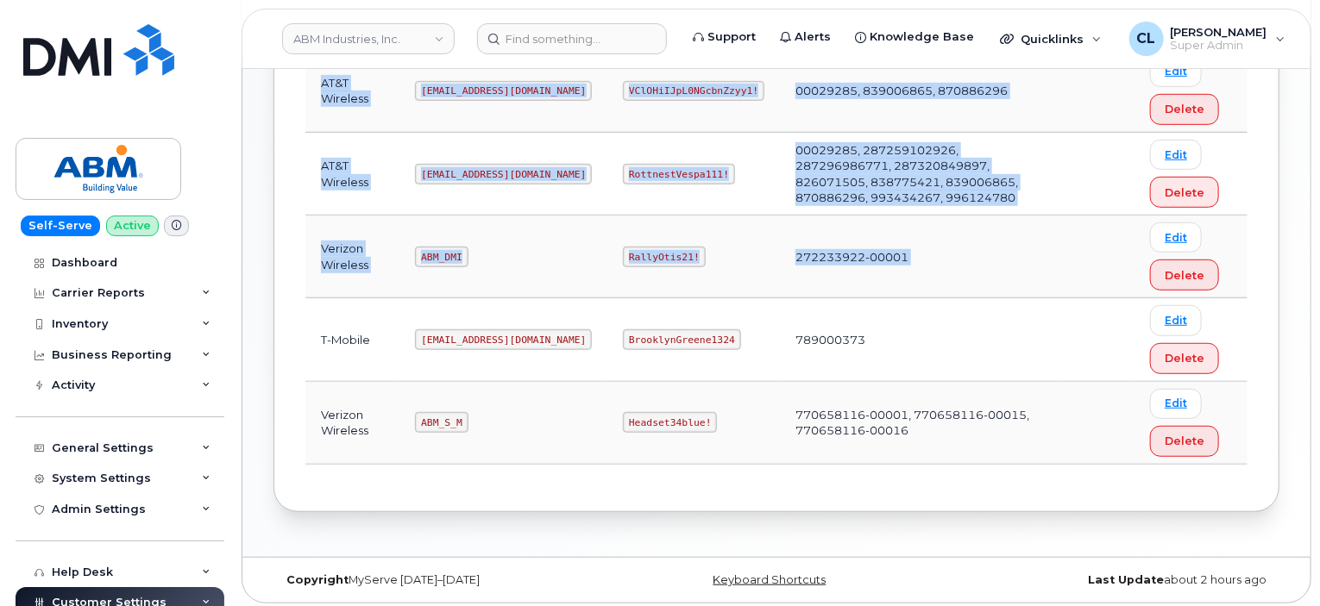
drag, startPoint x: 311, startPoint y: 334, endPoint x: 1052, endPoint y: 463, distance: 753.1
click at [1052, 463] on div "Carrier Username Password Business Accounts Login Type Vodafone [EMAIL_ADDRESS]…" at bounding box center [776, 192] width 942 height 576
copy table "Carrier Username Password Business Accounts Login Type Vodafone [EMAIL_ADDRESS]…"
click at [1208, 558] on div "Copyright MyServe [DATE]–[DATE] Keyboard Shortcuts Last Update about 2 hours ago" at bounding box center [776, 580] width 1068 height 45
